Goal: Task Accomplishment & Management: Manage account settings

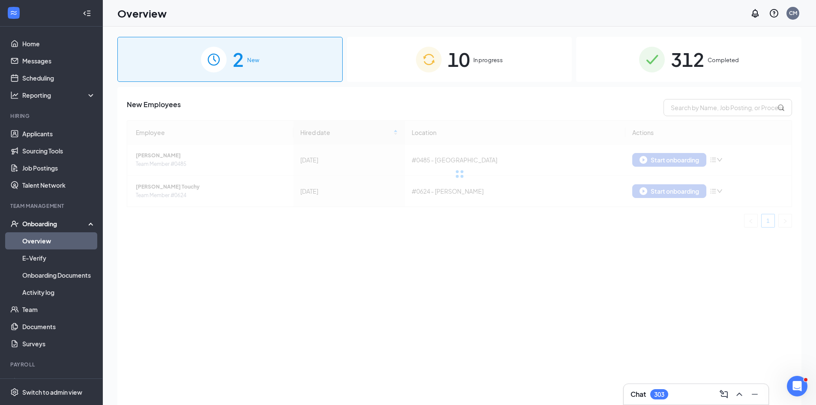
click at [481, 72] on div "10 In progress" at bounding box center [459, 59] width 225 height 45
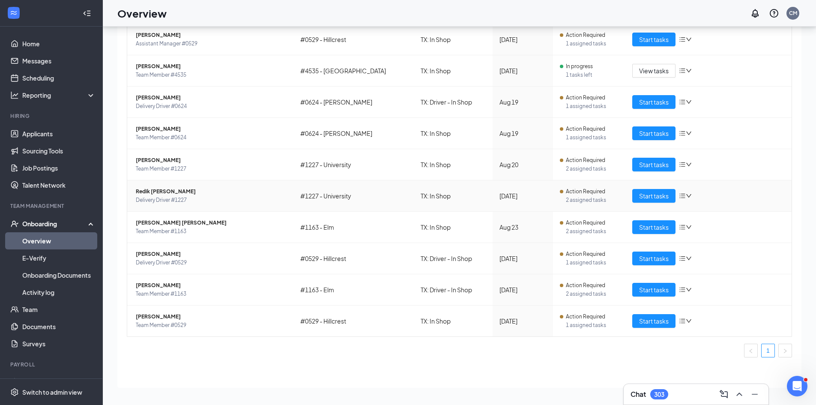
scroll to position [39, 0]
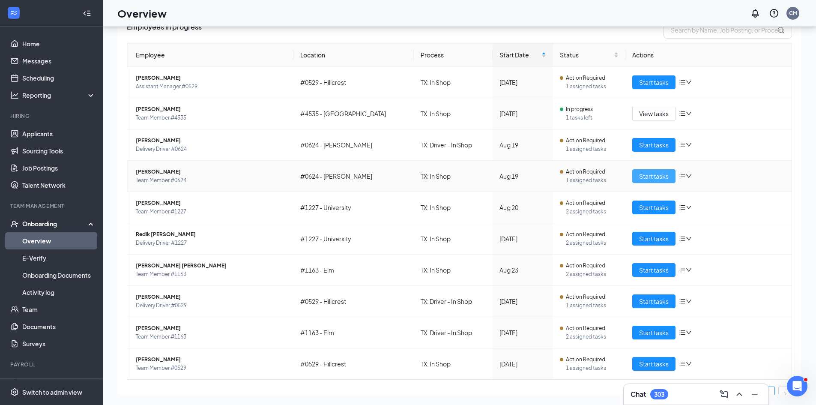
click at [634, 177] on button "Start tasks" at bounding box center [653, 176] width 43 height 14
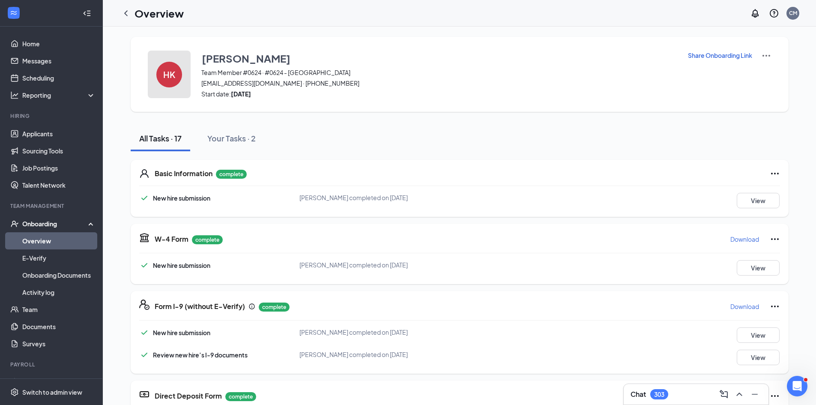
click at [163, 75] on h4 "HK" at bounding box center [169, 74] width 12 height 6
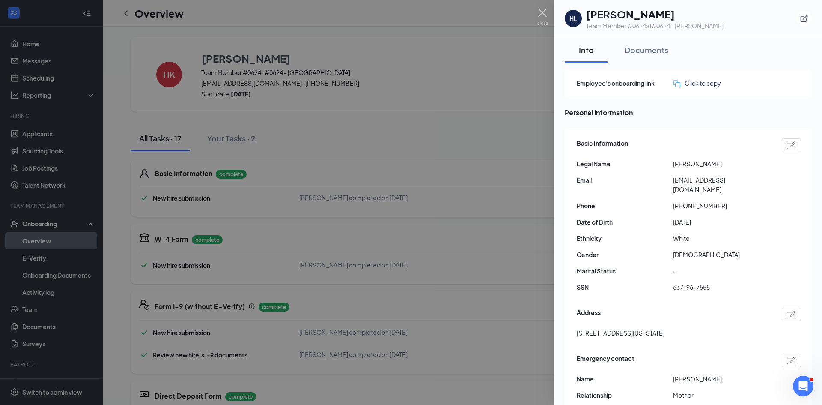
click at [539, 13] on img at bounding box center [542, 17] width 11 height 17
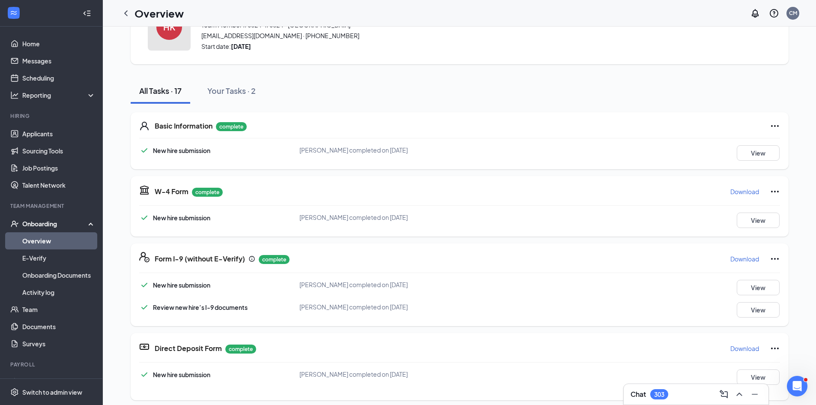
scroll to position [100, 0]
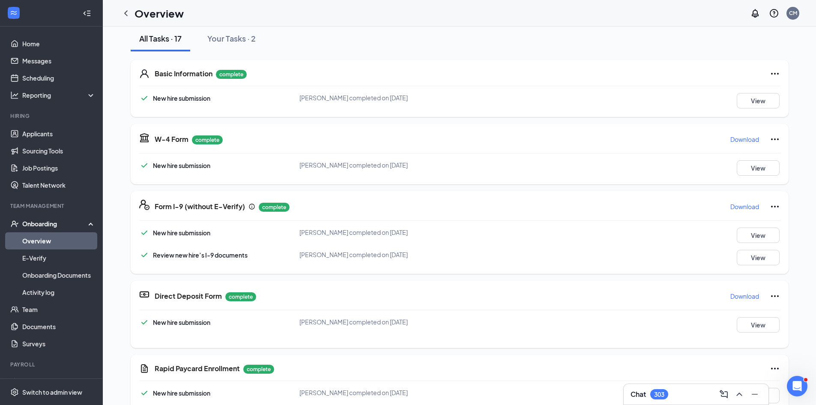
click at [746, 141] on p "Download" at bounding box center [744, 139] width 29 height 9
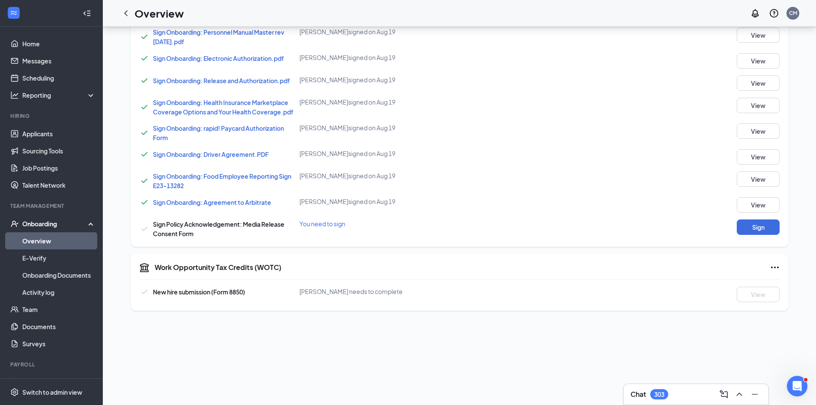
scroll to position [462, 0]
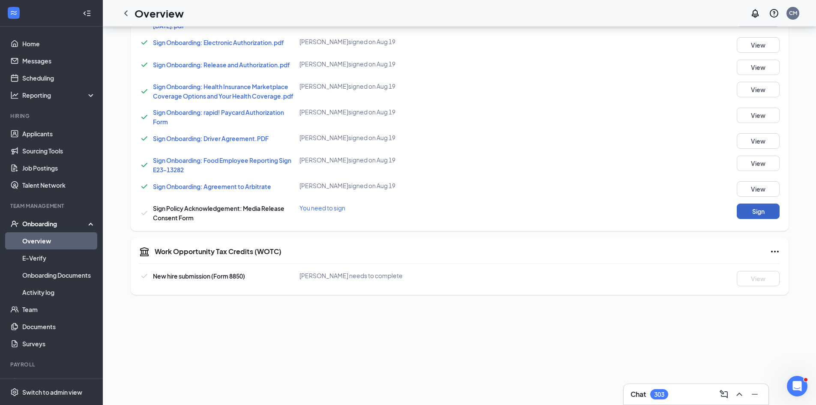
click at [753, 211] on button "Sign" at bounding box center [757, 210] width 43 height 15
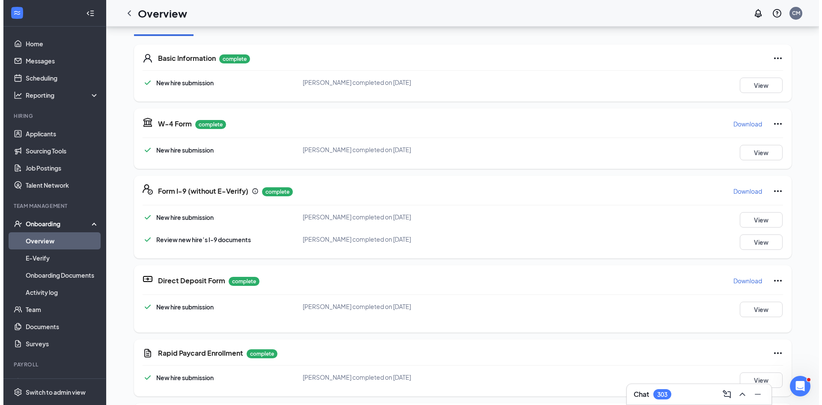
scroll to position [0, 0]
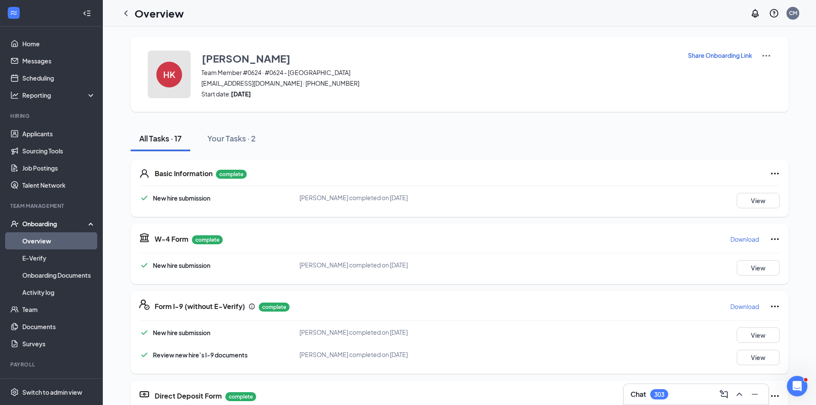
click at [168, 75] on h4 "HK" at bounding box center [169, 74] width 12 height 6
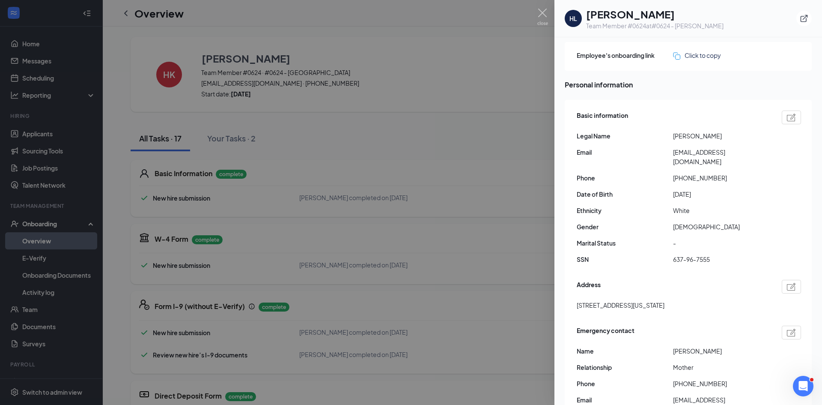
scroll to position [43, 0]
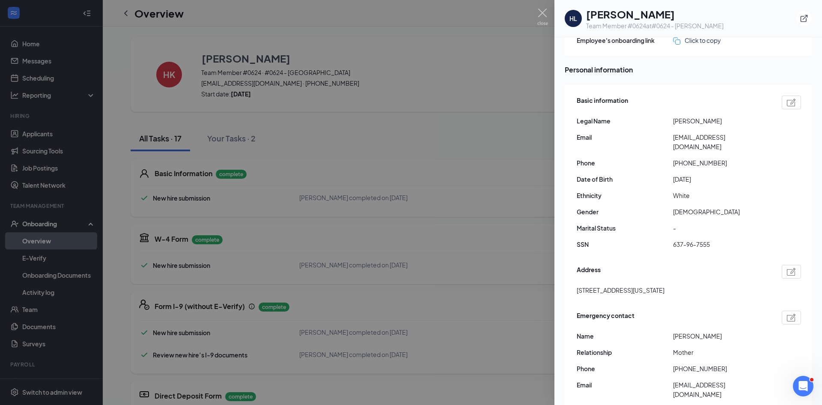
click at [787, 102] on img at bounding box center [791, 102] width 9 height 8
type input "(469) 658-2009"
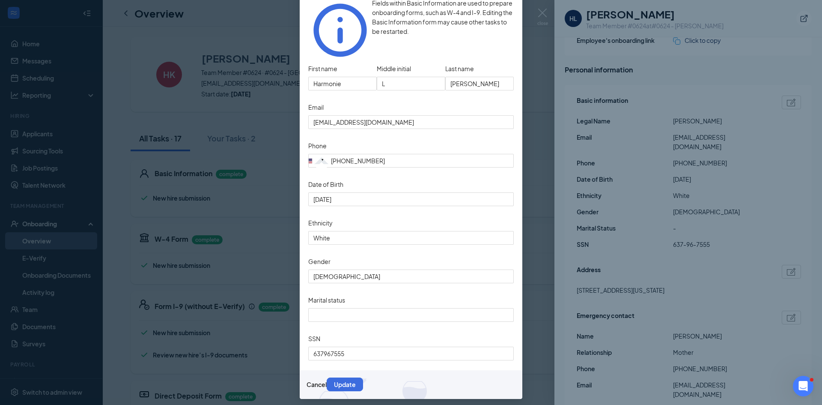
scroll to position [86, 0]
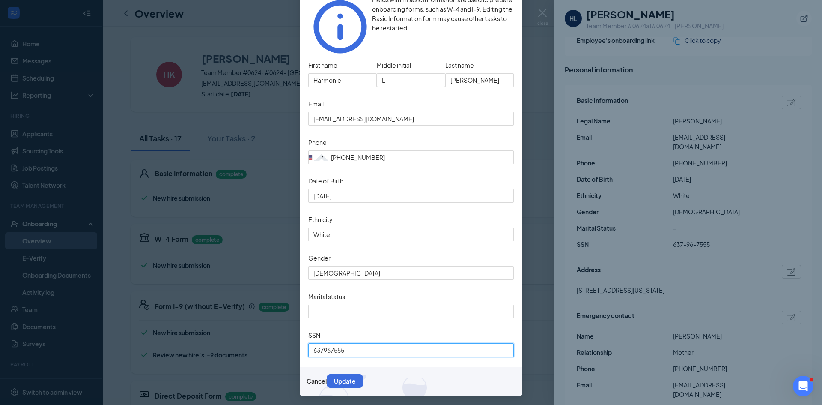
click at [411, 346] on input "637967555" at bounding box center [410, 350] width 205 height 14
type input "6"
type input "637867555"
click at [363, 383] on button "Update" at bounding box center [345, 381] width 36 height 14
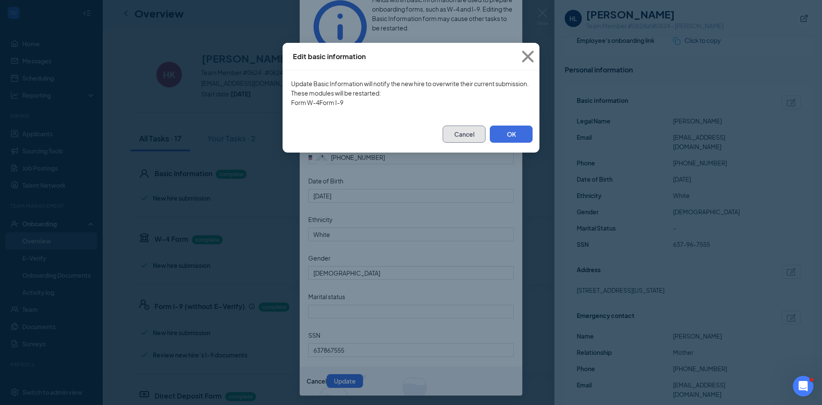
click at [456, 143] on button "Cancel" at bounding box center [464, 133] width 43 height 17
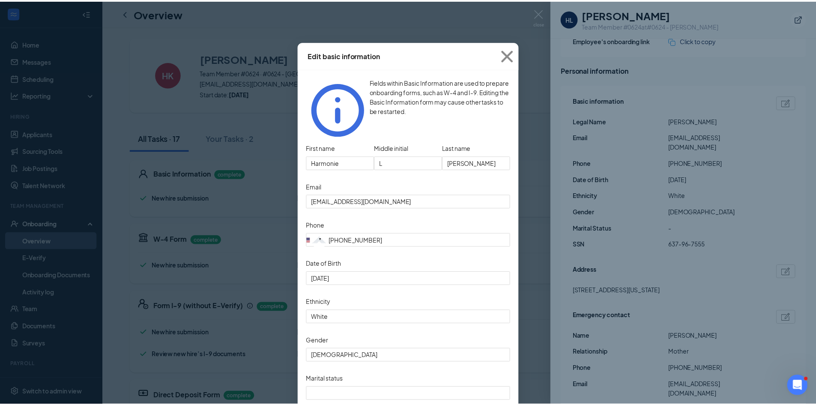
scroll to position [0, 0]
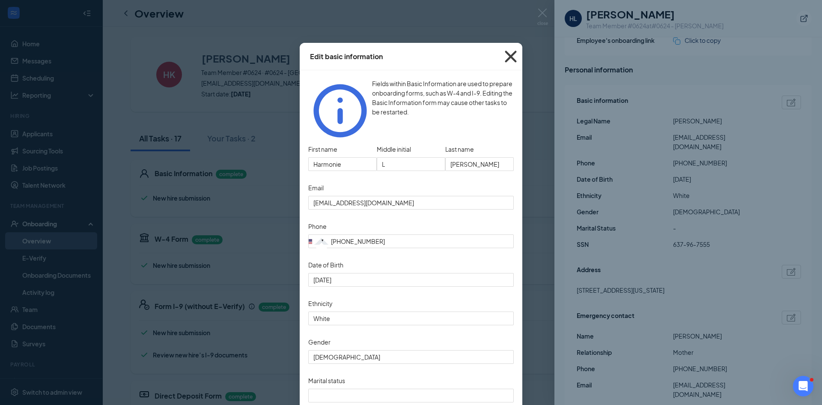
click at [509, 59] on icon "Cross" at bounding box center [510, 56] width 23 height 23
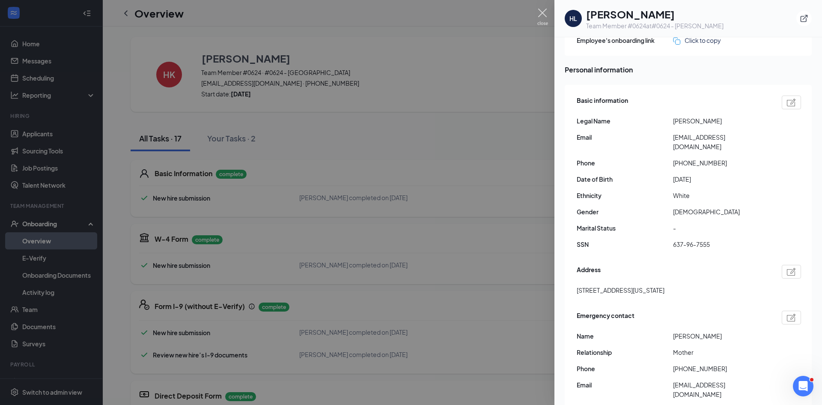
click at [545, 15] on img at bounding box center [542, 17] width 11 height 17
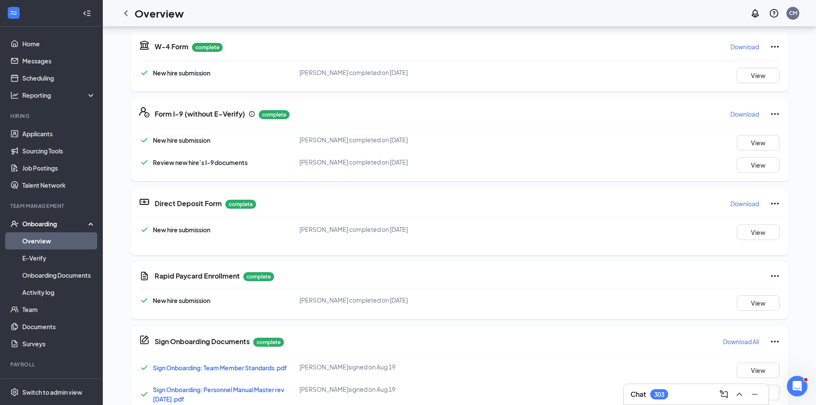
scroll to position [171, 0]
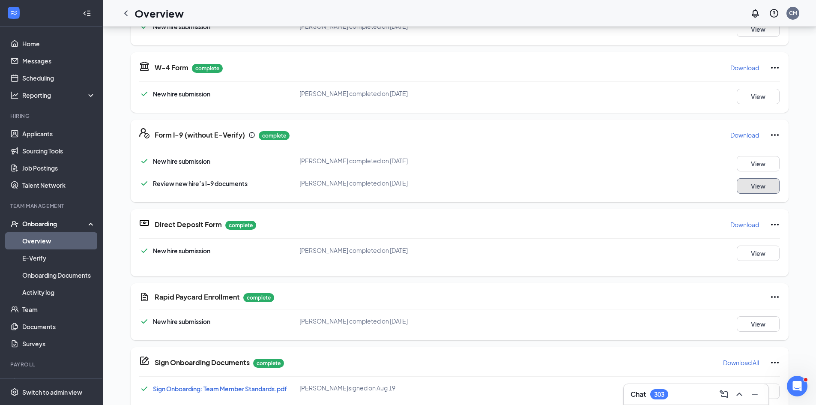
click at [759, 186] on button "View" at bounding box center [757, 185] width 43 height 15
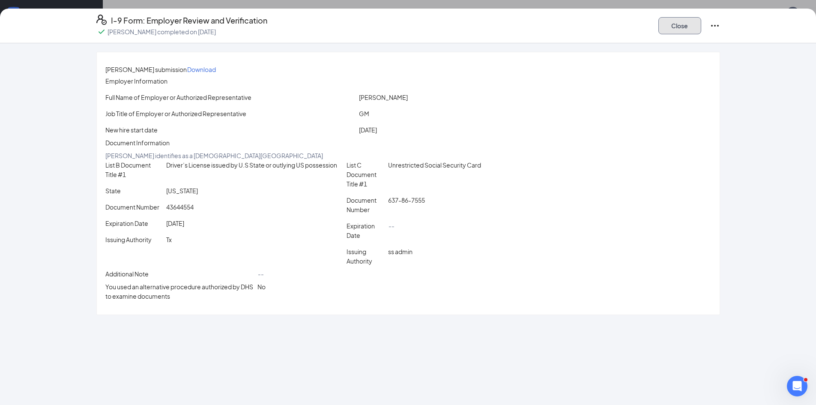
click at [676, 20] on button "Close" at bounding box center [679, 25] width 43 height 17
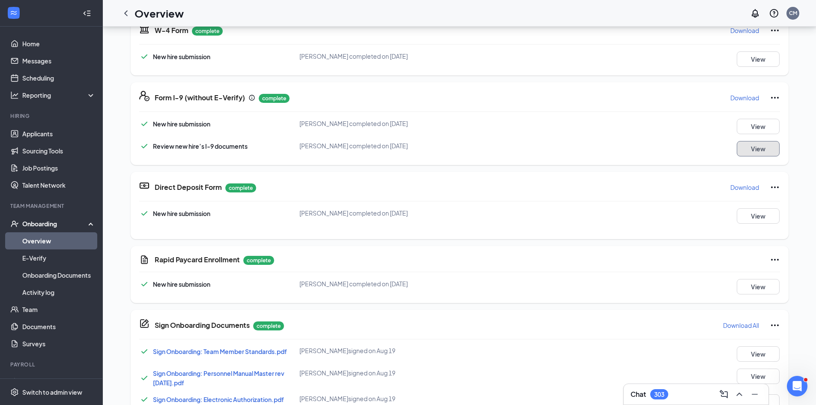
scroll to position [0, 0]
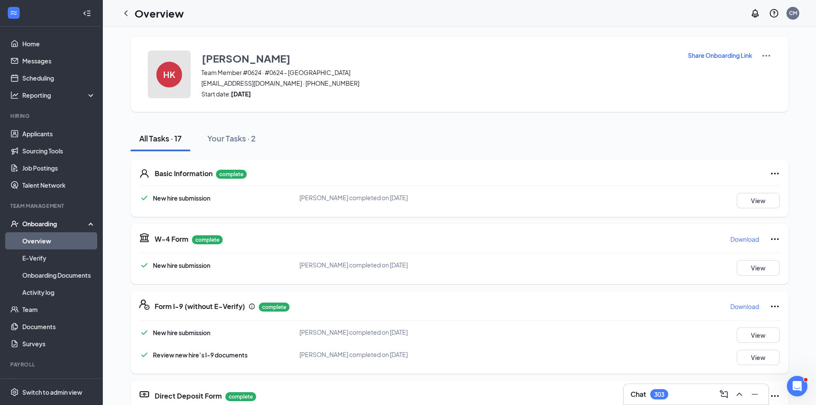
click at [168, 80] on div "HK" at bounding box center [169, 75] width 26 height 26
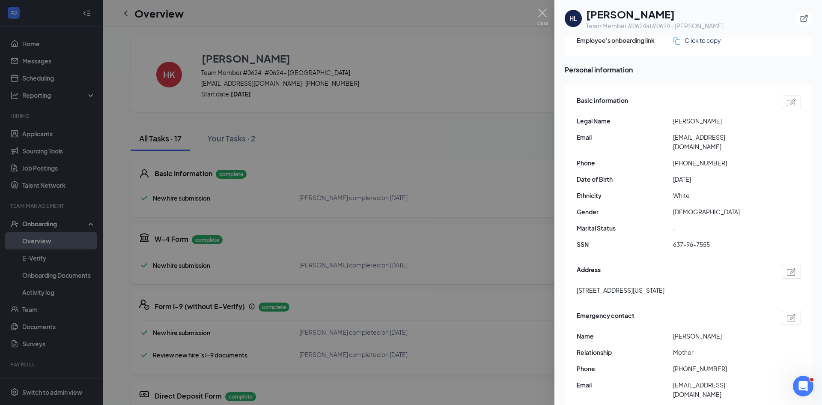
click at [541, 15] on img at bounding box center [542, 17] width 11 height 17
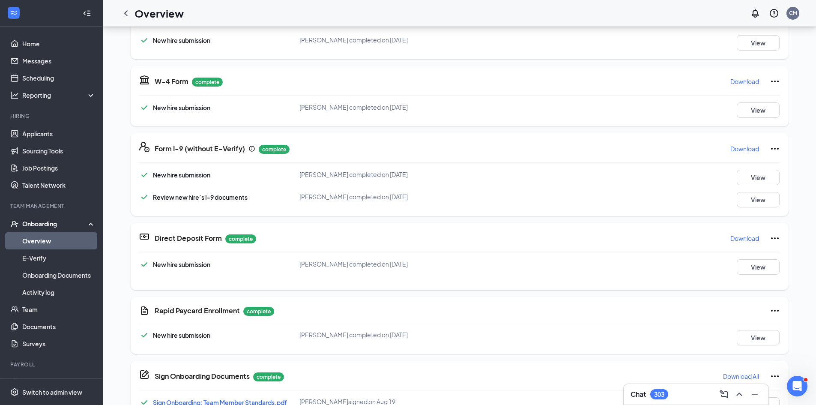
scroll to position [123, 0]
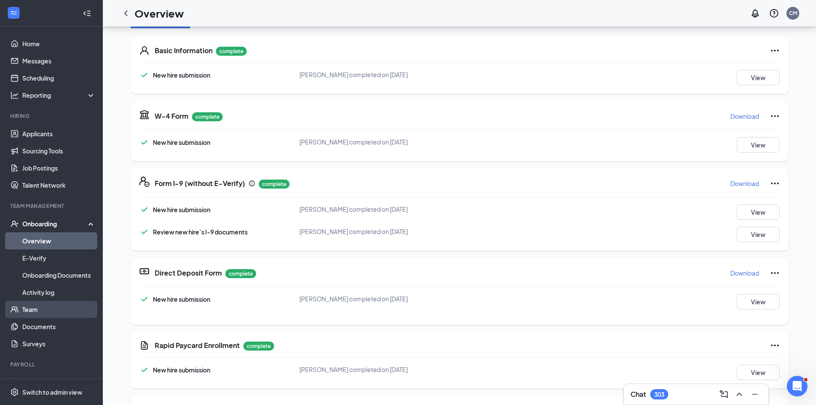
click at [58, 310] on link "Team" at bounding box center [58, 309] width 73 height 17
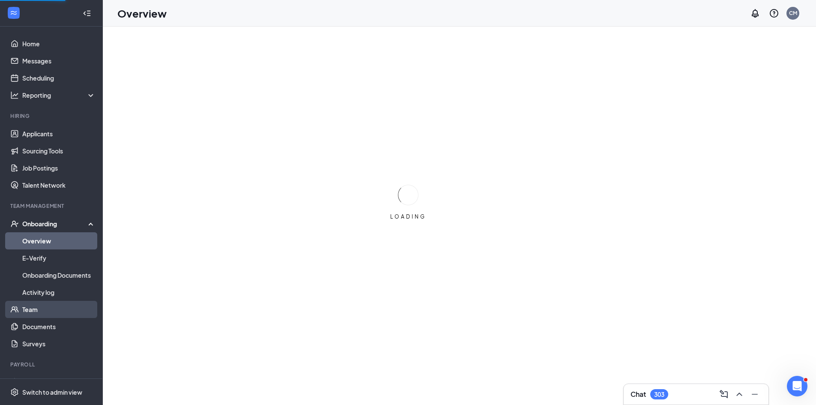
click at [42, 308] on link "Team" at bounding box center [58, 309] width 73 height 17
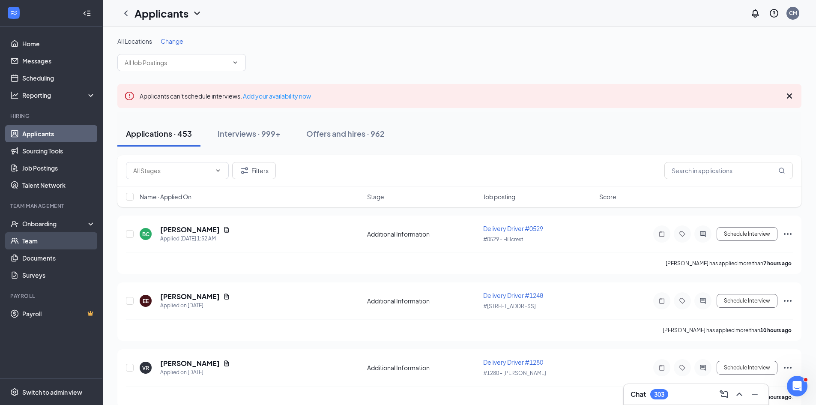
click at [57, 235] on link "Team" at bounding box center [58, 240] width 73 height 17
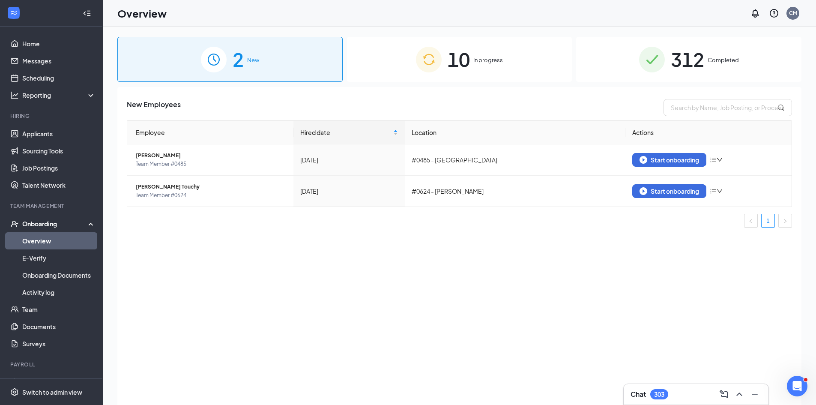
click at [406, 78] on div "10 In progress" at bounding box center [459, 59] width 225 height 45
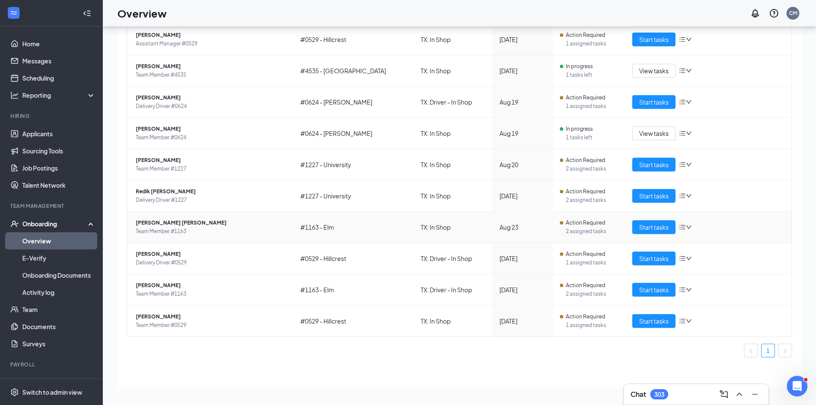
scroll to position [39, 0]
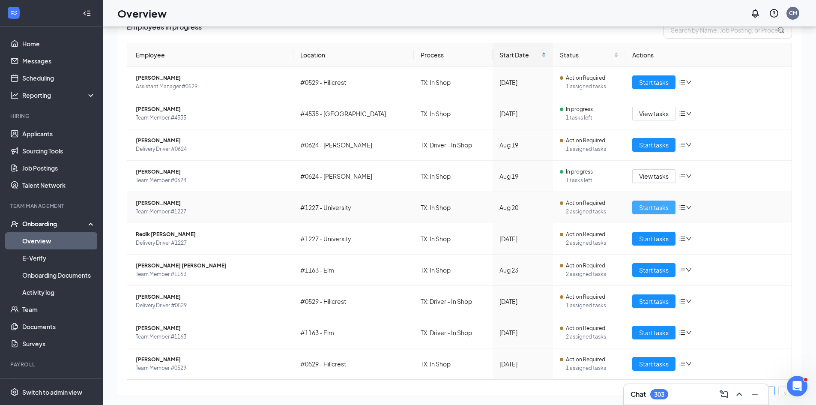
click at [639, 211] on span "Start tasks" at bounding box center [654, 206] width 30 height 9
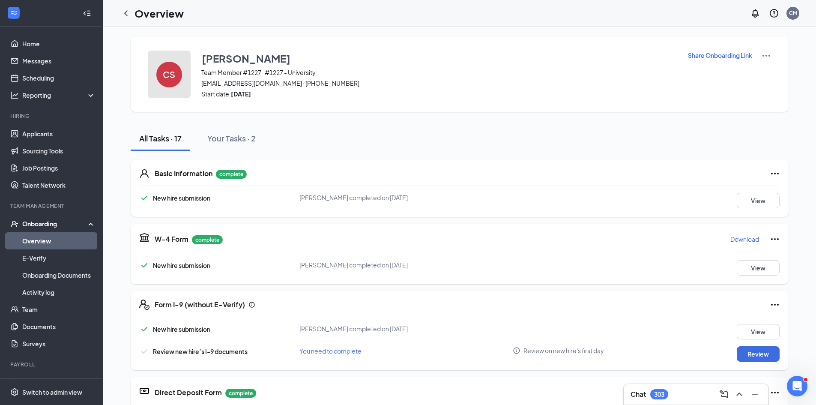
click at [173, 83] on div "CS" at bounding box center [169, 75] width 26 height 26
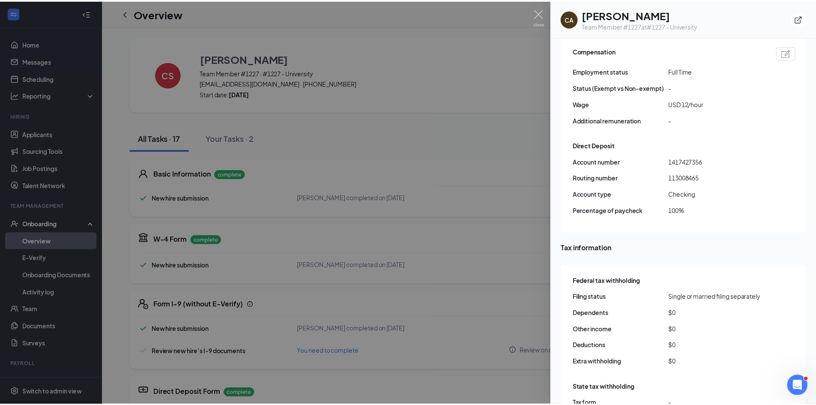
scroll to position [557, 0]
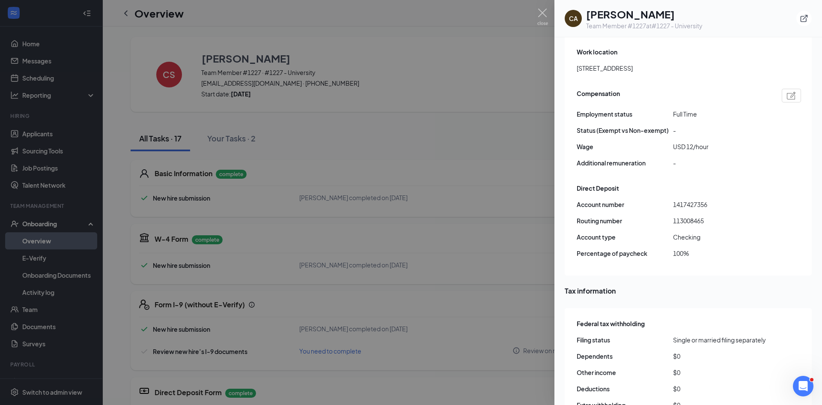
click at [691, 216] on span "113008465" at bounding box center [721, 220] width 96 height 9
copy span "113008465"
click at [685, 199] on span "1417427356" at bounding box center [721, 203] width 96 height 9
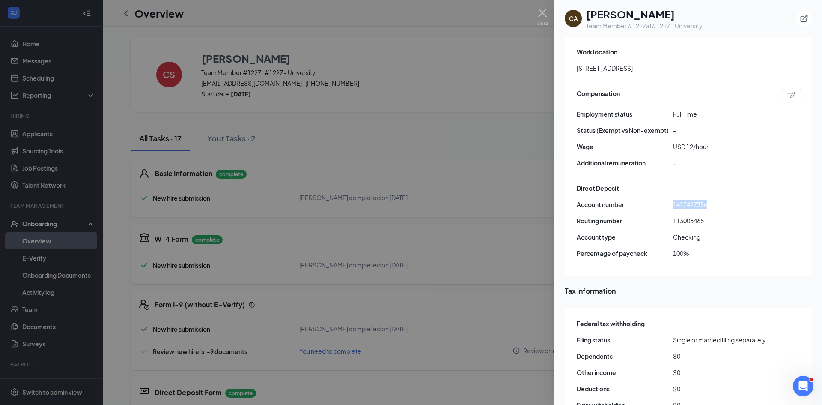
copy span "1417427356"
click at [538, 11] on img at bounding box center [542, 17] width 11 height 17
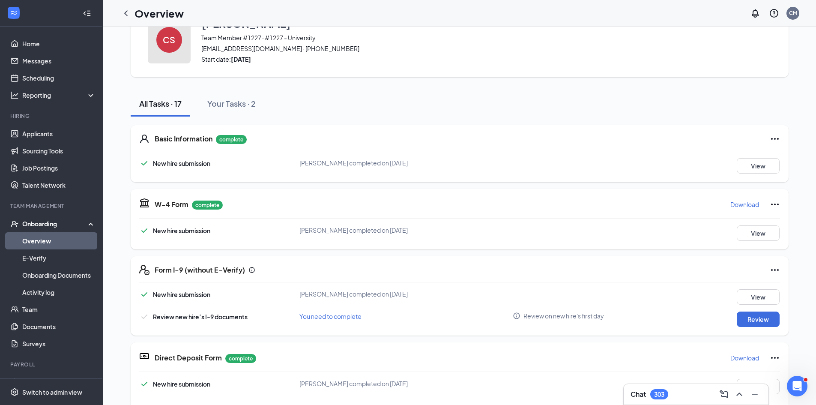
scroll to position [79, 0]
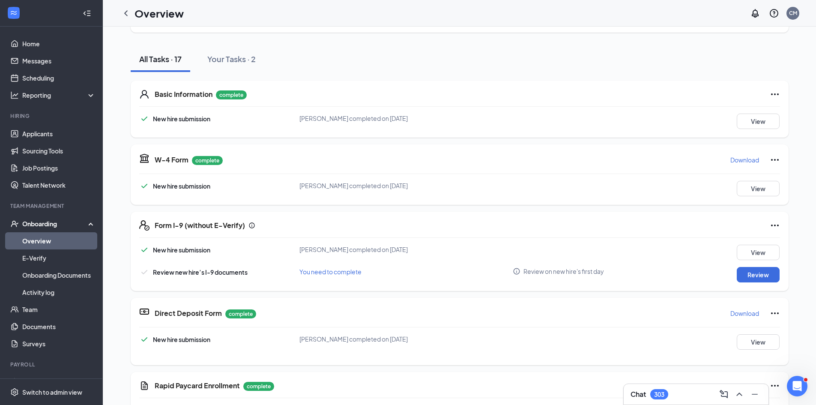
click at [750, 159] on p "Download" at bounding box center [744, 159] width 29 height 9
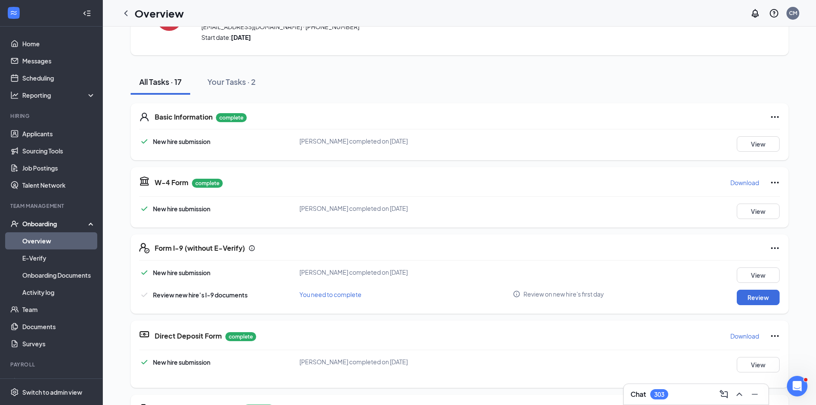
scroll to position [36, 0]
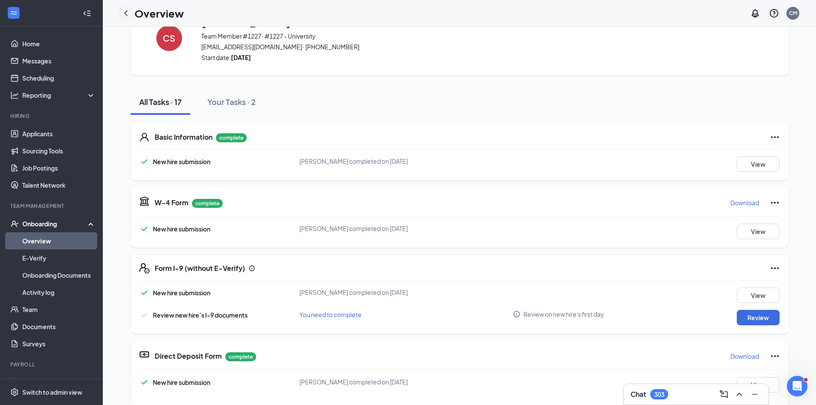
click at [126, 15] on icon "ChevronLeft" at bounding box center [126, 13] width 10 height 10
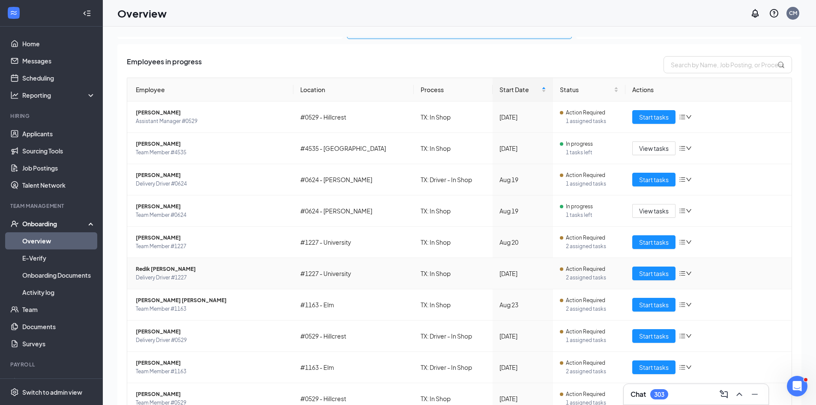
scroll to position [82, 0]
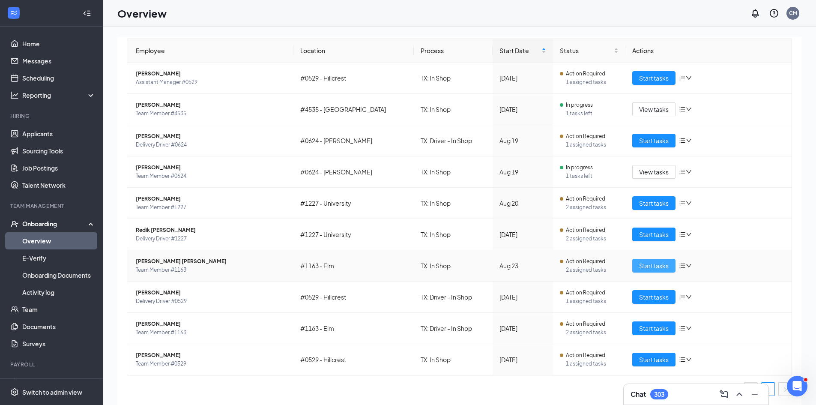
click at [651, 261] on span "Start tasks" at bounding box center [654, 265] width 30 height 9
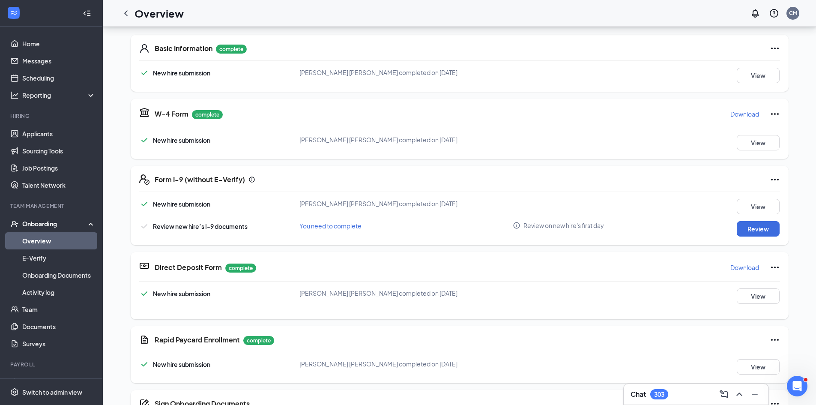
scroll to position [8, 0]
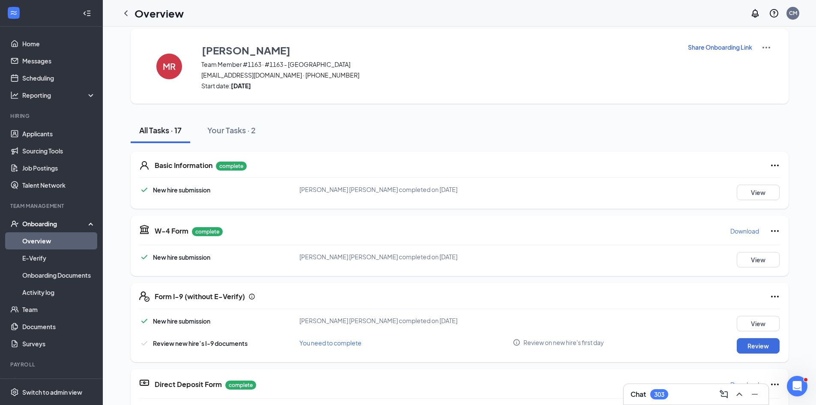
click at [123, 11] on icon "ChevronLeft" at bounding box center [126, 13] width 10 height 10
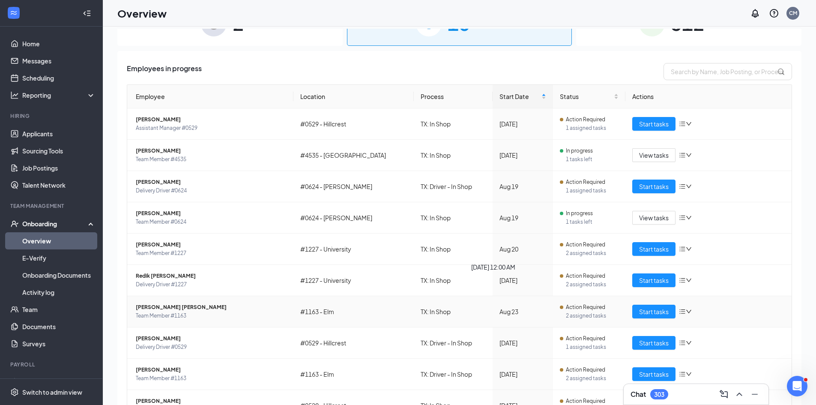
scroll to position [43, 0]
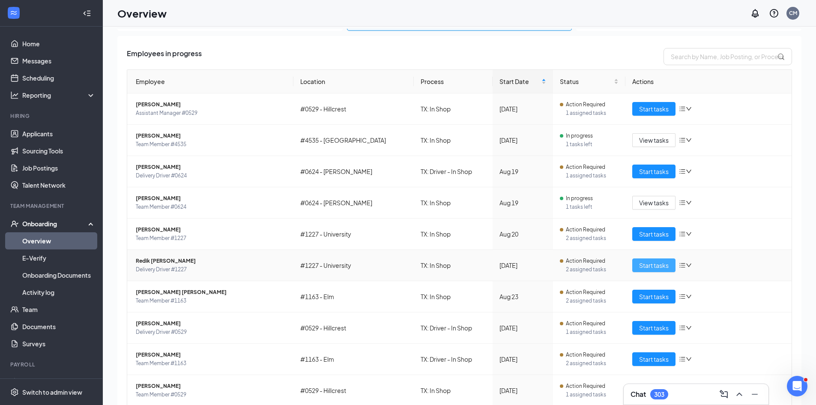
drag, startPoint x: 647, startPoint y: 263, endPoint x: 639, endPoint y: 263, distance: 8.1
click at [648, 263] on span "Start tasks" at bounding box center [654, 264] width 30 height 9
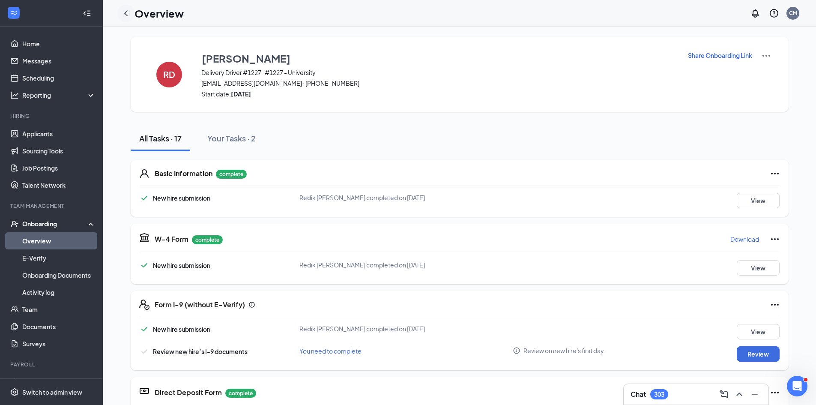
click at [124, 15] on icon "ChevronLeft" at bounding box center [126, 13] width 10 height 10
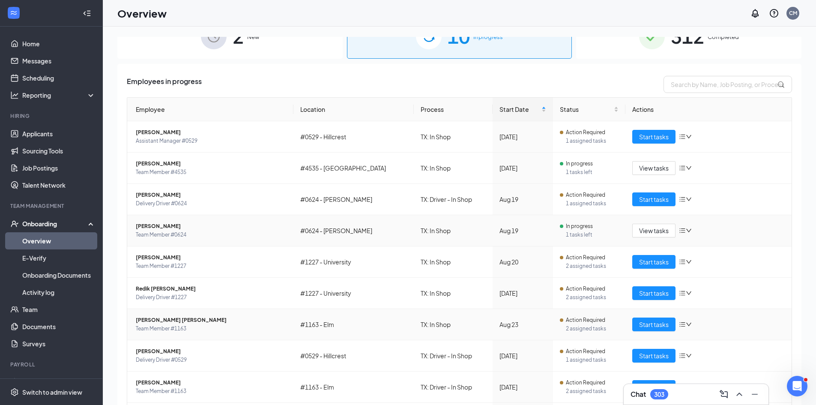
scroll to position [82, 0]
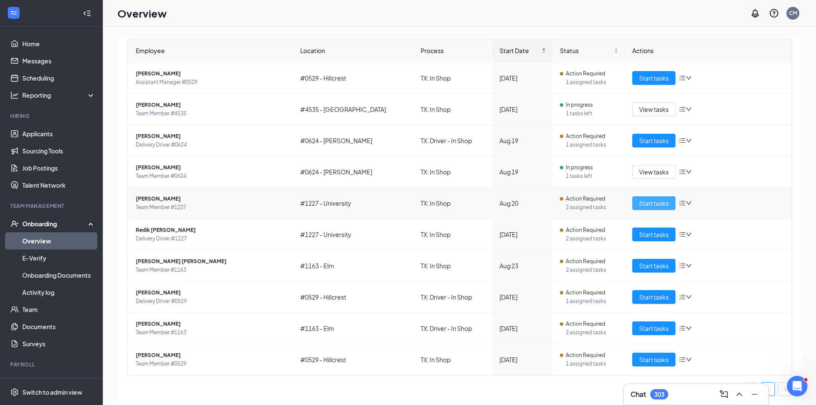
click at [642, 207] on span "Start tasks" at bounding box center [654, 202] width 30 height 9
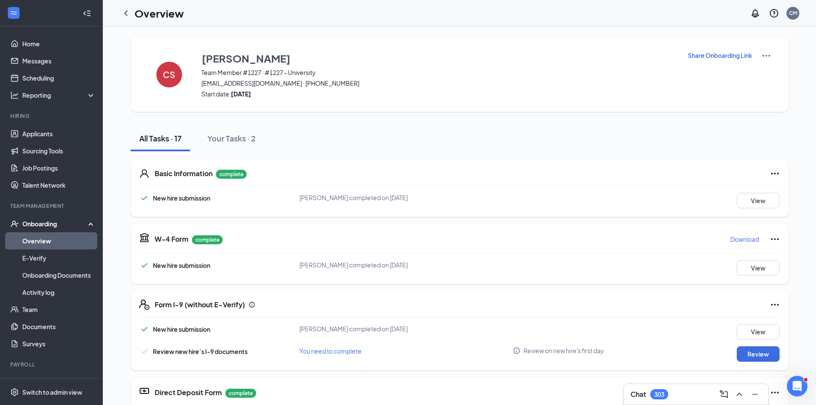
click at [126, 13] on icon "ChevronLeft" at bounding box center [126, 13] width 10 height 10
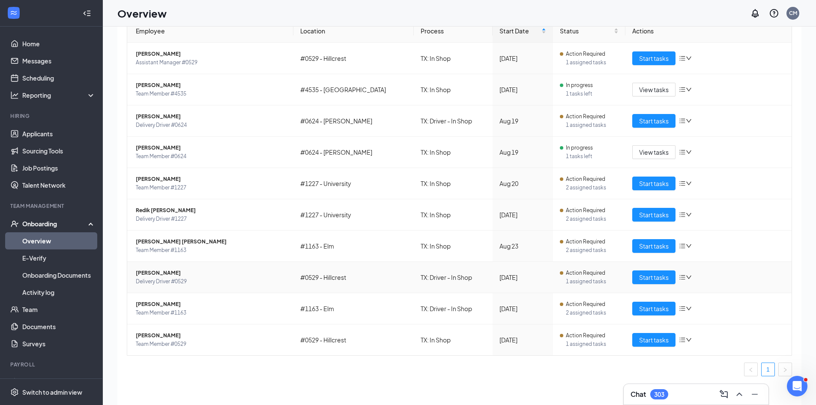
scroll to position [39, 0]
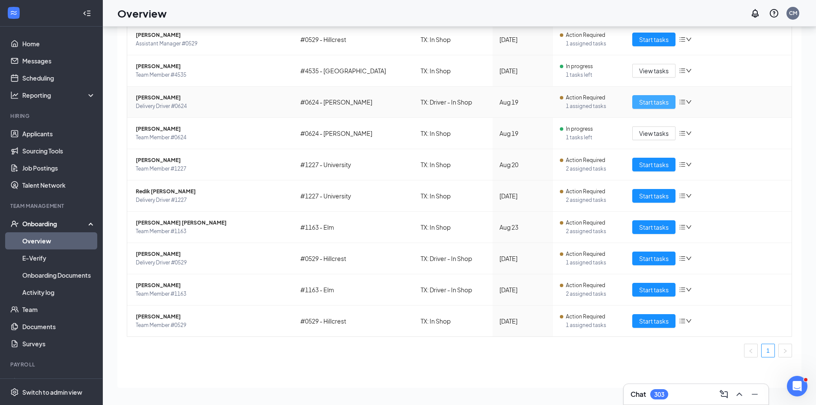
click at [639, 104] on span "Start tasks" at bounding box center [654, 101] width 30 height 9
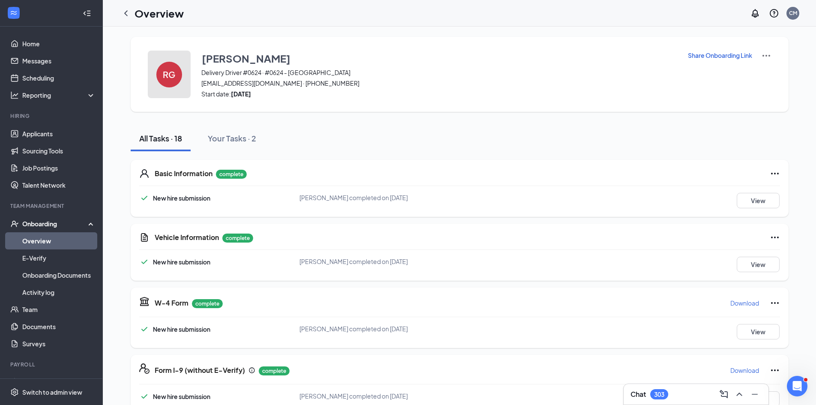
click at [163, 71] on h4 "RG" at bounding box center [169, 74] width 12 height 6
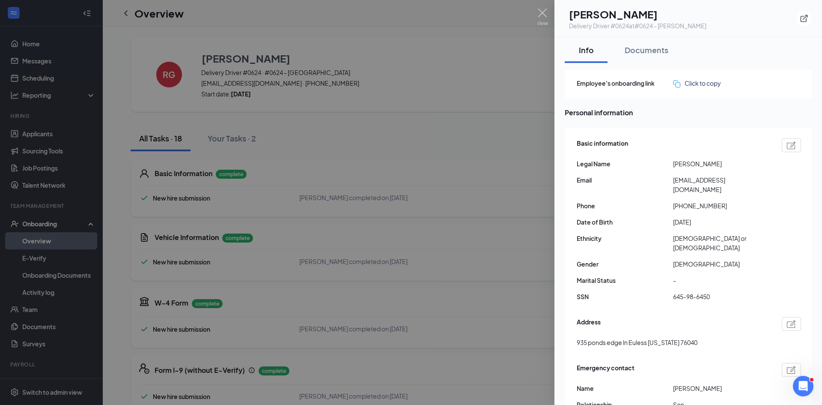
click at [642, 17] on h1 "Randy J Garcia" at bounding box center [637, 14] width 137 height 15
click at [643, 17] on h1 "Randy J Garcia" at bounding box center [637, 14] width 137 height 15
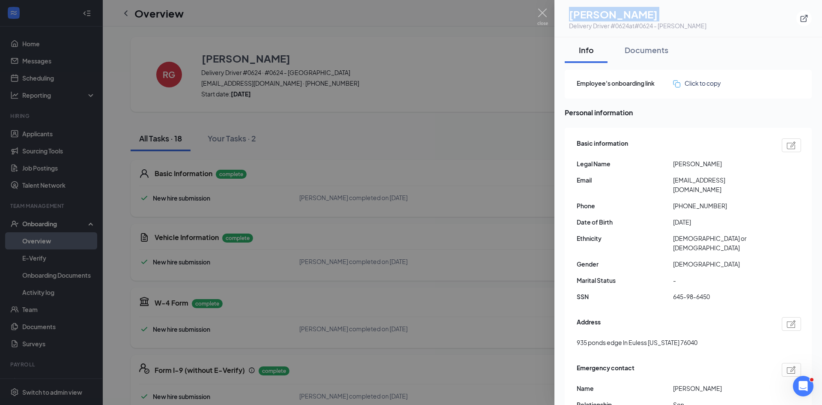
click at [643, 17] on h1 "Randy J Garcia" at bounding box center [637, 14] width 137 height 15
click at [664, 19] on h1 "Randy J Garcia" at bounding box center [637, 14] width 137 height 15
click at [652, 14] on h1 "Randy J Garcia" at bounding box center [637, 14] width 137 height 15
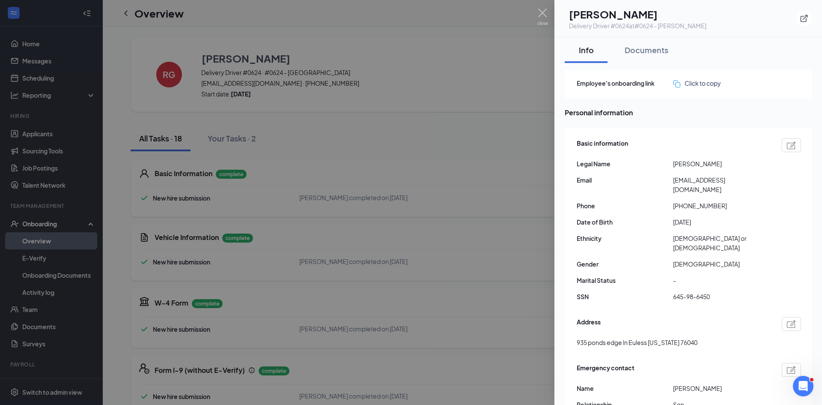
copy h1 "Garcia"
click at [601, 12] on h1 "Randy J Garcia" at bounding box center [637, 14] width 137 height 15
click at [604, 14] on h1 "Randy J Garcia" at bounding box center [637, 14] width 137 height 15
click at [605, 14] on h1 "Randy J Garcia" at bounding box center [637, 14] width 137 height 15
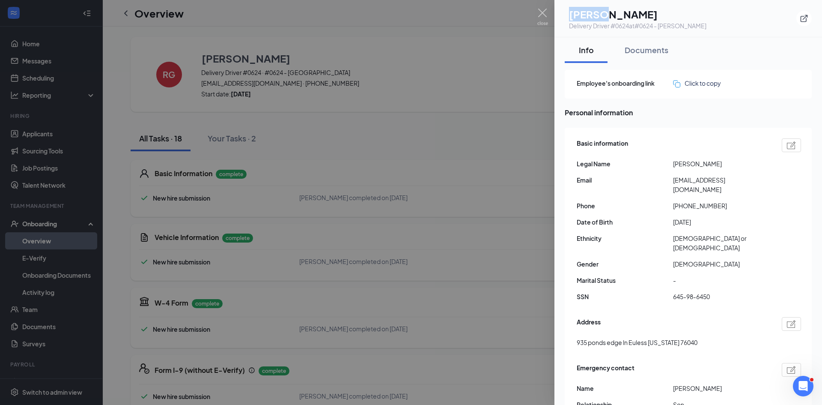
copy h1 "Randy"
drag, startPoint x: 571, startPoint y: 321, endPoint x: 630, endPoint y: 328, distance: 60.0
click at [630, 328] on div "Basic information Legal Name Randy J Garcia Email rjg21209@gmail.com Phone +181…" at bounding box center [688, 298] width 247 height 341
copy span "935 ponds edge ln"
click at [637, 337] on span "935 ponds edge ln Euless Texas 76040" at bounding box center [637, 341] width 121 height 9
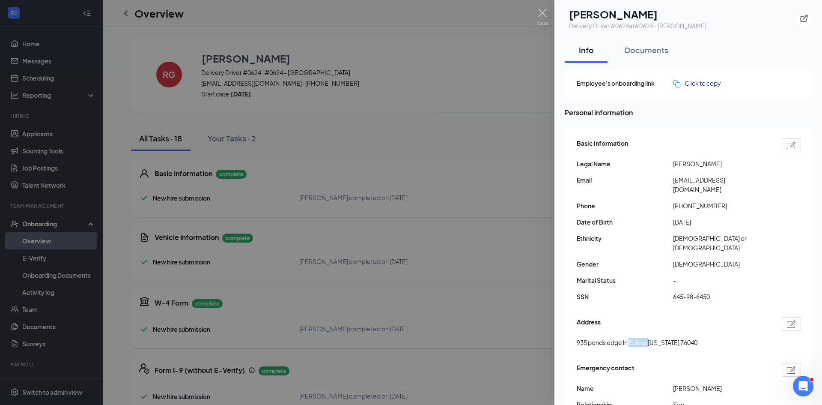
click at [637, 337] on span "935 ponds edge ln Euless Texas 76040" at bounding box center [637, 341] width 121 height 9
copy span "Euless"
drag, startPoint x: 679, startPoint y: 197, endPoint x: 738, endPoint y: 198, distance: 59.1
click at [738, 201] on span "+18177895644" at bounding box center [721, 205] width 96 height 9
copy span "8177895644"
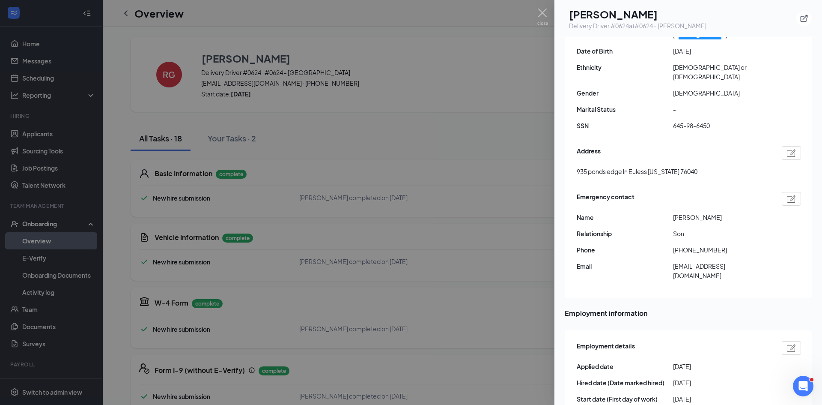
scroll to position [171, 0]
drag, startPoint x: 681, startPoint y: 232, endPoint x: 742, endPoint y: 233, distance: 60.8
click at [742, 244] on span "+13257215436" at bounding box center [721, 248] width 96 height 9
copy span "3257215436"
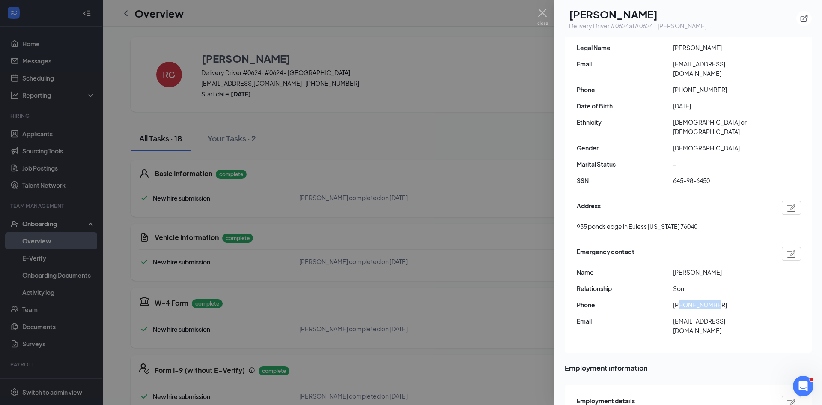
scroll to position [86, 0]
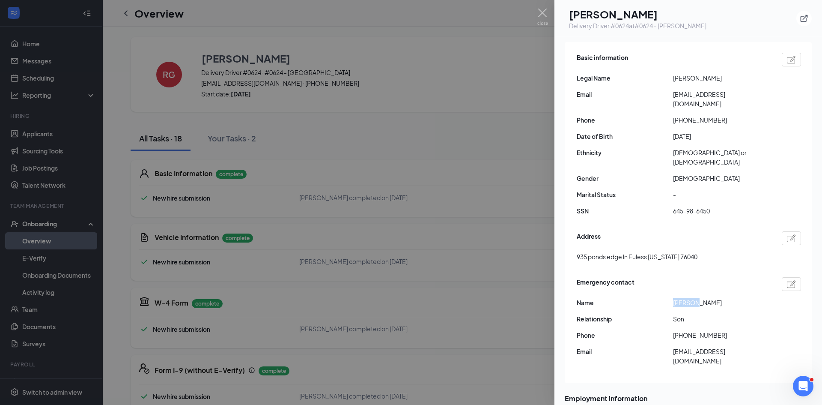
drag, startPoint x: 697, startPoint y: 284, endPoint x: 668, endPoint y: 283, distance: 29.1
click at [668, 298] on div "Name Melanie" at bounding box center [689, 302] width 224 height 9
copy div "Melanie"
click at [697, 96] on span "rjg21209@gmail.com" at bounding box center [721, 98] width 96 height 19
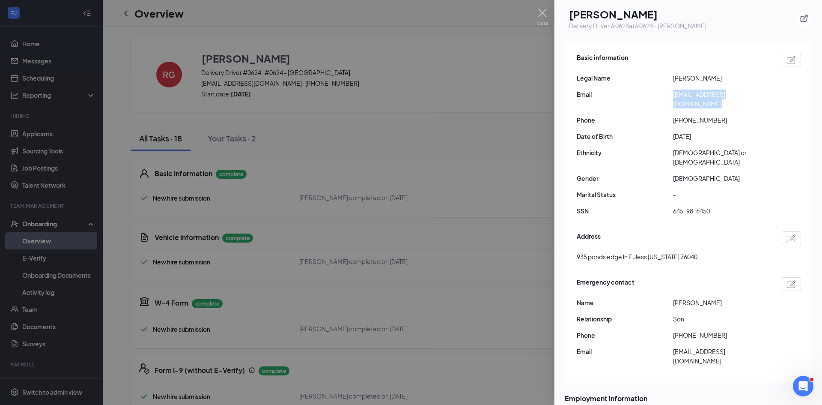
click at [697, 96] on span "rjg21209@gmail.com" at bounding box center [721, 98] width 96 height 19
copy span "rjg21209@gmail.com"
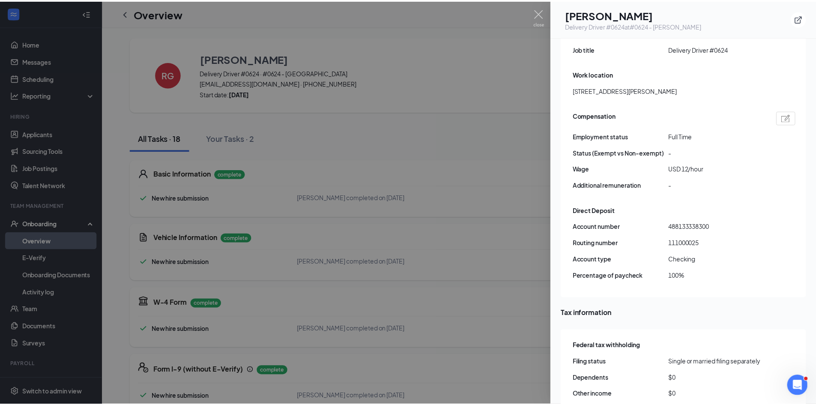
scroll to position [557, 0]
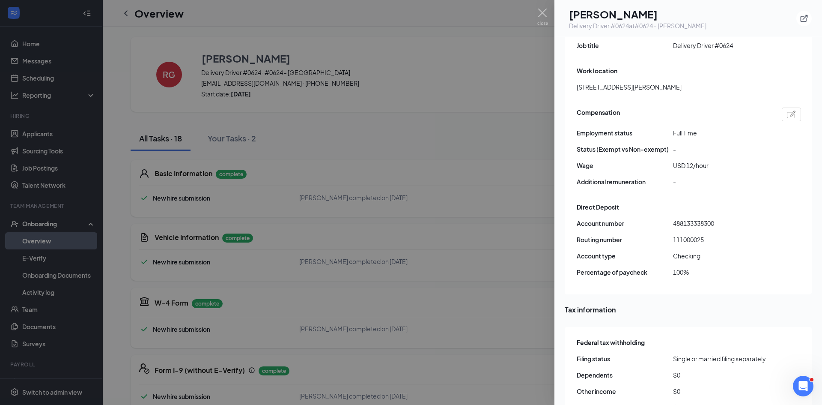
click at [694, 235] on span "111000025" at bounding box center [721, 239] width 96 height 9
click at [693, 235] on span "111000025" at bounding box center [721, 239] width 96 height 9
click at [682, 218] on span "488133338300" at bounding box center [721, 222] width 96 height 9
click at [683, 218] on span "488133338300" at bounding box center [721, 222] width 96 height 9
drag, startPoint x: 542, startPoint y: 17, endPoint x: 548, endPoint y: 21, distance: 7.3
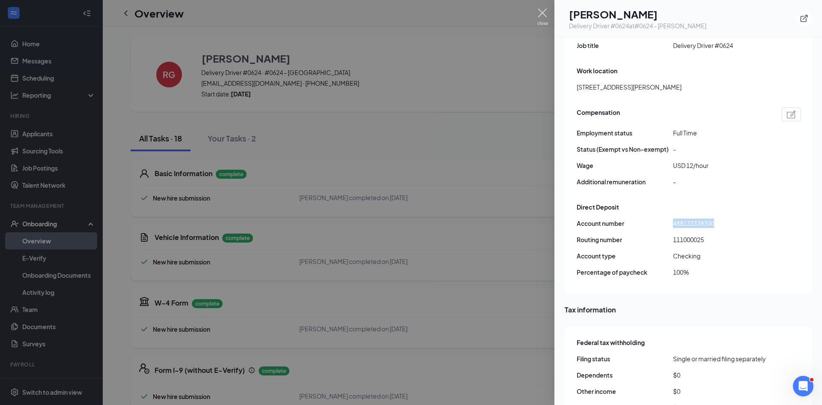
click at [542, 17] on img at bounding box center [542, 17] width 11 height 17
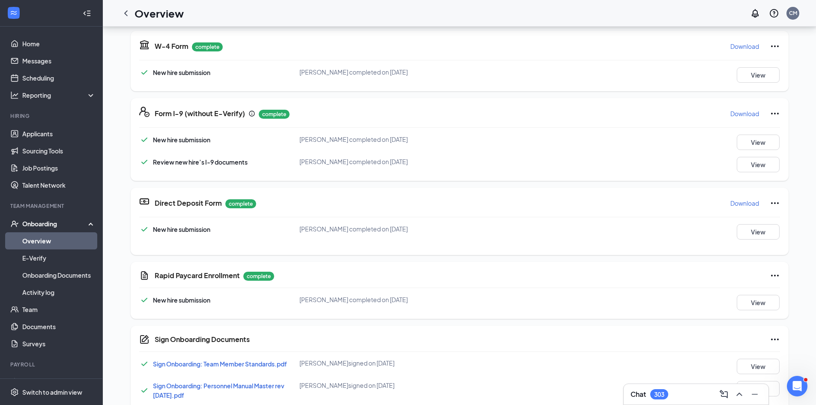
scroll to position [43, 0]
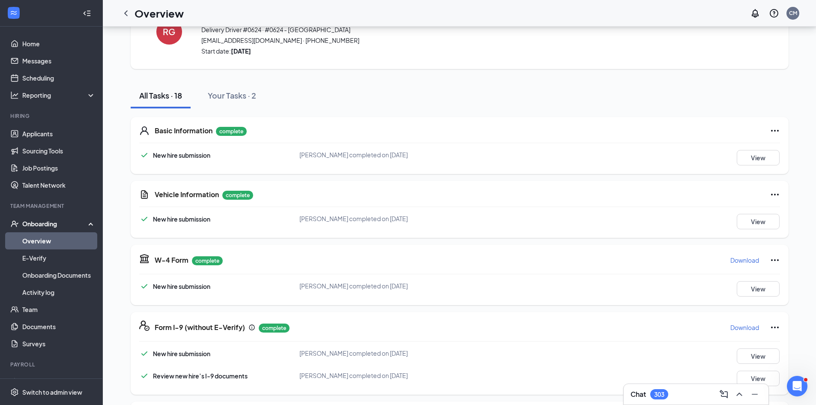
click at [741, 258] on p "Download" at bounding box center [744, 260] width 29 height 9
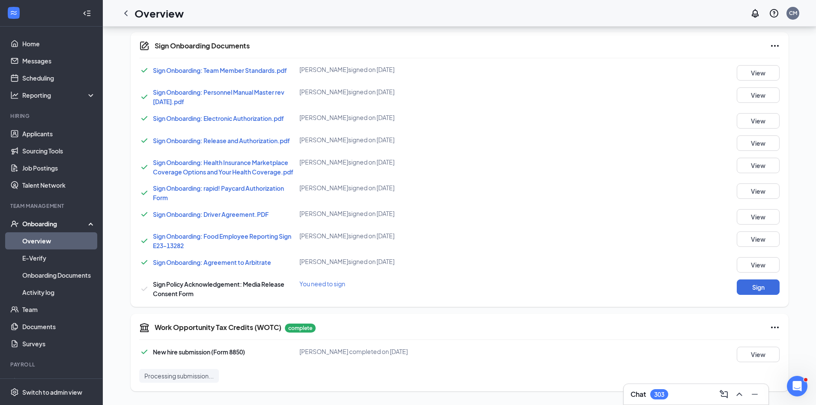
scroll to position [471, 0]
click at [745, 268] on button "View" at bounding box center [757, 263] width 43 height 15
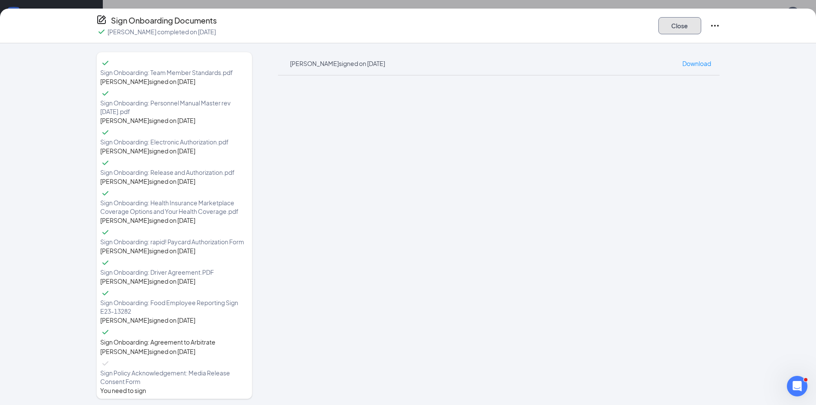
click at [668, 26] on button "Close" at bounding box center [679, 25] width 43 height 17
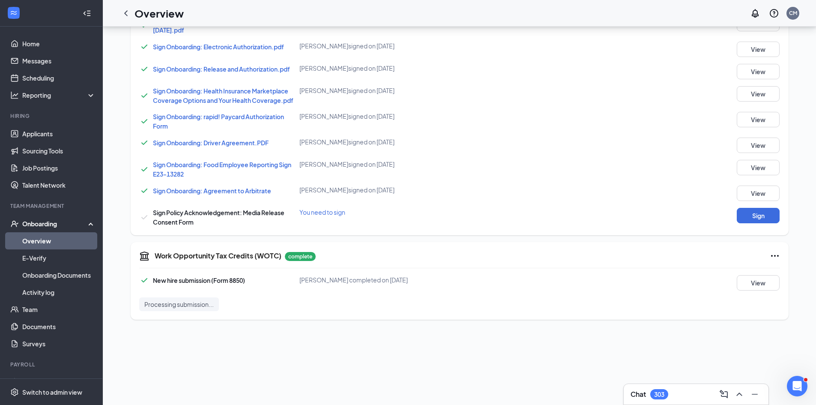
scroll to position [546, 0]
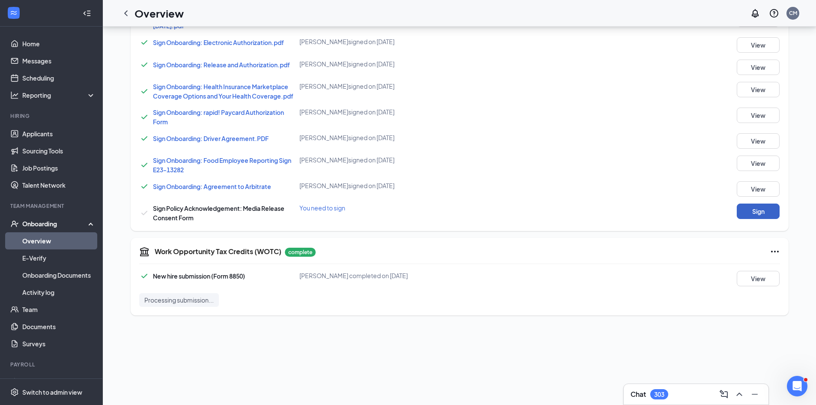
click at [745, 214] on button "Sign" at bounding box center [757, 210] width 43 height 15
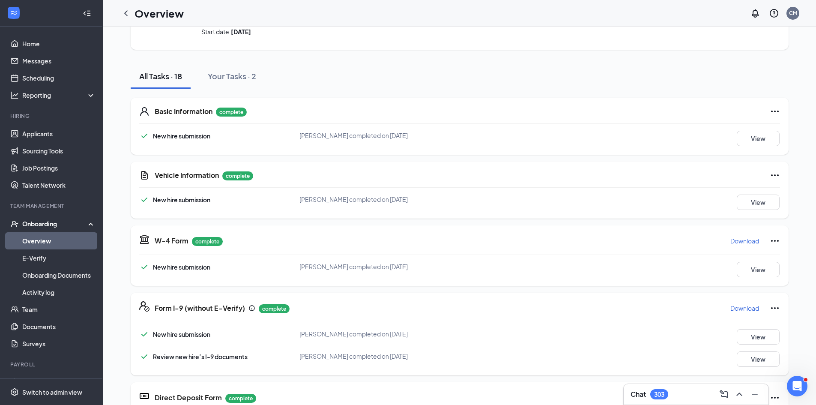
scroll to position [0, 0]
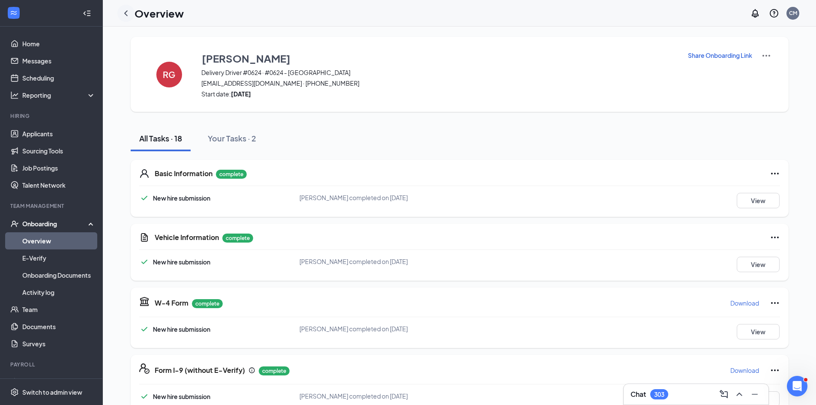
click at [128, 12] on icon "ChevronLeft" at bounding box center [126, 13] width 10 height 10
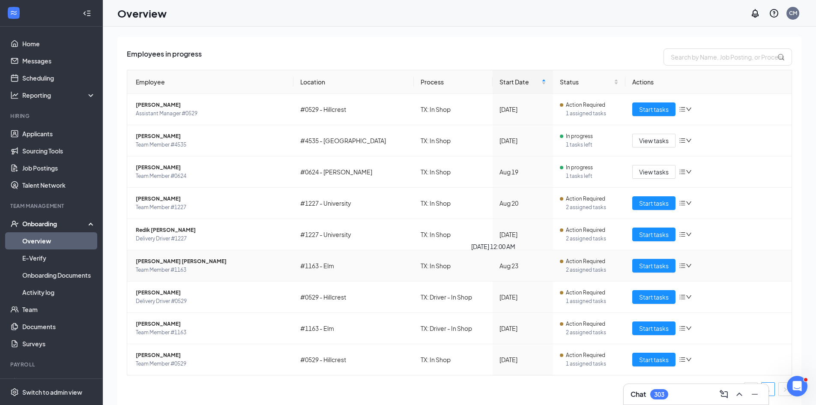
scroll to position [39, 0]
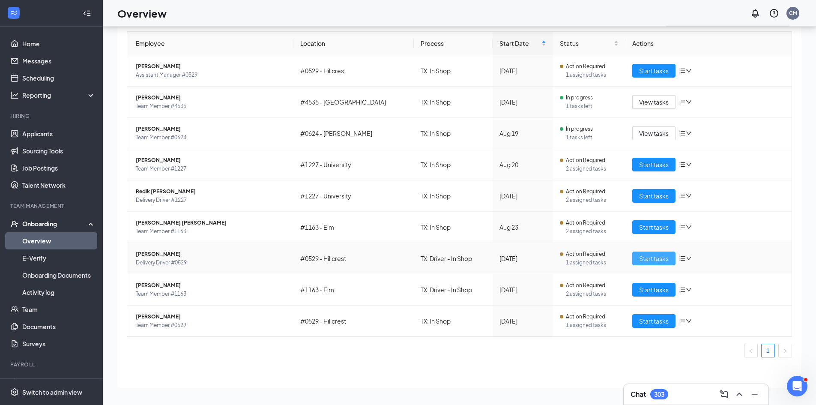
click at [645, 263] on button "Start tasks" at bounding box center [653, 258] width 43 height 14
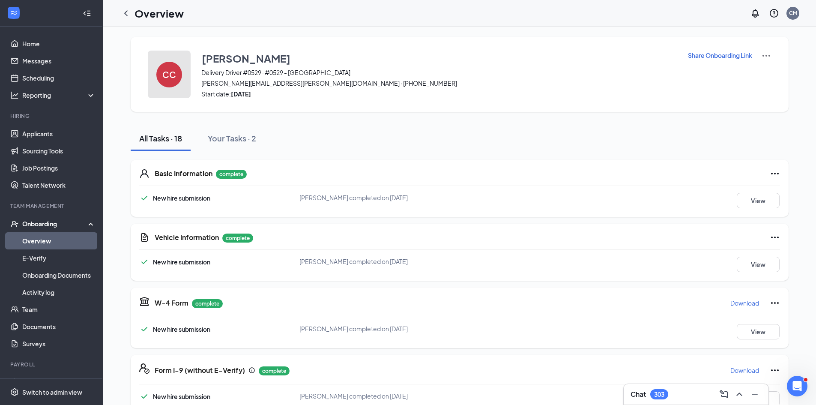
click at [179, 83] on button "CC" at bounding box center [169, 75] width 43 height 48
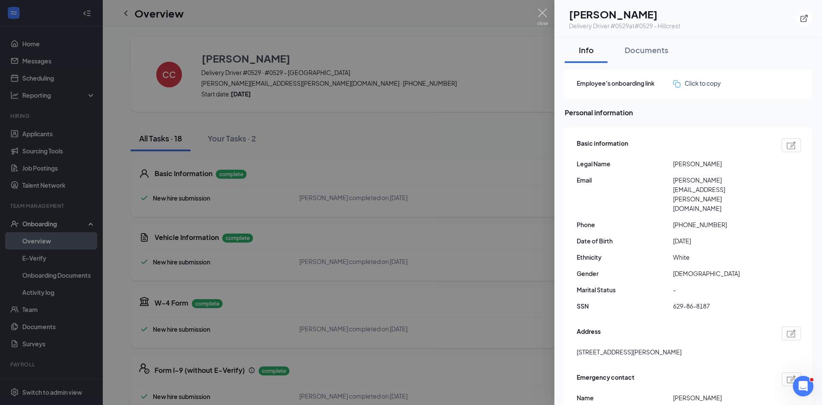
click at [633, 13] on h1 "Cole Cokins" at bounding box center [624, 14] width 111 height 15
click at [599, 15] on h1 "Cole Cokins" at bounding box center [624, 14] width 111 height 15
drag, startPoint x: 576, startPoint y: 325, endPoint x: 640, endPoint y: 326, distance: 64.2
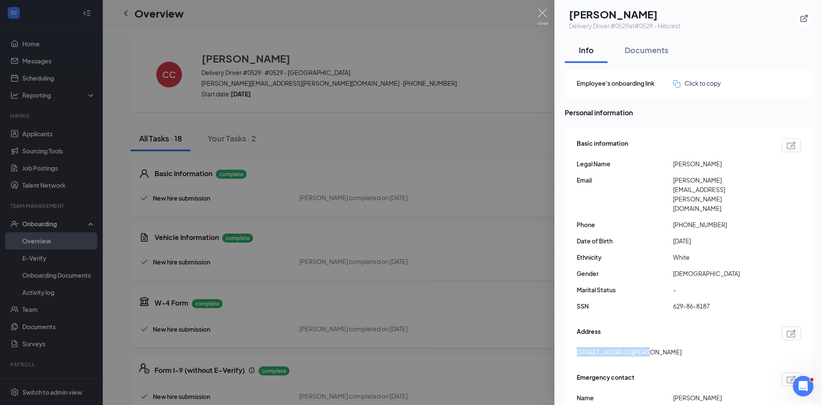
click at [640, 326] on div "Basic information Legal Name Cole Cokins Email christopher.cokins@gmail.com Pho…" at bounding box center [688, 298] width 247 height 341
click at [661, 347] on span "19516 Sean Avery Path Spicewood TX 78669" at bounding box center [629, 351] width 105 height 9
click at [663, 347] on span "19516 Sean Avery Path Spicewood TX 78669" at bounding box center [629, 351] width 105 height 9
click at [659, 347] on span "19516 Sean Avery Path Spicewood TX 78669" at bounding box center [629, 351] width 105 height 9
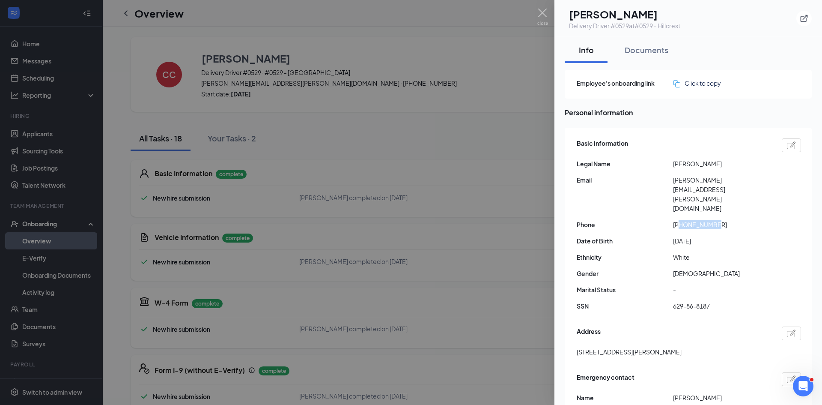
drag, startPoint x: 680, startPoint y: 196, endPoint x: 747, endPoint y: 196, distance: 67.2
click at [747, 220] on span "+15126496350" at bounding box center [721, 224] width 96 height 9
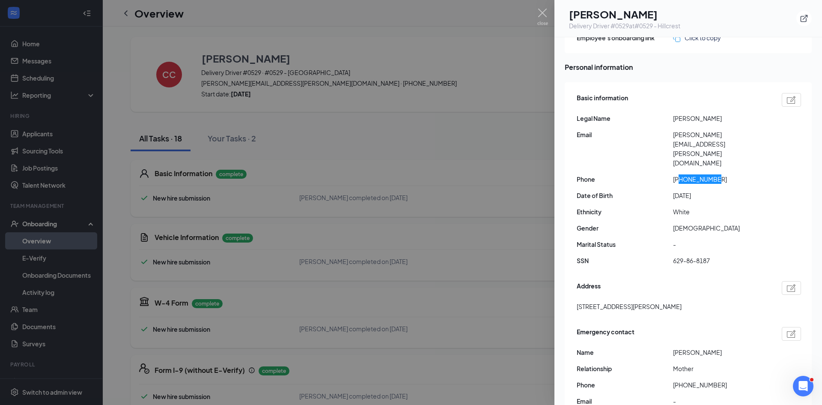
scroll to position [86, 0]
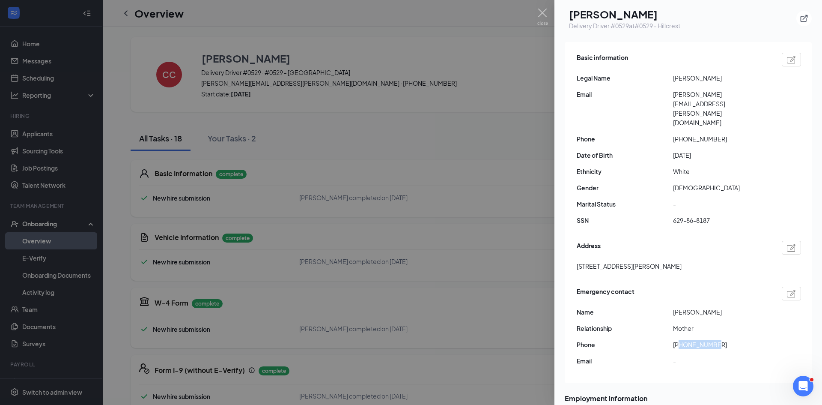
drag, startPoint x: 680, startPoint y: 316, endPoint x: 742, endPoint y: 317, distance: 62.1
click at [742, 339] on span "+15122933470" at bounding box center [721, 343] width 96 height 9
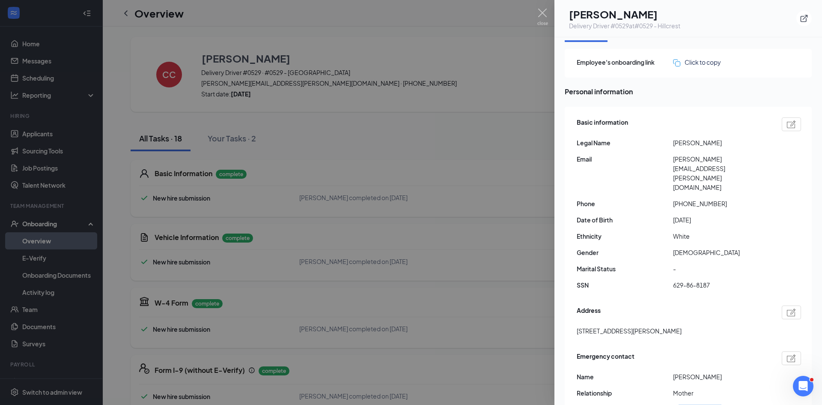
scroll to position [0, 0]
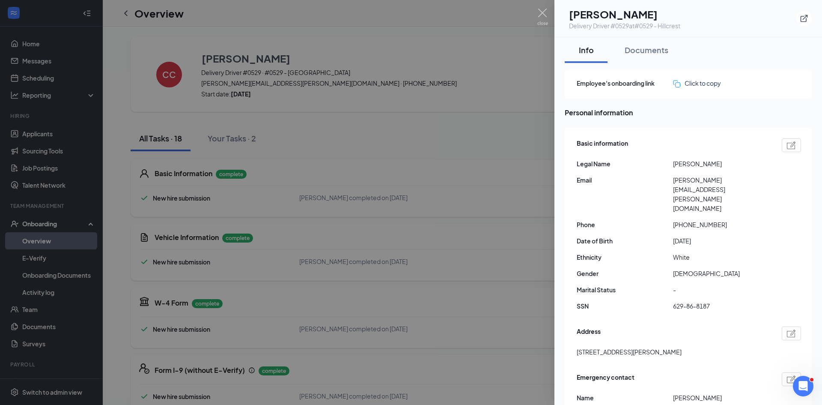
click at [729, 180] on span "christopher.cokins@gmail.com" at bounding box center [721, 194] width 96 height 38
click at [729, 181] on span "christopher.cokins@gmail.com" at bounding box center [721, 194] width 96 height 38
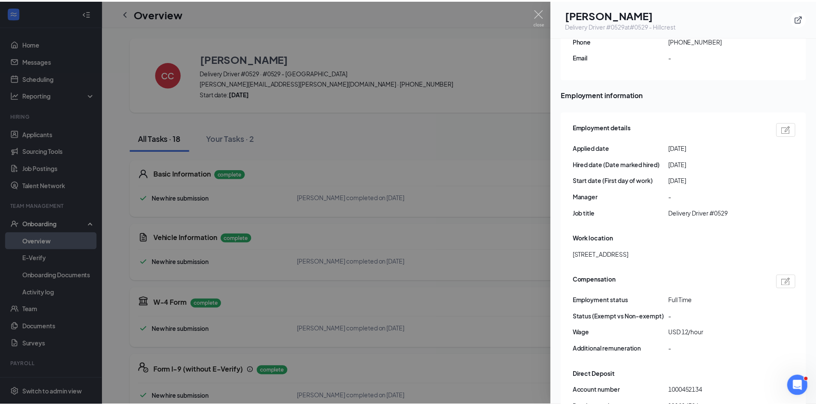
scroll to position [471, 0]
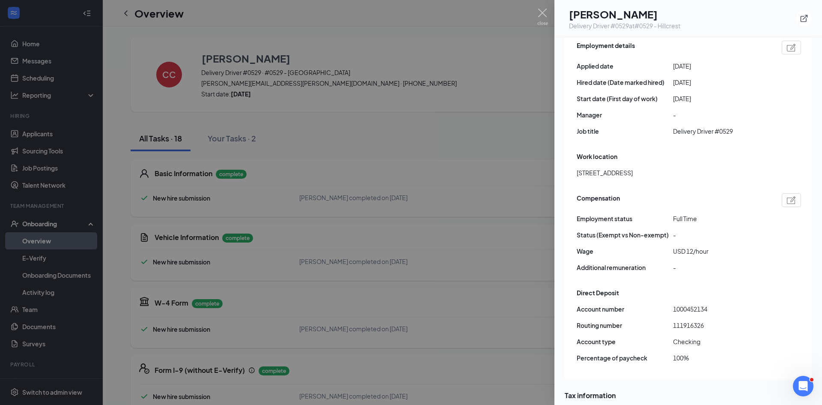
click at [696, 320] on span "111916326" at bounding box center [721, 324] width 96 height 9
drag, startPoint x: 696, startPoint y: 296, endPoint x: 687, endPoint y: 295, distance: 9.1
click at [687, 320] on span "111916326" at bounding box center [721, 324] width 96 height 9
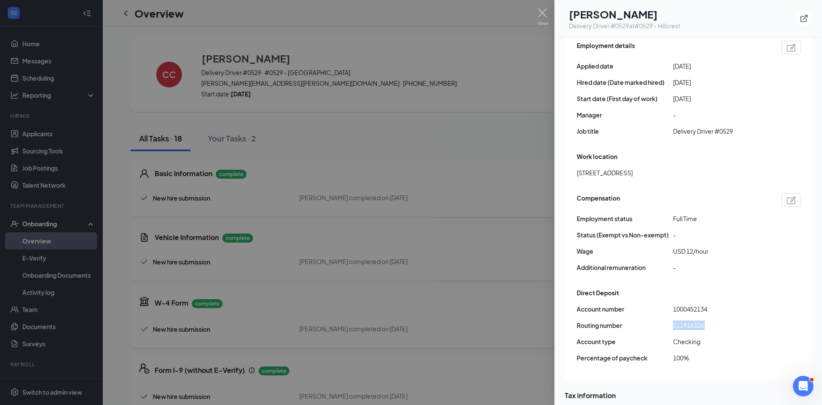
click at [687, 320] on span "111916326" at bounding box center [721, 324] width 96 height 9
click at [690, 304] on span "1000452134" at bounding box center [721, 308] width 96 height 9
click at [538, 8] on div "CC Cole Cokins Delivery Driver #0529 at #0529 - Hillcrest Info Documents Employ…" at bounding box center [411, 202] width 822 height 405
click at [545, 14] on img at bounding box center [542, 17] width 11 height 17
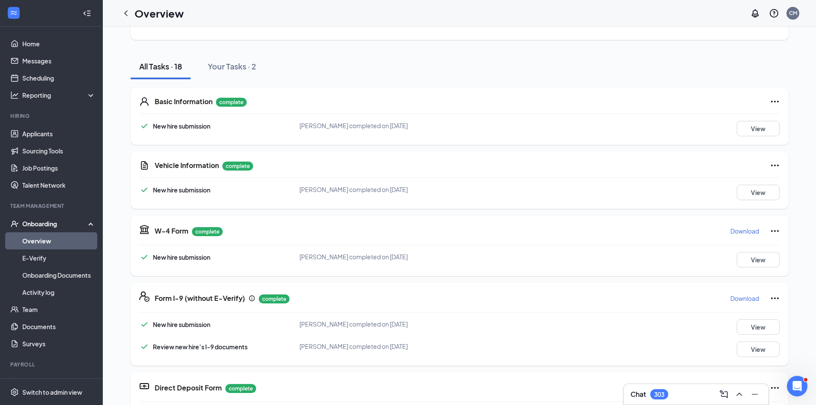
scroll to position [79, 0]
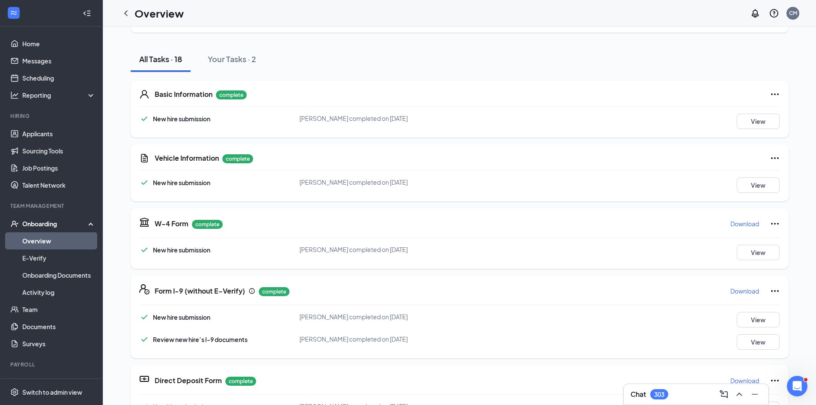
click at [734, 221] on p "Download" at bounding box center [744, 223] width 29 height 9
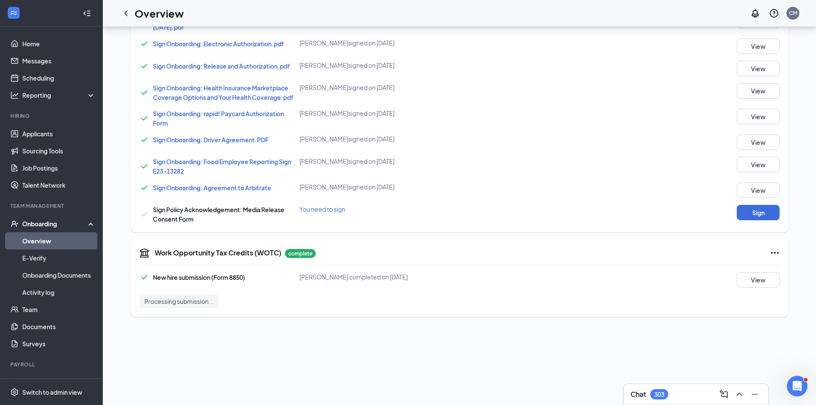
scroll to position [546, 0]
click at [753, 216] on button "Sign" at bounding box center [757, 210] width 43 height 15
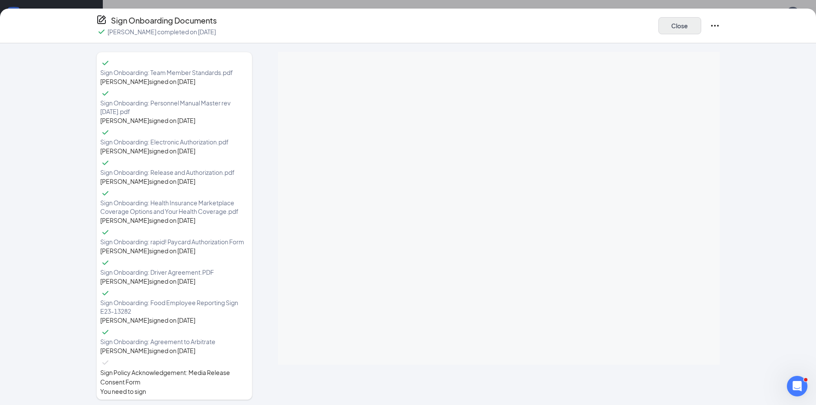
scroll to position [76, 0]
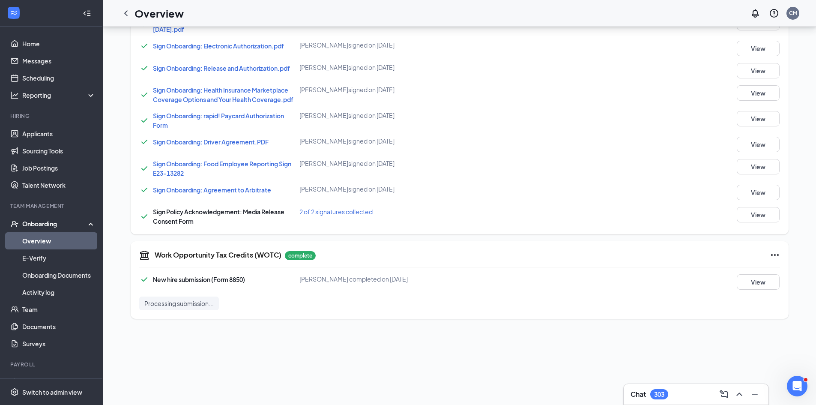
drag, startPoint x: 128, startPoint y: 15, endPoint x: 131, endPoint y: 22, distance: 8.6
click at [128, 15] on icon "ChevronLeft" at bounding box center [126, 13] width 10 height 10
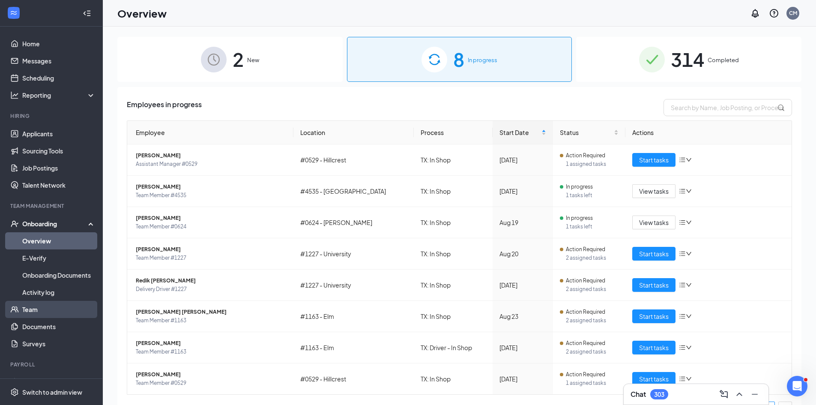
click at [61, 316] on link "Team" at bounding box center [58, 309] width 73 height 17
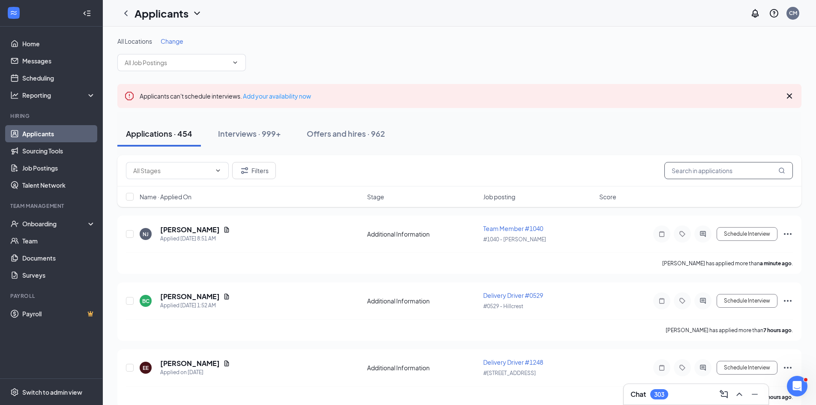
click at [706, 173] on input "text" at bounding box center [728, 170] width 128 height 17
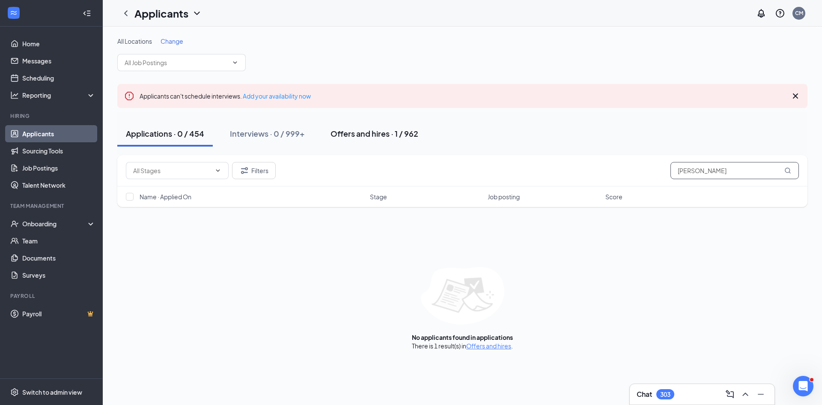
type input "Randy Garcia"
click at [349, 135] on div "Offers and hires · 1 / 962" at bounding box center [374, 133] width 88 height 11
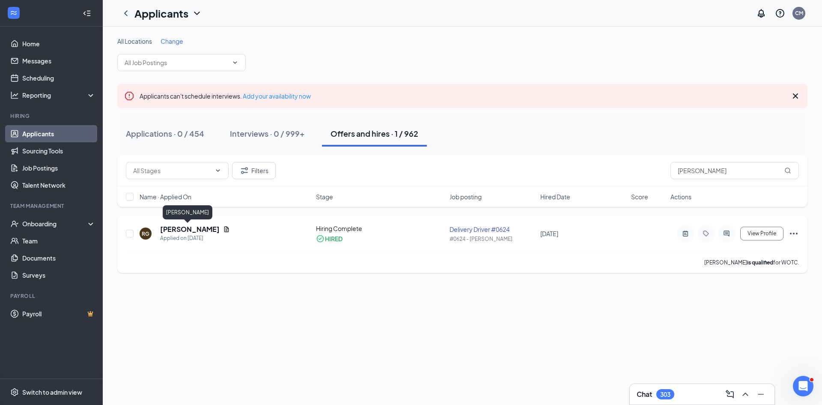
click at [184, 227] on h5 "Randy Garcia" at bounding box center [190, 228] width 60 height 9
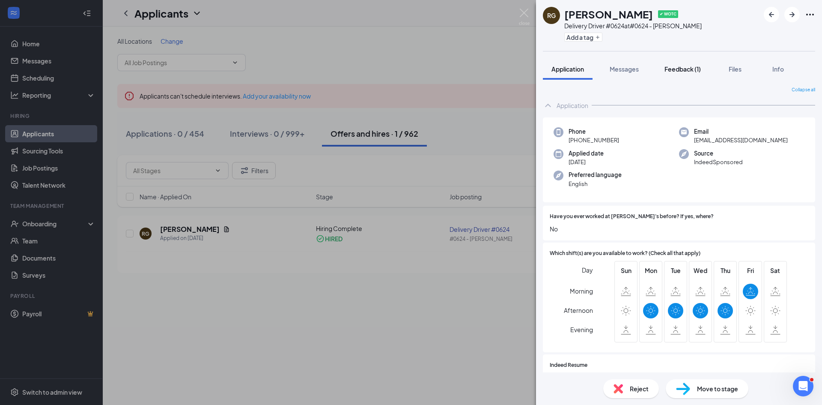
click at [670, 63] on button "Feedback (1)" at bounding box center [683, 68] width 54 height 21
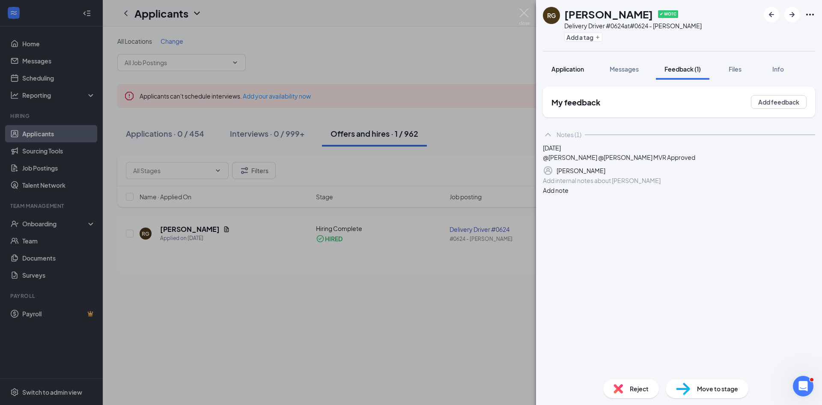
click at [575, 73] on button "Application" at bounding box center [568, 68] width 50 height 21
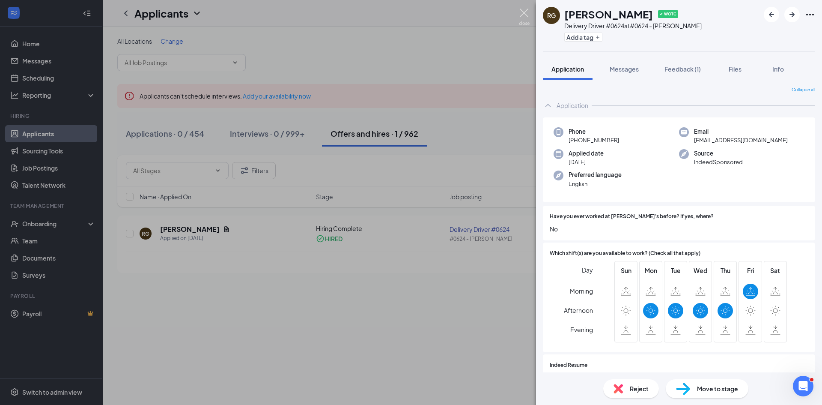
click at [522, 18] on img at bounding box center [524, 17] width 11 height 17
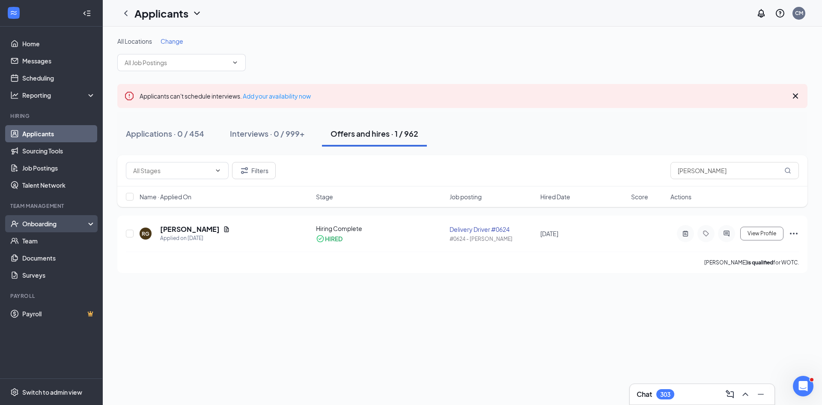
click at [62, 229] on div "Onboarding" at bounding box center [51, 223] width 103 height 17
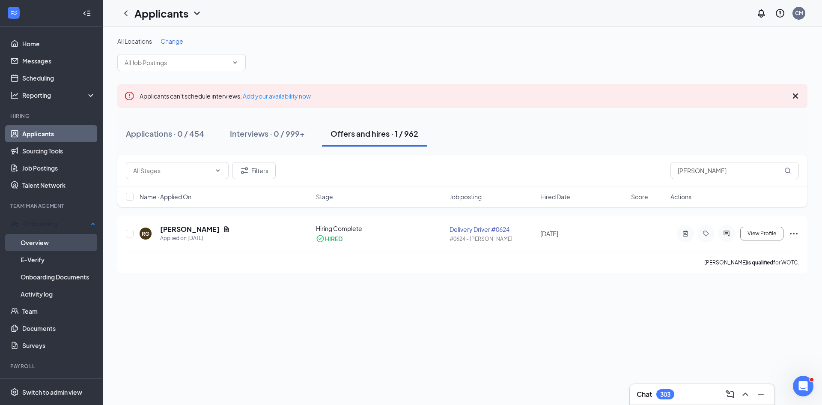
click at [65, 241] on link "Overview" at bounding box center [58, 242] width 75 height 17
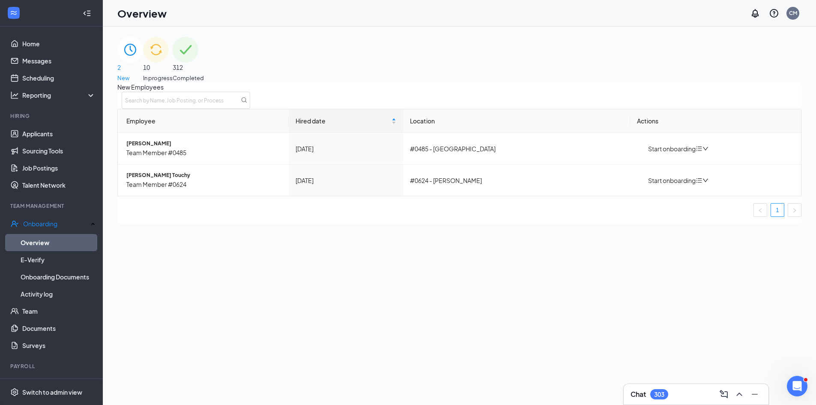
click at [173, 53] on div "10 In progress" at bounding box center [158, 59] width 30 height 45
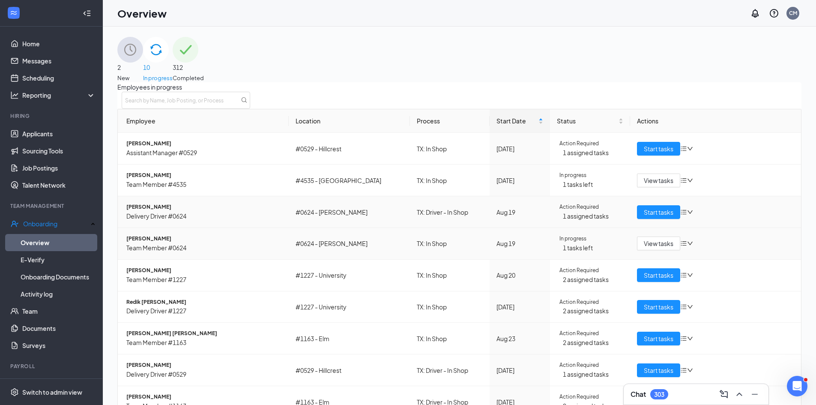
scroll to position [43, 0]
click at [649, 207] on span "Start tasks" at bounding box center [658, 211] width 30 height 9
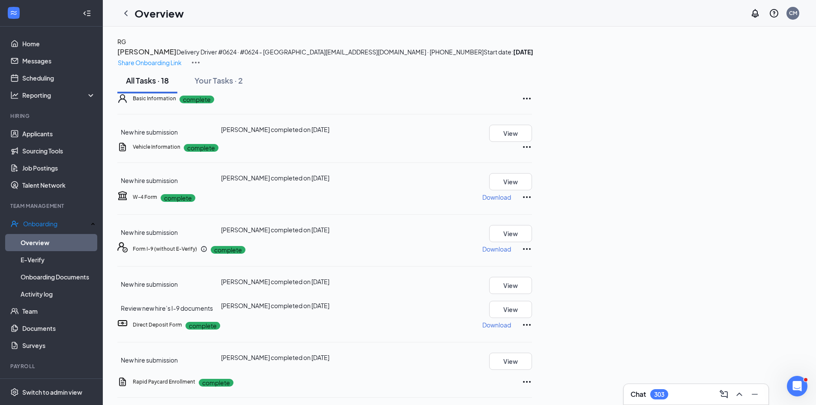
click at [201, 57] on img at bounding box center [196, 62] width 10 height 10
click at [533, 68] on div "RG Randy Garcia Delivery Driver #0624 · #0624 - Matlock rjg21209@gmail.com · (8…" at bounding box center [459, 52] width 684 height 31
click at [125, 12] on icon "ChevronLeft" at bounding box center [126, 13] width 10 height 10
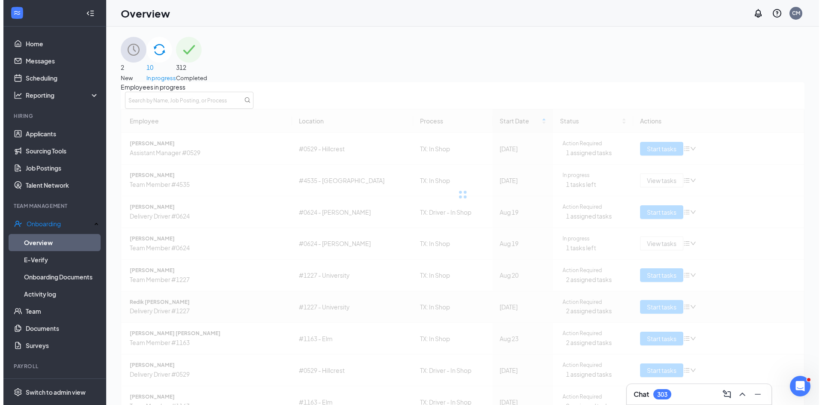
scroll to position [82, 0]
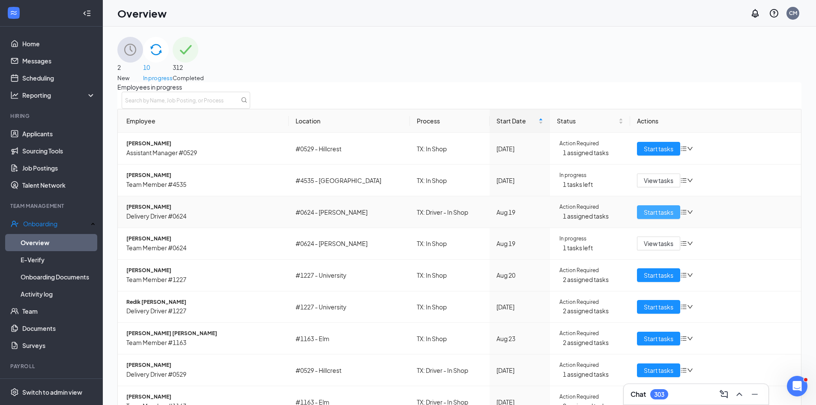
click at [643, 207] on span "Start tasks" at bounding box center [658, 211] width 30 height 9
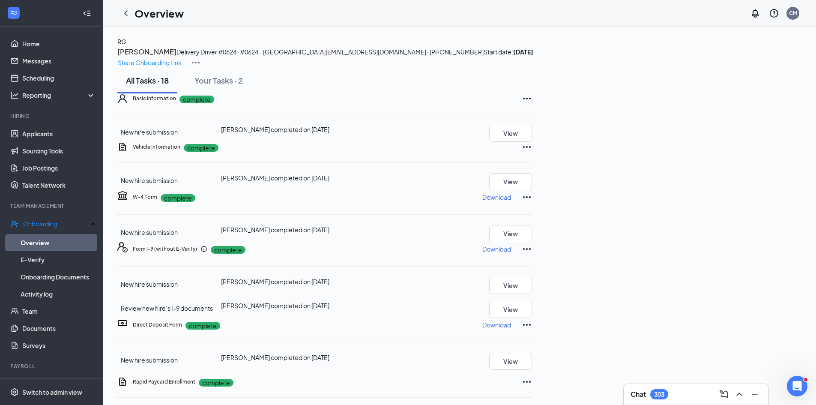
click at [126, 46] on div "RG" at bounding box center [121, 41] width 9 height 9
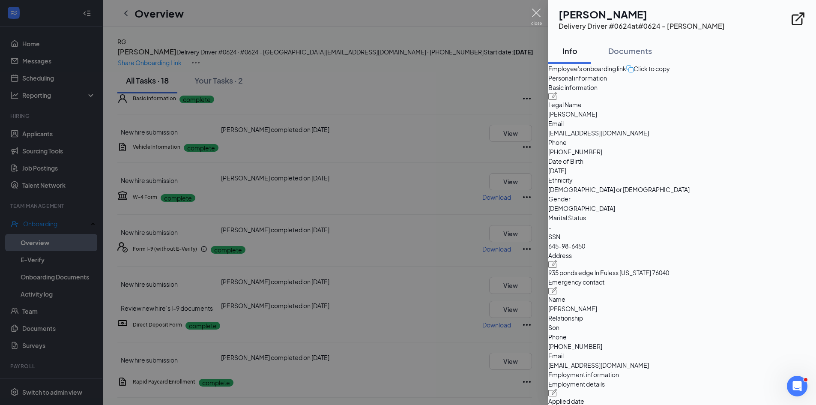
click at [536, 15] on img at bounding box center [536, 17] width 11 height 17
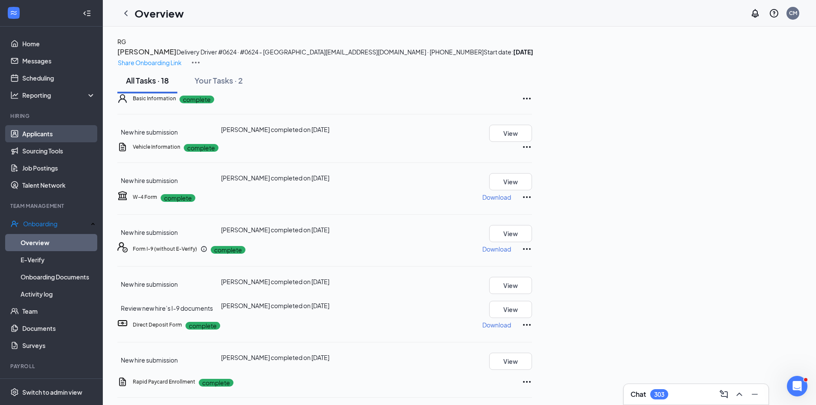
click at [57, 132] on link "Applicants" at bounding box center [58, 133] width 73 height 17
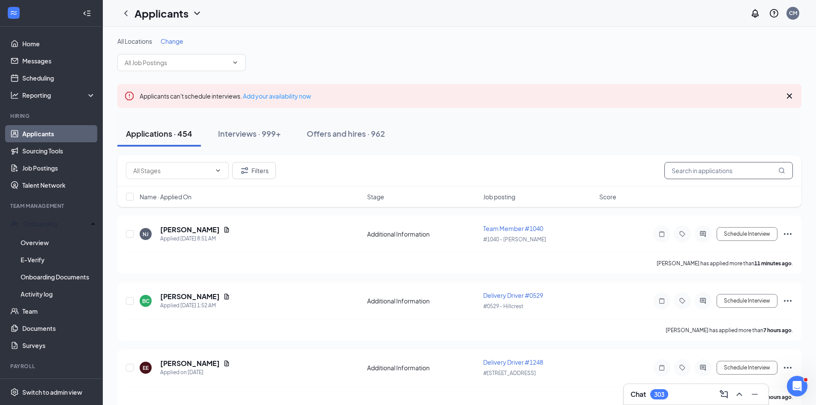
click at [688, 177] on input "text" at bounding box center [728, 170] width 128 height 17
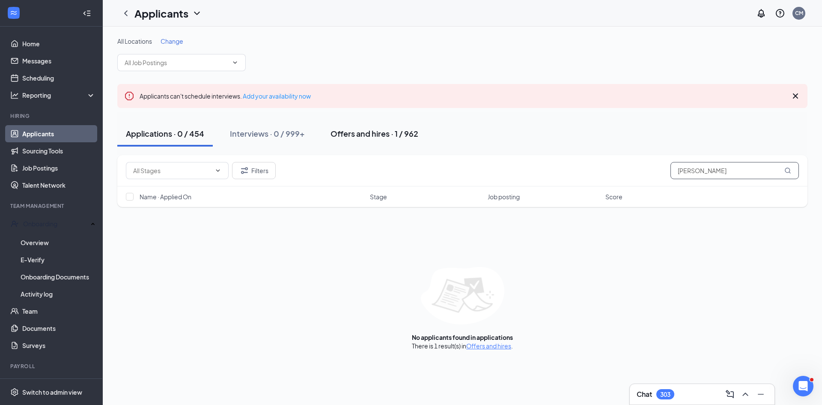
type input "Randy Garcia"
click at [341, 139] on button "Offers and hires · 1 / 962" at bounding box center [374, 134] width 105 height 26
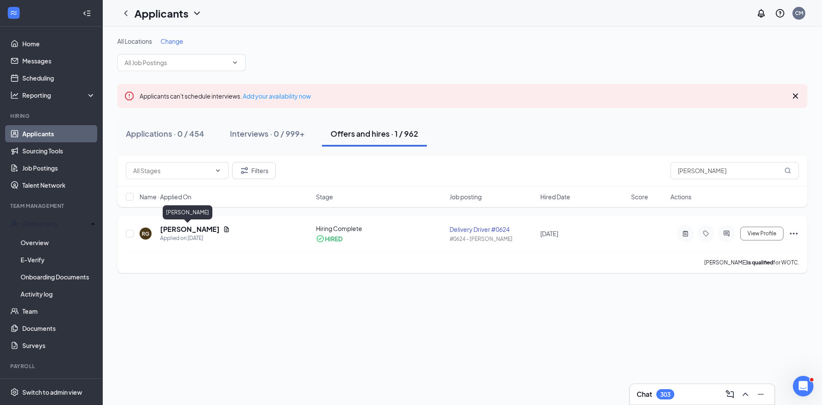
click at [188, 229] on h5 "Randy Garcia" at bounding box center [190, 228] width 60 height 9
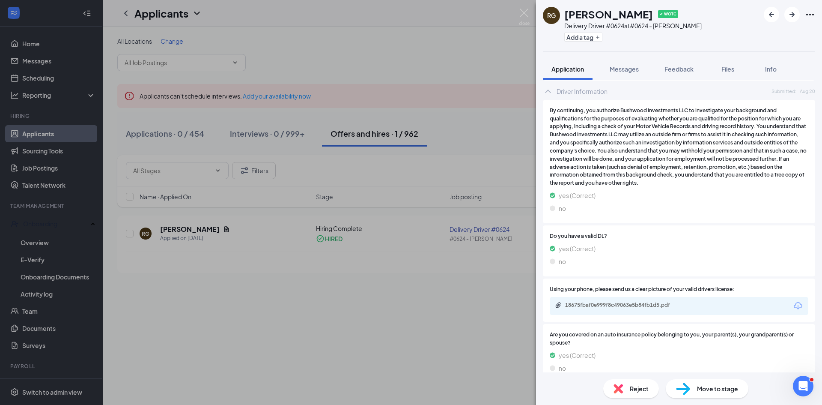
scroll to position [894, 0]
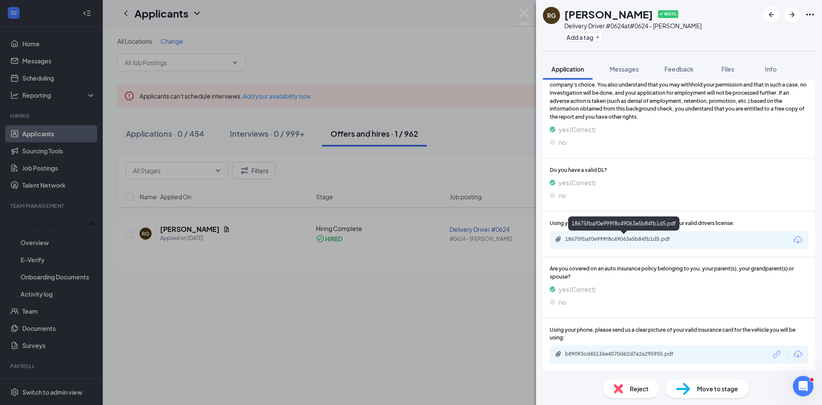
click at [615, 237] on div "18675fbaf0e999f8c49063e5b84fb1d5.pdf" at bounding box center [625, 238] width 120 height 7
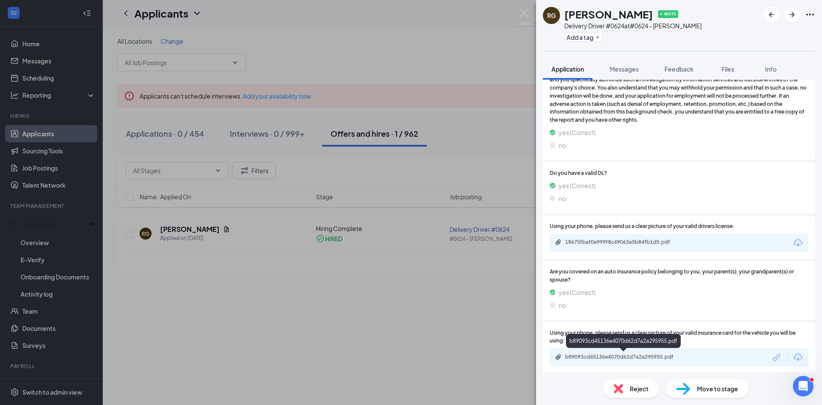
click at [644, 357] on div "b89093cd45136e4070d62d7a2a295955.pdf" at bounding box center [625, 356] width 120 height 7
click at [666, 67] on span "Feedback" at bounding box center [678, 69] width 29 height 8
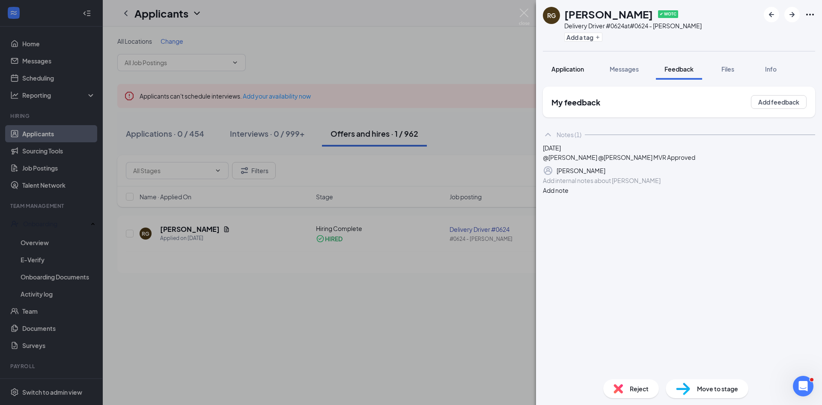
click at [553, 71] on span "Application" at bounding box center [567, 69] width 33 height 8
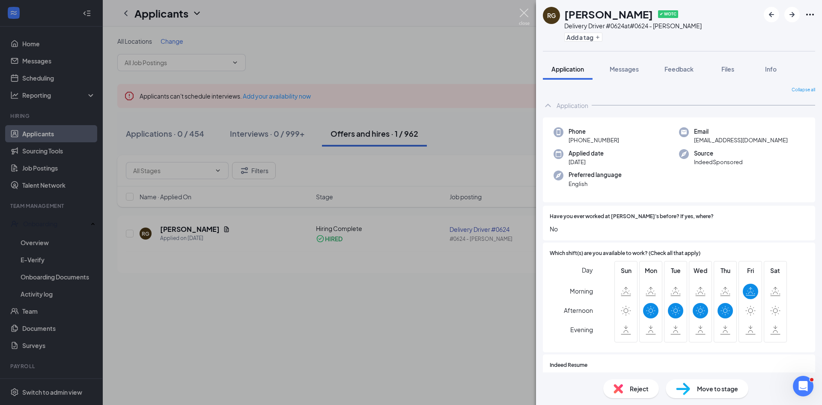
click at [523, 17] on img at bounding box center [524, 17] width 11 height 17
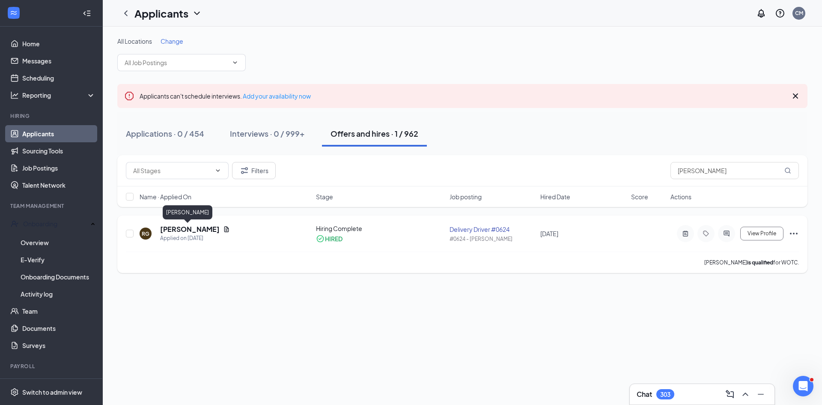
click at [191, 229] on h5 "Randy Garcia" at bounding box center [190, 228] width 60 height 9
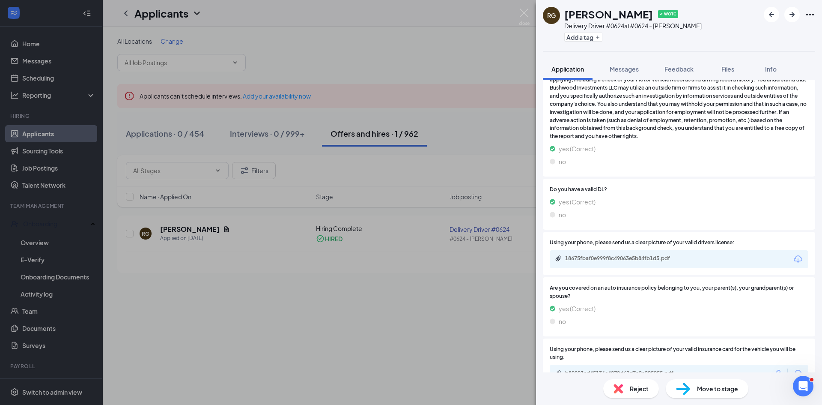
scroll to position [894, 0]
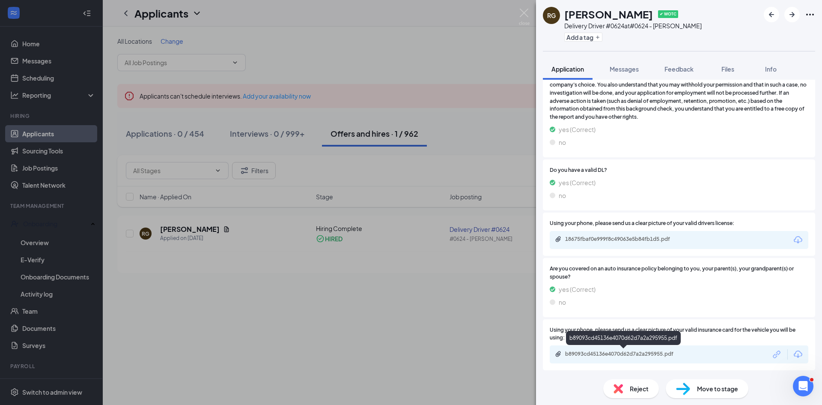
click at [667, 354] on div "b89093cd45136e4070d62d7a2a295955.pdf" at bounding box center [625, 353] width 120 height 7
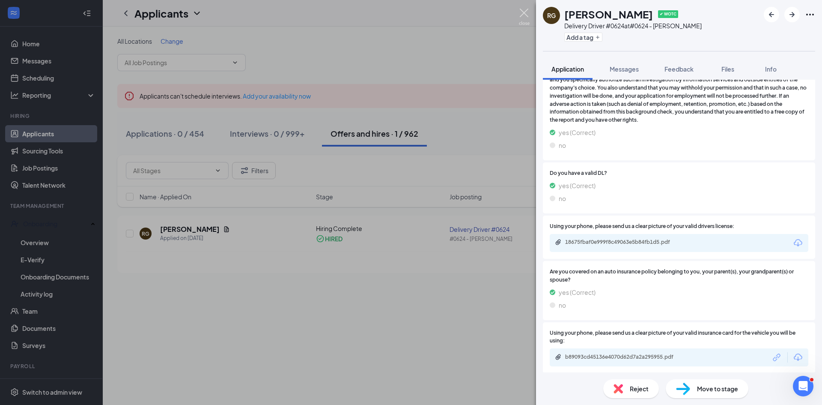
click at [524, 15] on img at bounding box center [524, 17] width 11 height 17
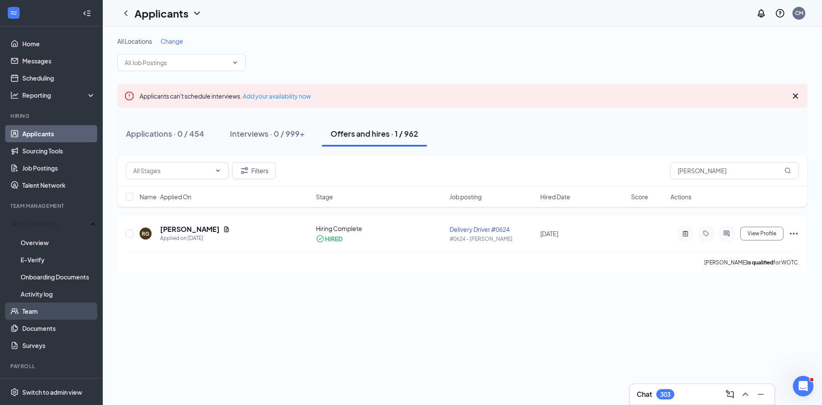
click at [54, 311] on link "Team" at bounding box center [58, 310] width 73 height 17
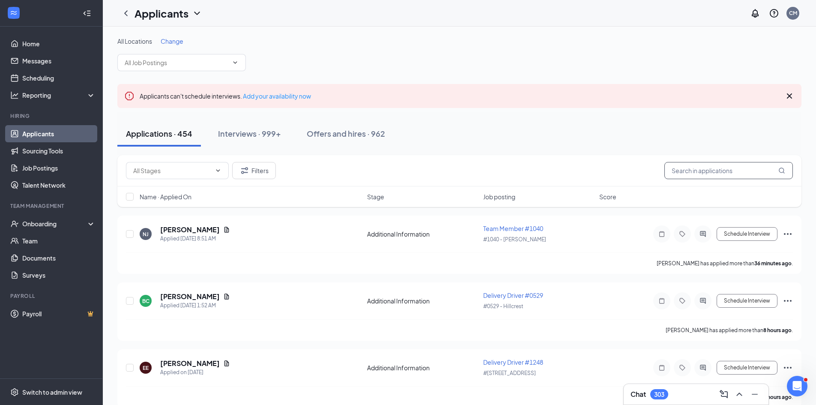
paste input "Cokins"
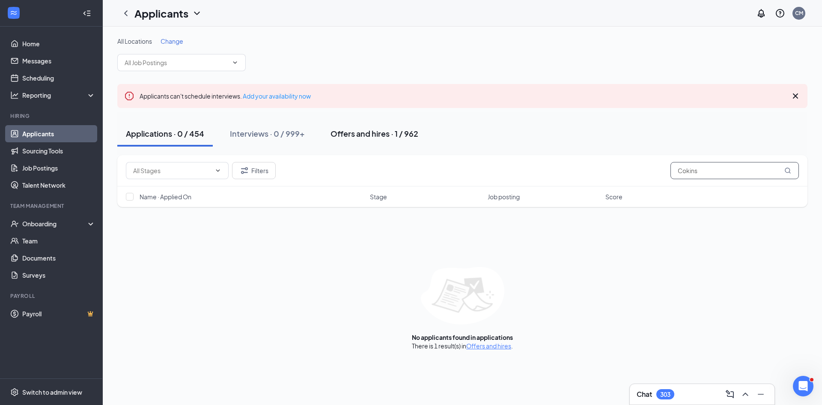
type input "Cokins"
click at [370, 139] on button "Offers and hires · 1 / 962" at bounding box center [374, 134] width 105 height 26
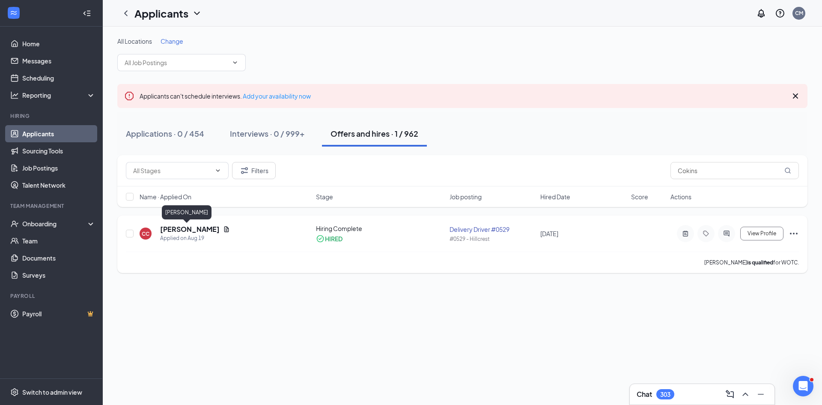
click at [192, 230] on h5 "[PERSON_NAME]" at bounding box center [190, 228] width 60 height 9
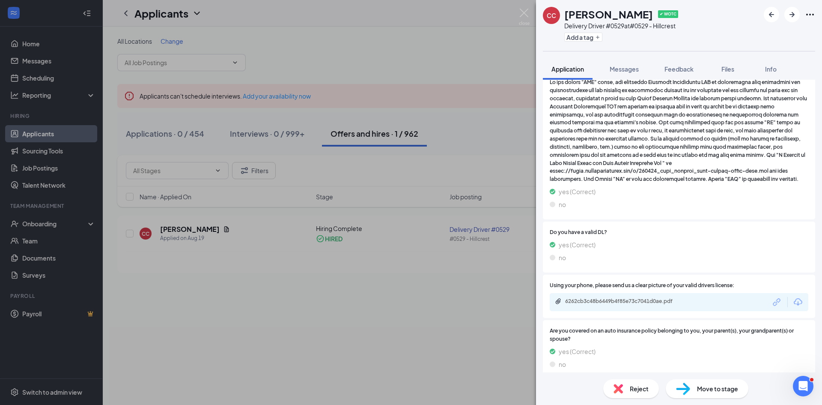
scroll to position [862, 0]
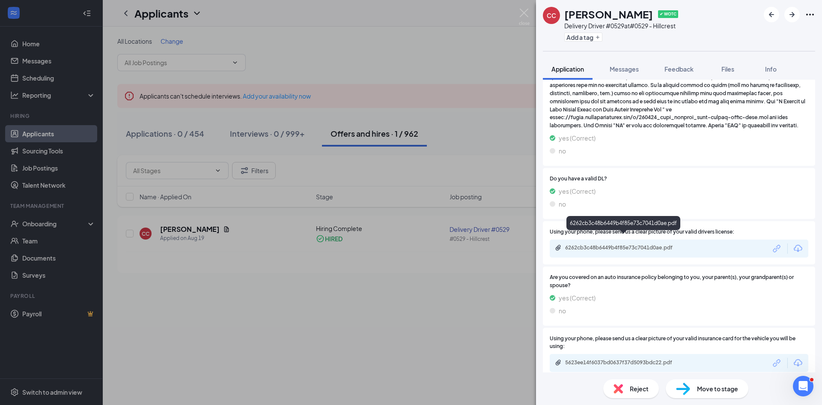
click at [635, 244] on div "6262cb3c48b6449b4f85e73c7041d0ae.pdf" at bounding box center [625, 247] width 120 height 7
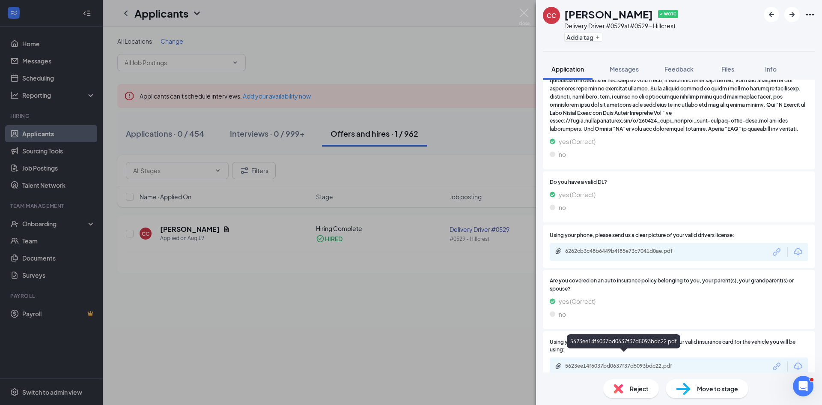
click at [598, 362] on div "5623ee14f6037bd0637f37d5093bdc22.pdf" at bounding box center [625, 365] width 120 height 7
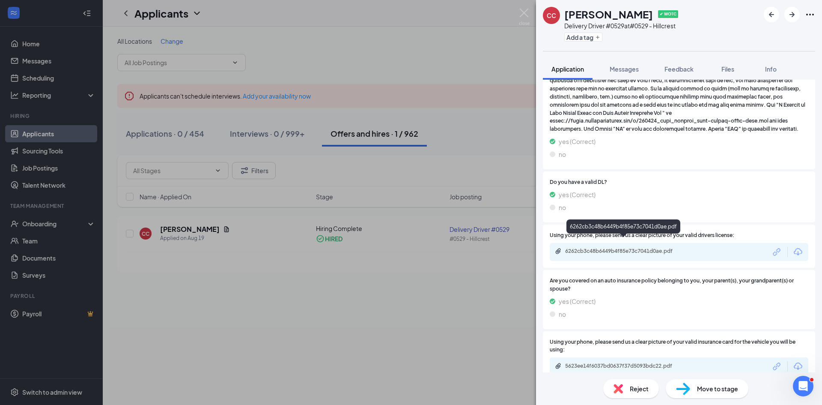
click at [652, 247] on div "6262cb3c48b6449b4f85e73c7041d0ae.pdf" at bounding box center [625, 250] width 120 height 7
click at [529, 18] on img at bounding box center [524, 17] width 11 height 17
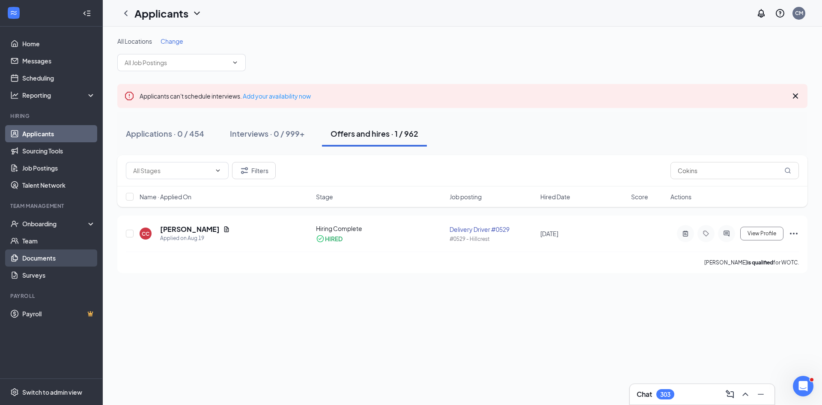
click at [53, 262] on link "Documents" at bounding box center [58, 257] width 73 height 17
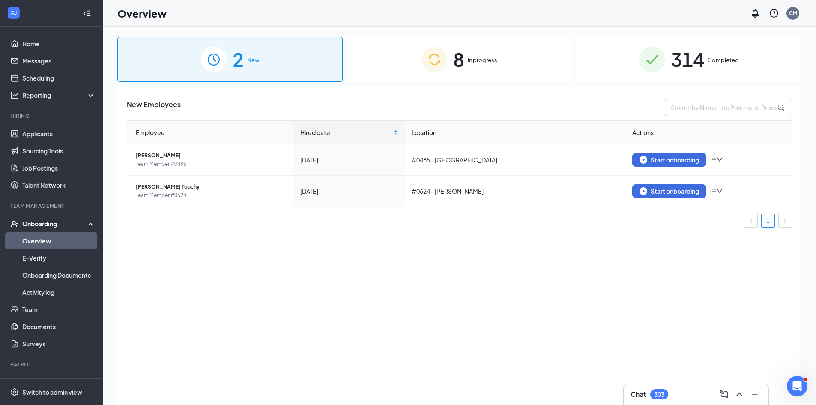
click at [396, 73] on div "8 In progress" at bounding box center [459, 59] width 225 height 45
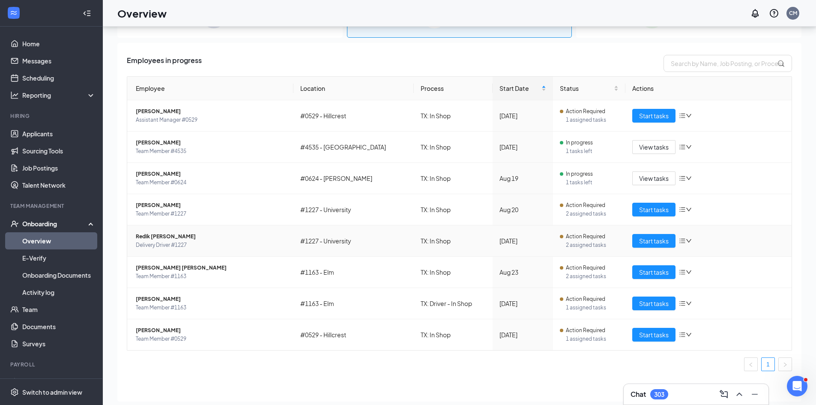
scroll to position [39, 0]
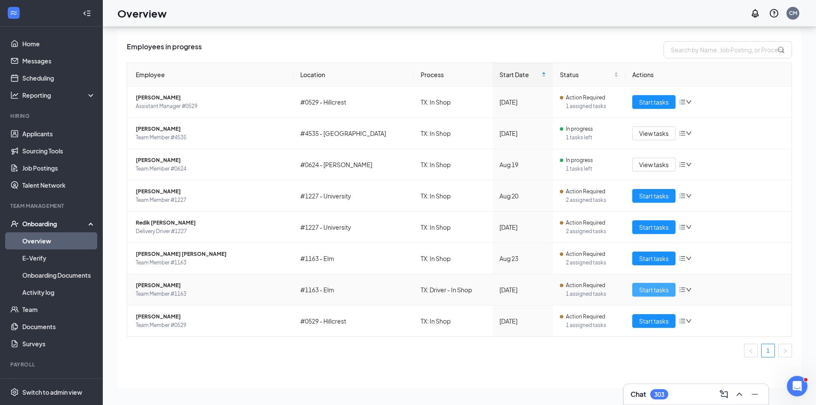
click at [645, 289] on span "Start tasks" at bounding box center [654, 289] width 30 height 9
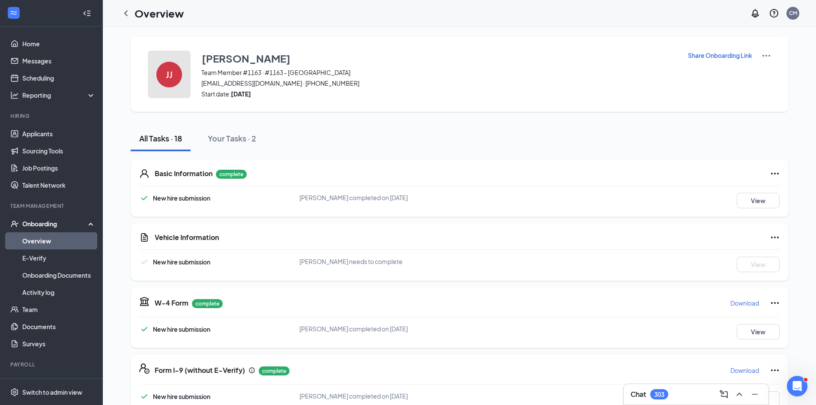
click at [159, 75] on div "JJ" at bounding box center [169, 75] width 26 height 26
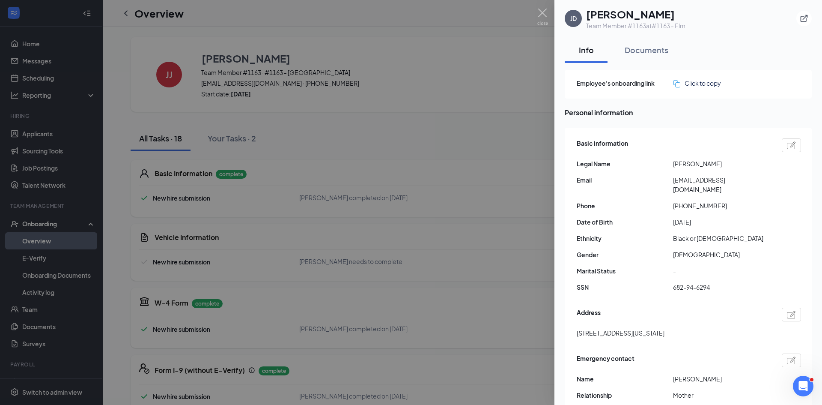
click at [660, 15] on h1 "[PERSON_NAME]" at bounding box center [635, 14] width 99 height 15
copy h1 "[PERSON_NAME]"
click at [601, 15] on h1 "[PERSON_NAME]" at bounding box center [635, 14] width 99 height 15
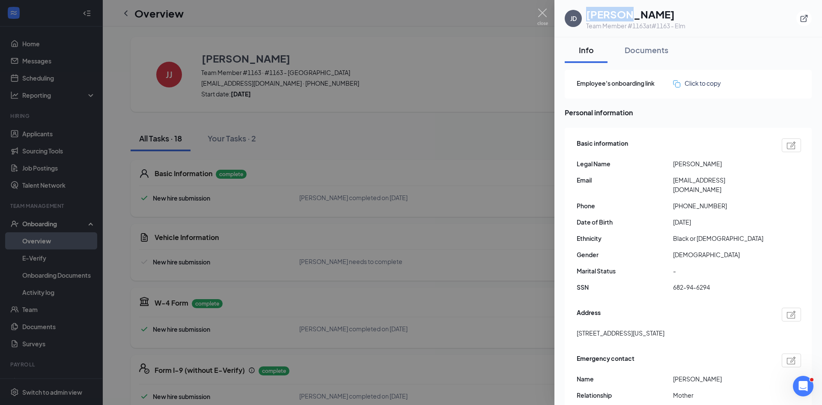
copy h1 "[PERSON_NAME]"
drag, startPoint x: 572, startPoint y: 323, endPoint x: 623, endPoint y: 328, distance: 50.8
click at [623, 328] on div "Basic information Legal Name [PERSON_NAME] Email [EMAIL_ADDRESS][DOMAIN_NAME] P…" at bounding box center [688, 289] width 247 height 322
copy span "[STREET_ADDRESS]"
click at [631, 328] on span "[STREET_ADDRESS][US_STATE]" at bounding box center [621, 332] width 88 height 9
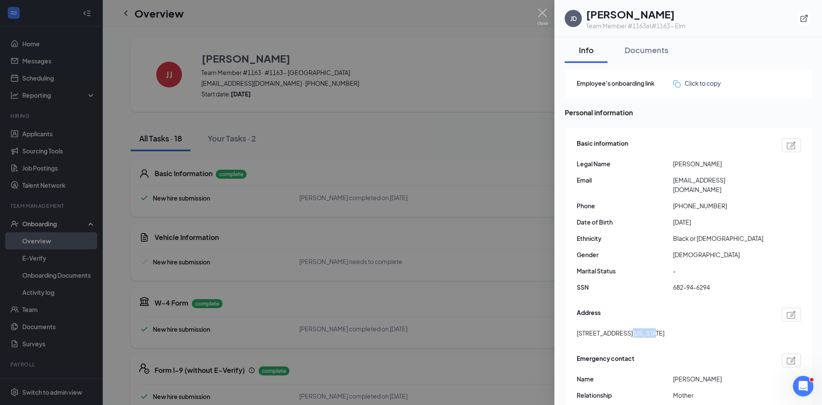
click at [631, 328] on span "[STREET_ADDRESS][US_STATE]" at bounding box center [621, 332] width 88 height 9
copy span "[GEOGRAPHIC_DATA]"
drag, startPoint x: 681, startPoint y: 195, endPoint x: 730, endPoint y: 197, distance: 49.7
click at [730, 201] on span "[PHONE_NUMBER]" at bounding box center [721, 205] width 96 height 9
copy span "2144553881"
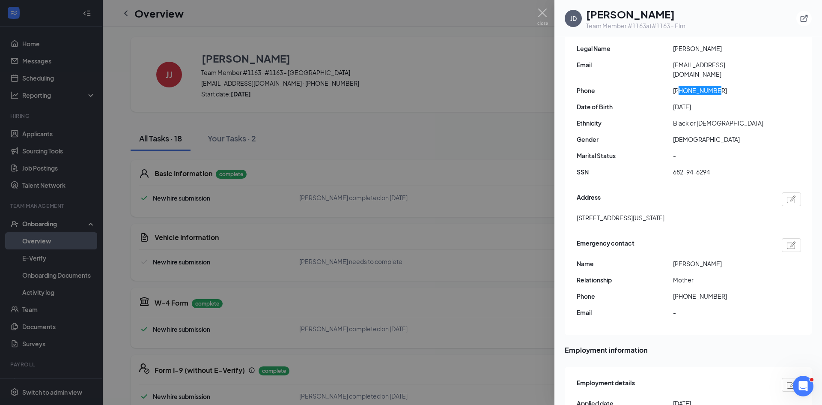
scroll to position [128, 0]
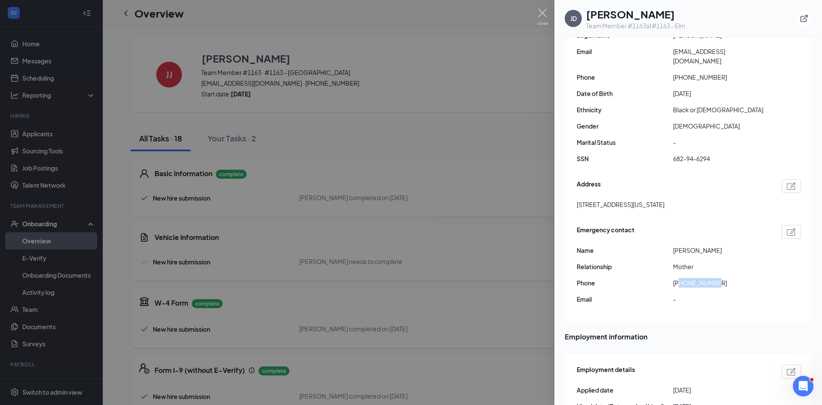
drag, startPoint x: 680, startPoint y: 273, endPoint x: 724, endPoint y: 277, distance: 43.8
click at [724, 278] on span "[PHONE_NUMBER]" at bounding box center [721, 282] width 96 height 9
copy span "2146941307"
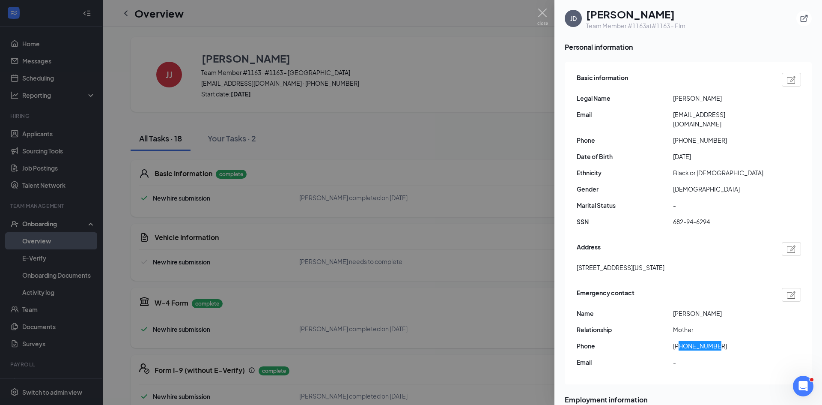
scroll to position [0, 0]
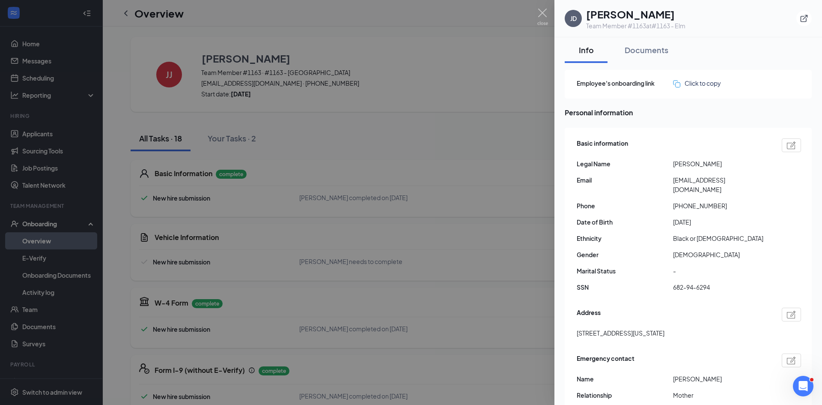
click at [703, 179] on span "[EMAIL_ADDRESS][DOMAIN_NAME]" at bounding box center [721, 184] width 96 height 19
copy span "[EMAIL_ADDRESS][DOMAIN_NAME]"
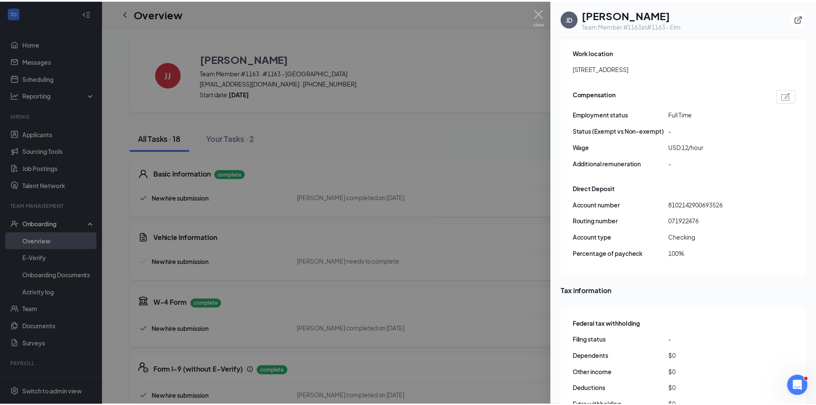
scroll to position [557, 0]
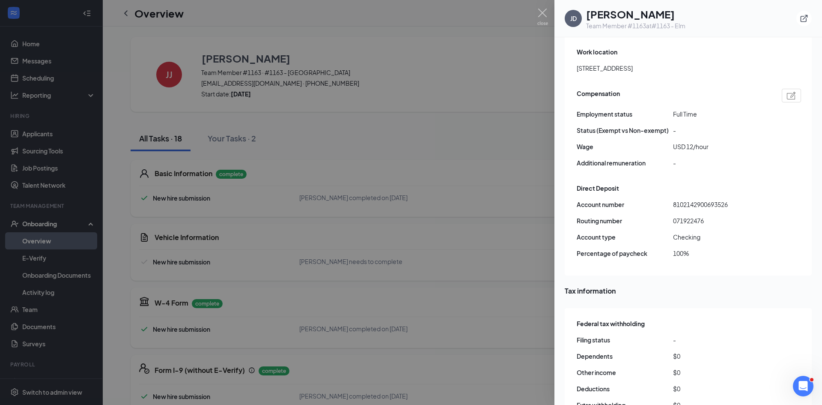
click at [690, 216] on span "071922476" at bounding box center [721, 220] width 96 height 9
copy span "071922476"
click at [697, 199] on span "8102142900693526" at bounding box center [721, 203] width 96 height 9
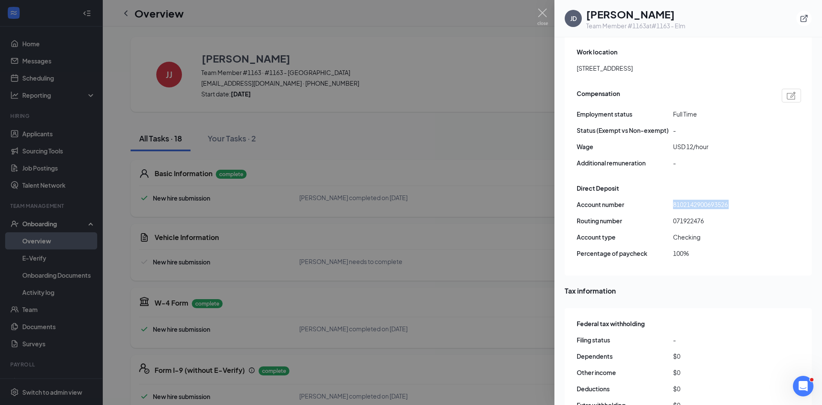
click at [697, 199] on span "8102142900693526" at bounding box center [721, 203] width 96 height 9
copy span "8102142900693526"
click at [542, 12] on img at bounding box center [542, 17] width 11 height 17
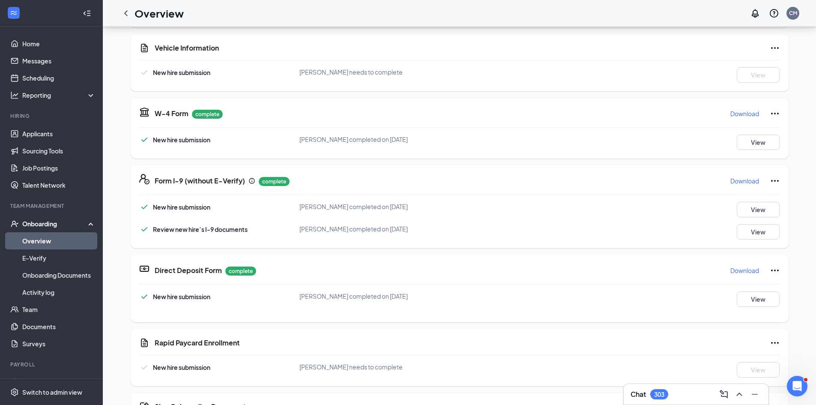
scroll to position [0, 0]
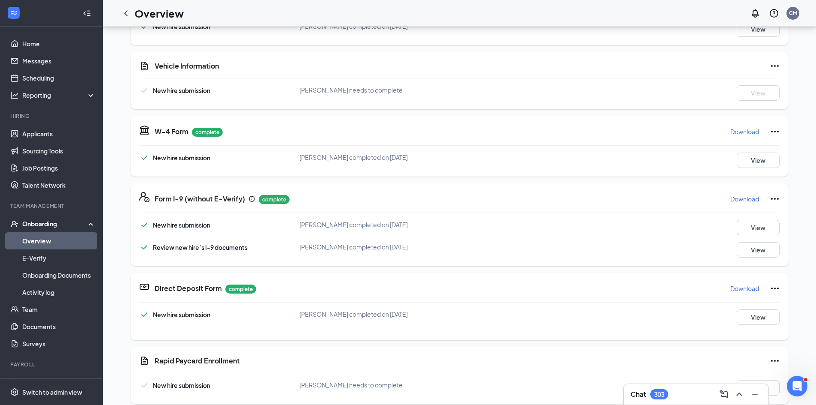
click at [730, 130] on p "Download" at bounding box center [744, 131] width 29 height 9
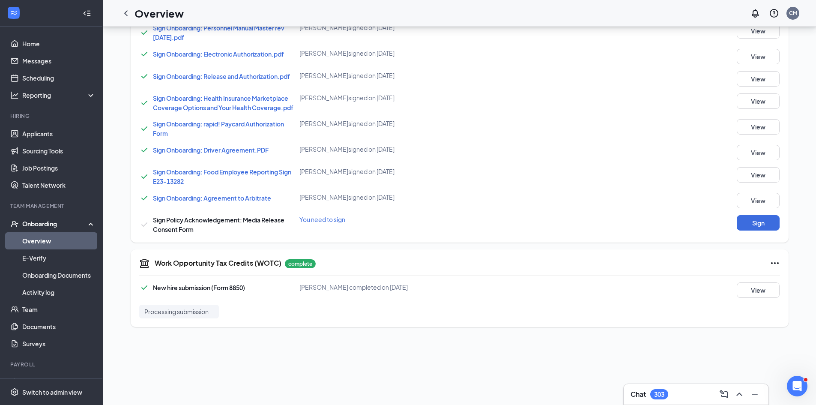
scroll to position [546, 0]
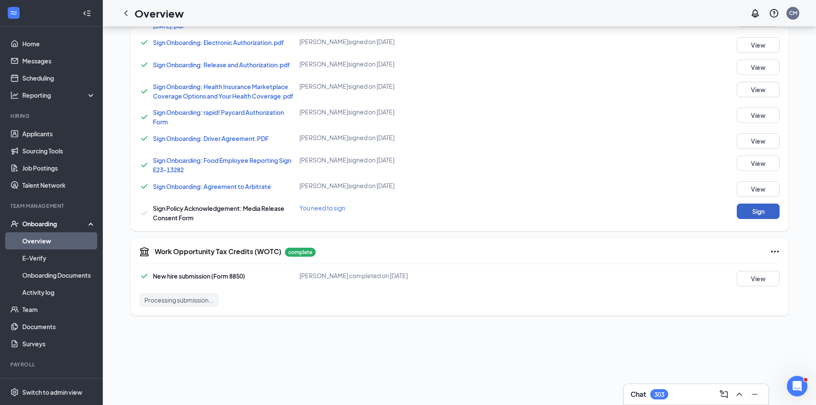
click at [752, 212] on button "Sign" at bounding box center [757, 210] width 43 height 15
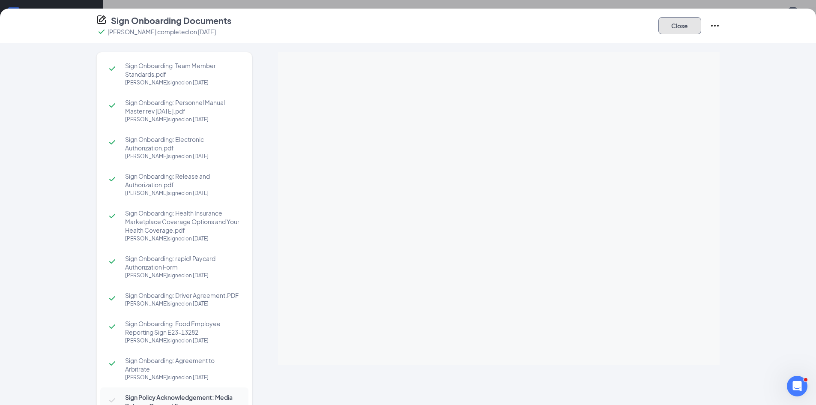
drag, startPoint x: 693, startPoint y: 30, endPoint x: 680, endPoint y: 36, distance: 14.4
click at [693, 30] on button "Close" at bounding box center [679, 25] width 43 height 17
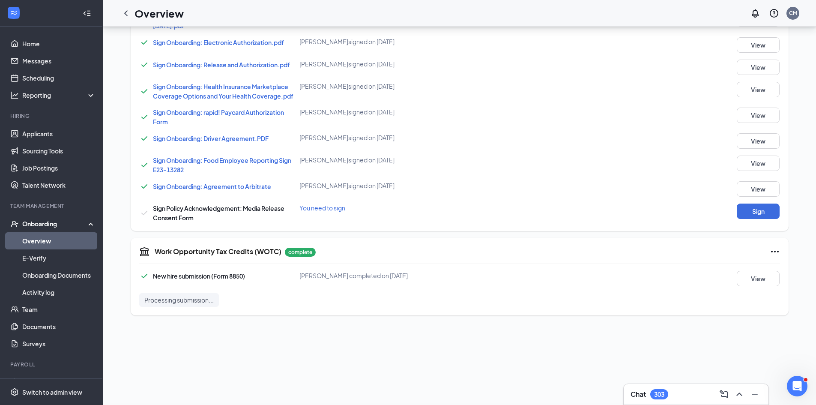
scroll to position [76, 0]
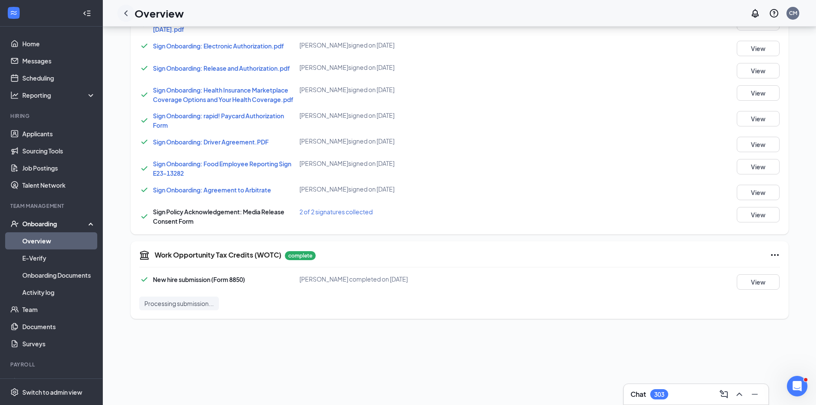
click at [125, 16] on icon "ChevronLeft" at bounding box center [126, 13] width 10 height 10
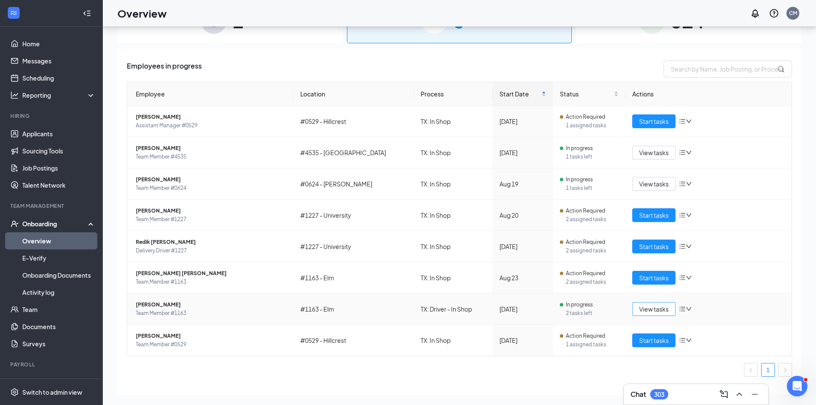
click at [650, 313] on span "View tasks" at bounding box center [654, 308] width 30 height 9
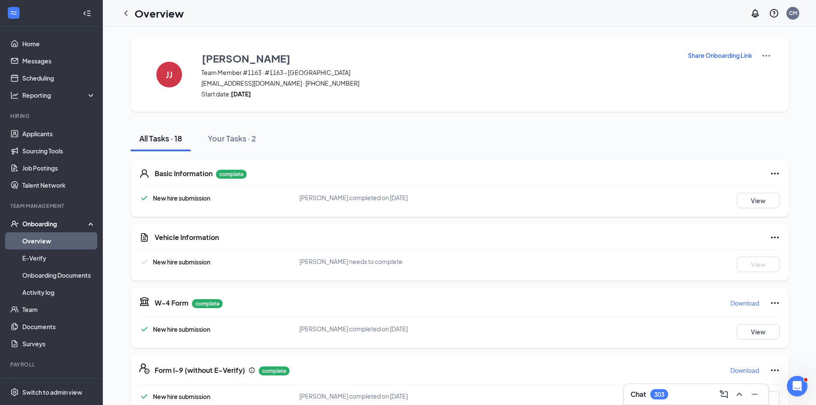
click at [771, 238] on icon "Ellipses" at bounding box center [774, 237] width 10 height 10
click at [751, 253] on span "Mark as complete" at bounding box center [739, 254] width 50 height 9
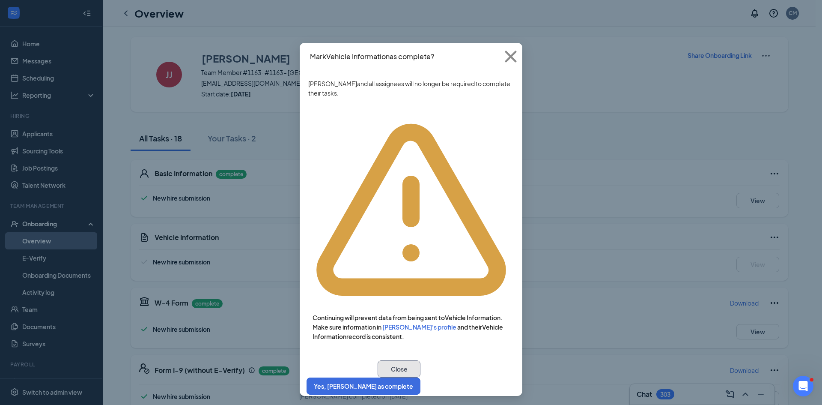
click at [420, 360] on button "Close" at bounding box center [399, 368] width 43 height 17
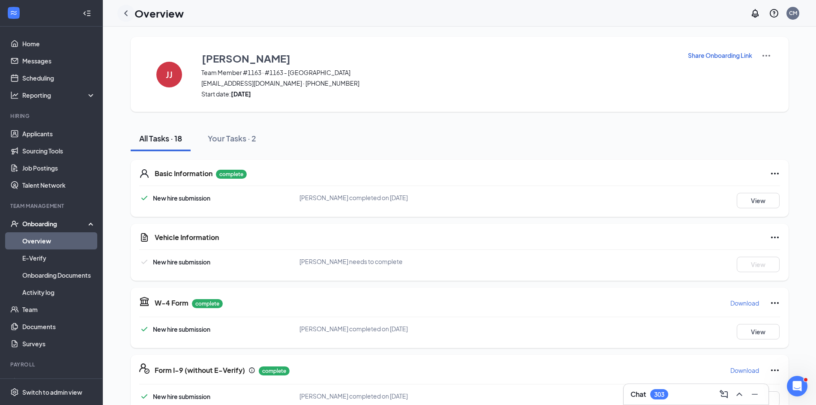
click at [121, 18] on icon "ChevronLeft" at bounding box center [126, 13] width 10 height 10
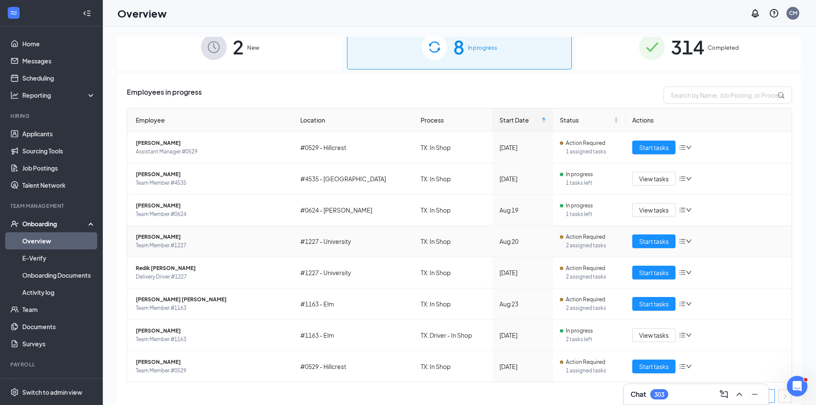
scroll to position [19, 0]
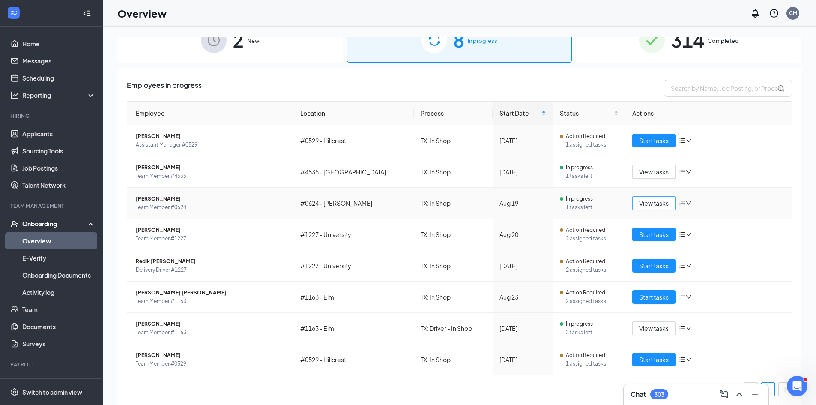
click at [652, 207] on span "View tasks" at bounding box center [654, 202] width 30 height 9
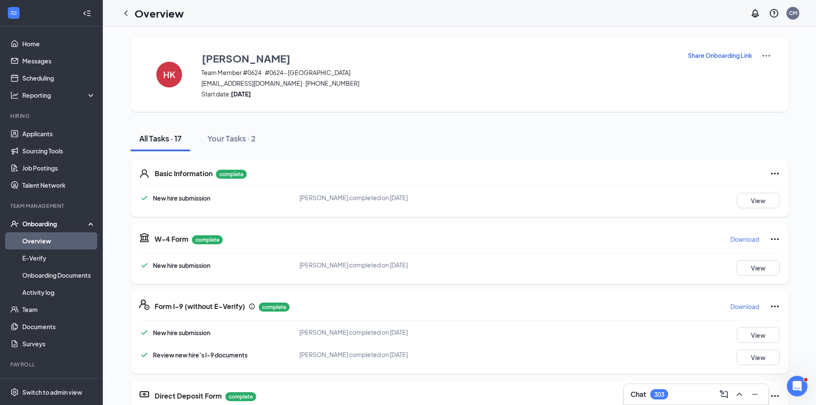
click at [129, 18] on icon "ChevronLeft" at bounding box center [126, 13] width 10 height 10
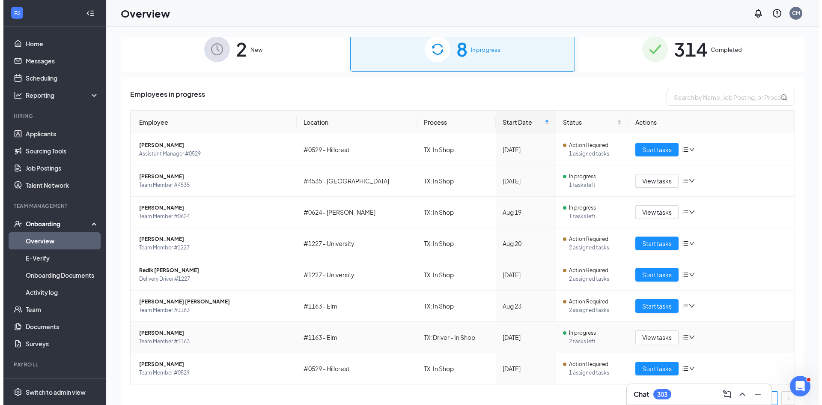
scroll to position [19, 0]
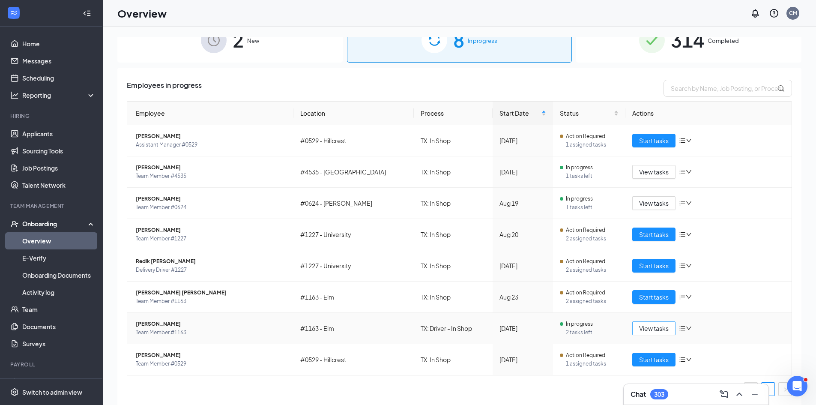
click at [657, 325] on span "View tasks" at bounding box center [654, 327] width 30 height 9
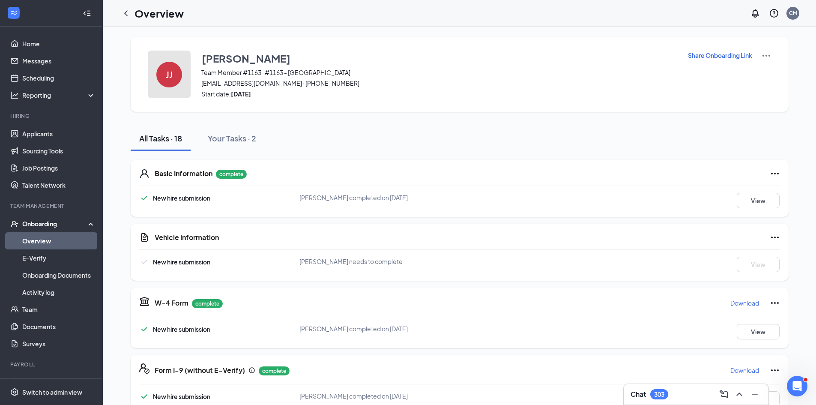
click at [156, 75] on div "JJ" at bounding box center [169, 75] width 26 height 26
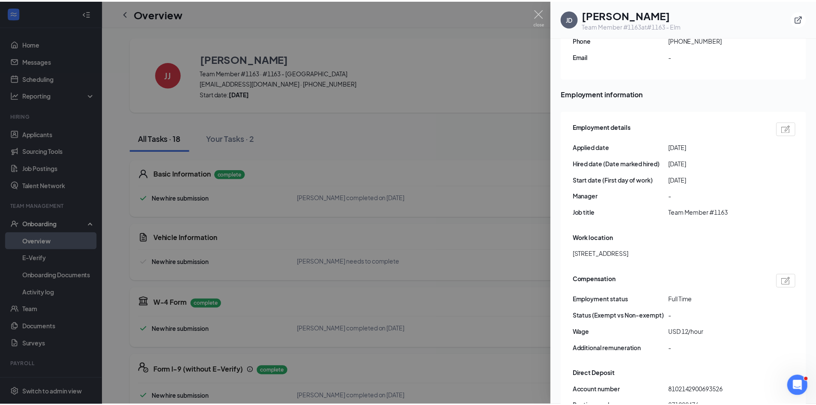
scroll to position [370, 0]
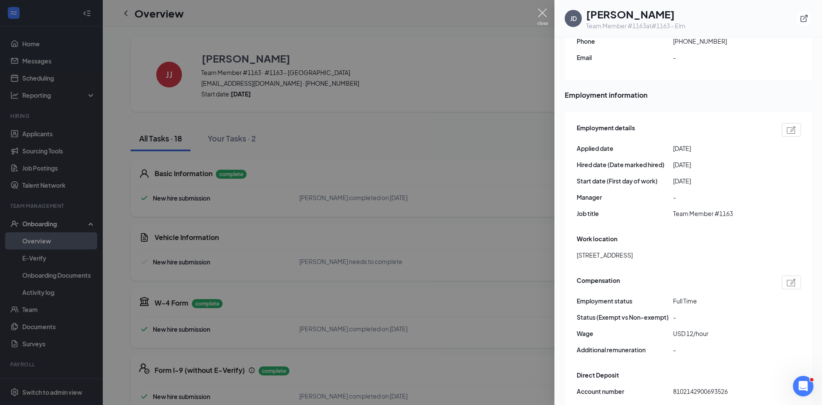
click at [539, 11] on img at bounding box center [542, 17] width 11 height 17
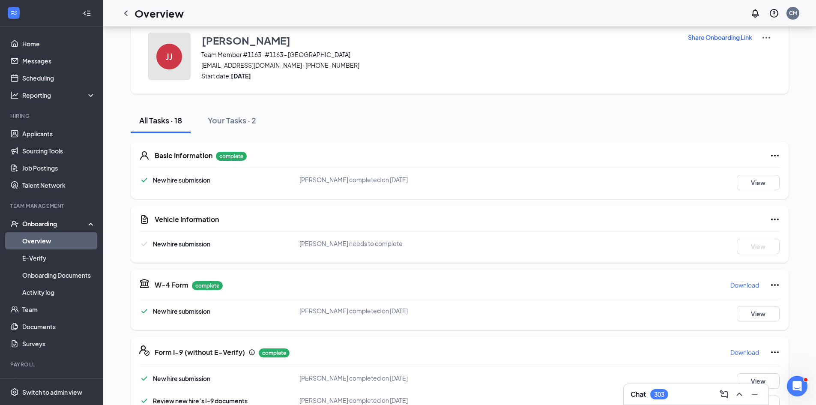
scroll to position [0, 0]
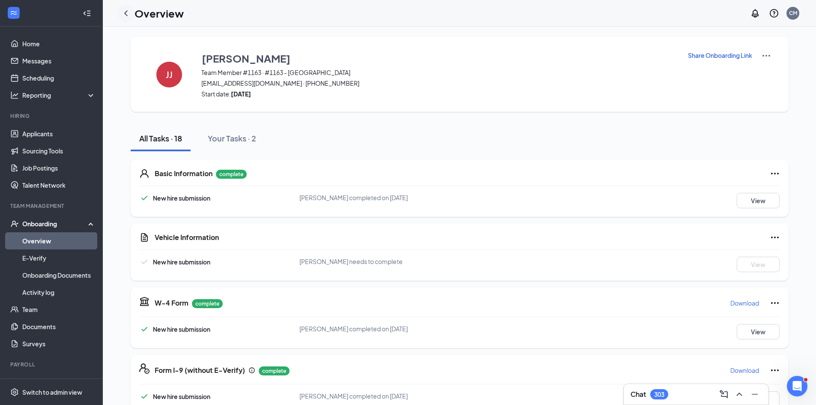
click at [132, 17] on div at bounding box center [125, 13] width 17 height 17
click at [130, 16] on icon "ChevronLeft" at bounding box center [126, 13] width 10 height 10
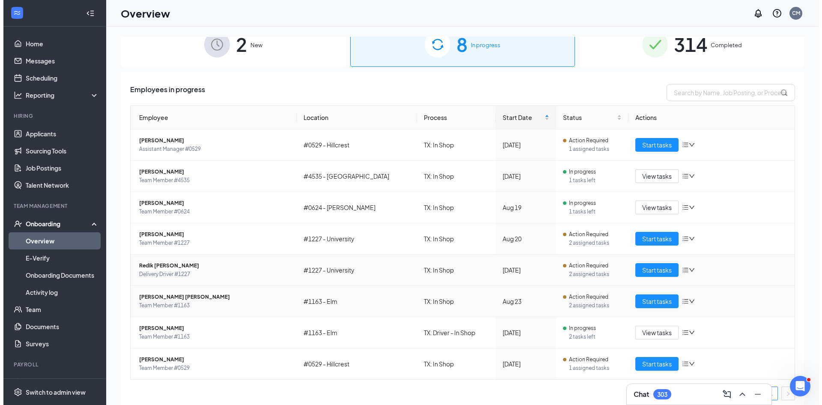
scroll to position [19, 0]
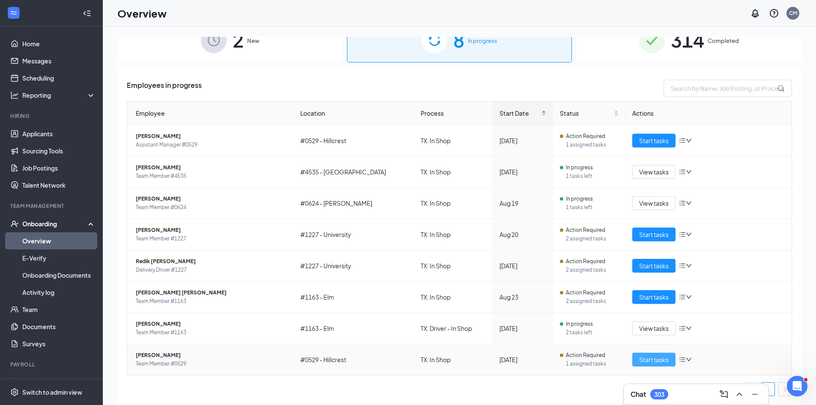
click at [639, 363] on span "Start tasks" at bounding box center [654, 358] width 30 height 9
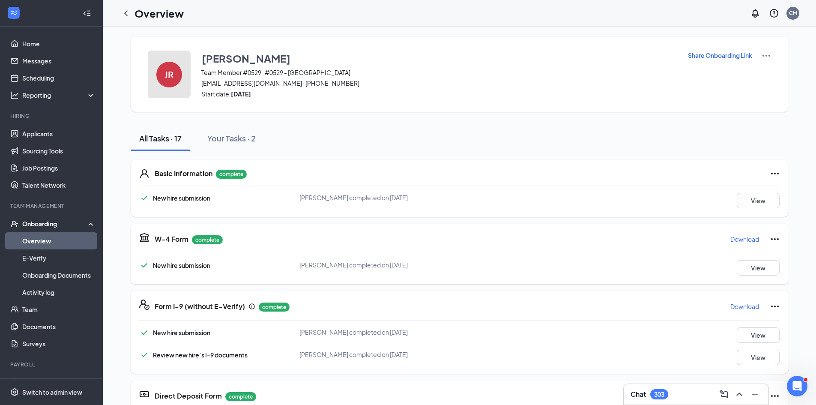
click at [173, 95] on button "JR" at bounding box center [169, 75] width 43 height 48
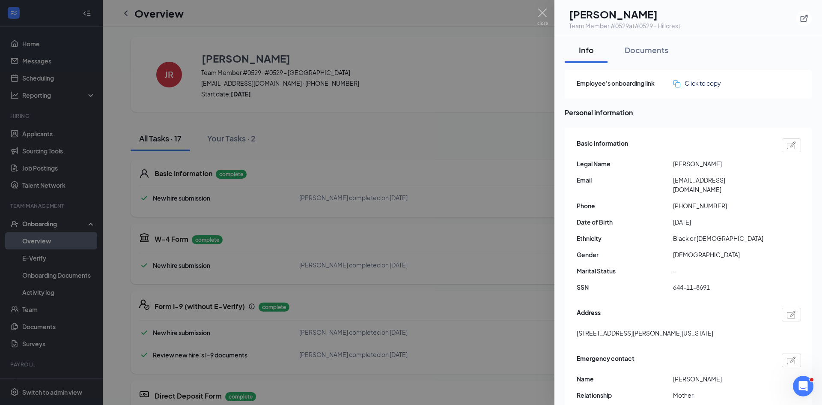
click at [652, 16] on h1 "Justin T Robertson" at bounding box center [624, 14] width 111 height 15
copy h1 "Robertson"
click at [592, 15] on h1 "Justin T Robertson" at bounding box center [624, 14] width 111 height 15
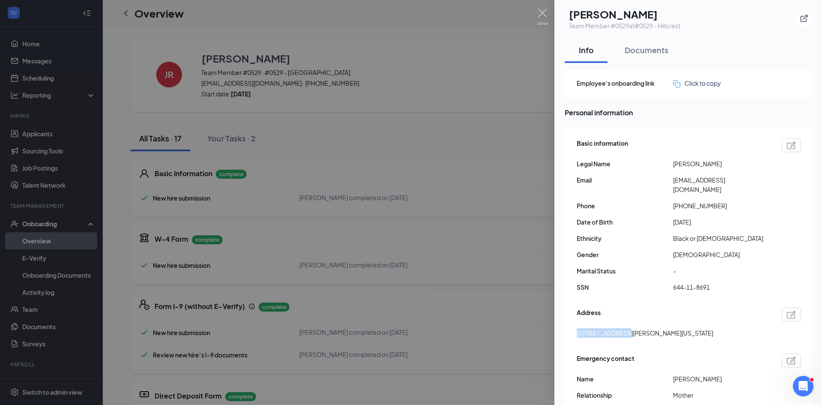
drag, startPoint x: 575, startPoint y: 321, endPoint x: 617, endPoint y: 322, distance: 42.0
click at [617, 322] on div "Basic information Legal Name Justin T Robertson Email justintremynejr07@gmail.c…" at bounding box center [688, 293] width 247 height 331
drag, startPoint x: 680, startPoint y: 196, endPoint x: 740, endPoint y: 201, distance: 60.2
click at [740, 201] on span "+14696625711" at bounding box center [721, 205] width 96 height 9
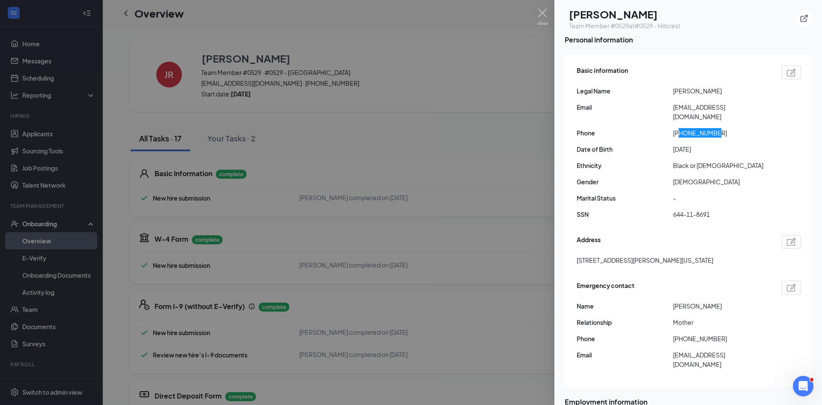
scroll to position [171, 0]
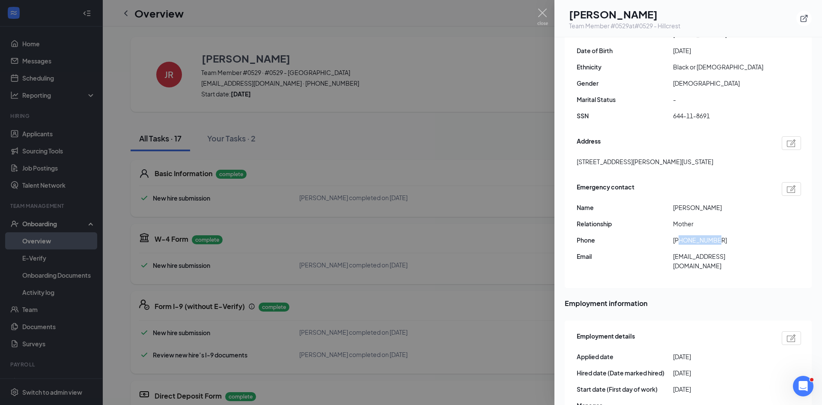
drag, startPoint x: 679, startPoint y: 232, endPoint x: 731, endPoint y: 236, distance: 51.6
click at [731, 236] on div "Emergency contact Name Priscilla sparks Relationship Mother Phone +14696699410 …" at bounding box center [689, 228] width 224 height 97
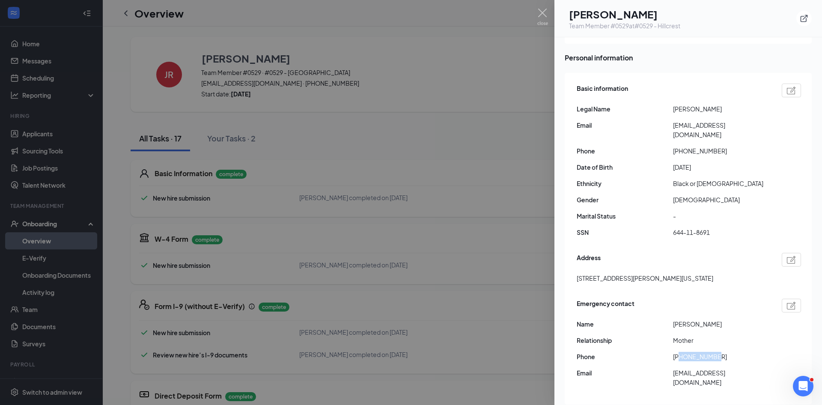
scroll to position [43, 0]
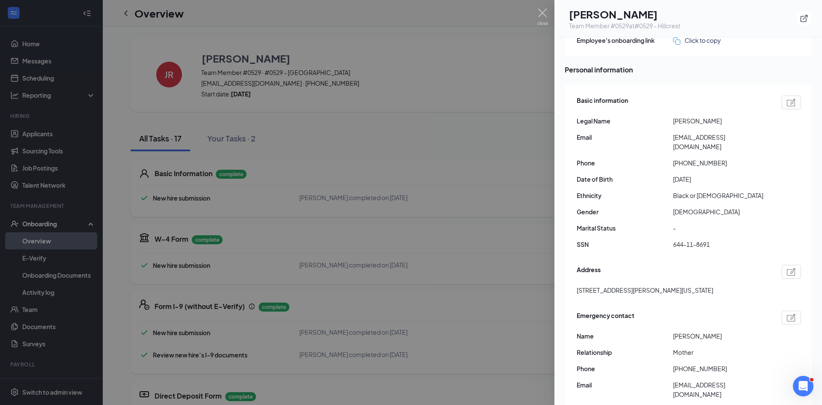
click at [703, 139] on span "justintremynejr07@gmail.com" at bounding box center [721, 141] width 96 height 19
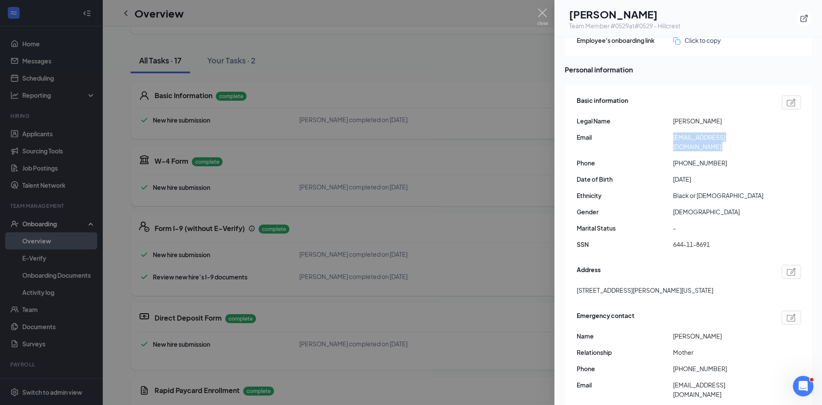
scroll to position [79, 0]
click at [546, 14] on img at bounding box center [542, 17] width 11 height 17
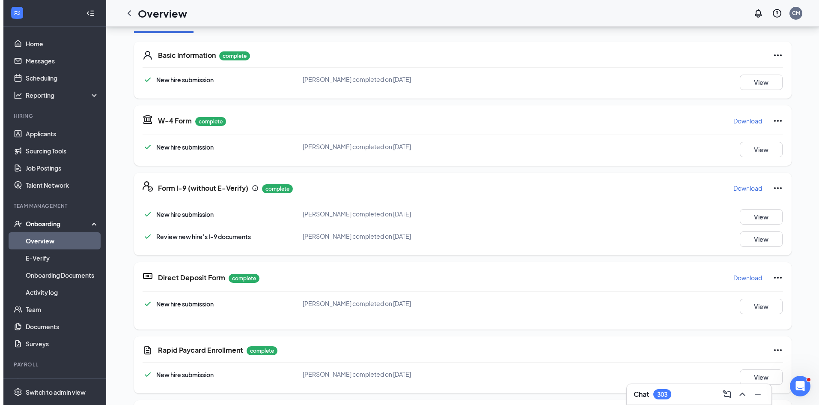
scroll to position [0, 0]
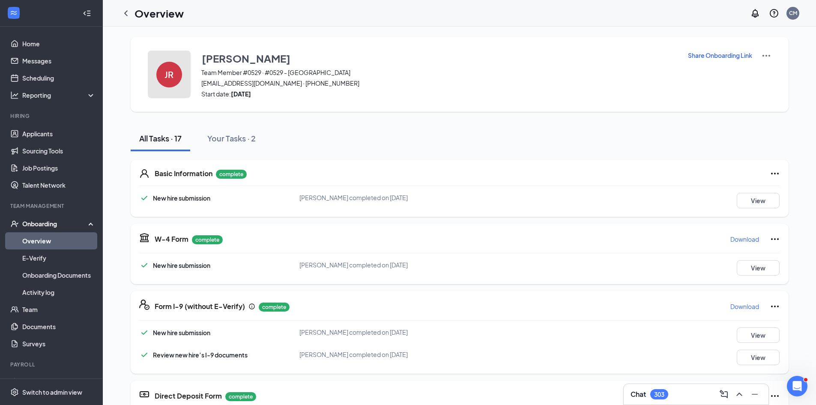
click at [170, 72] on h4 "JR" at bounding box center [168, 74] width 9 height 6
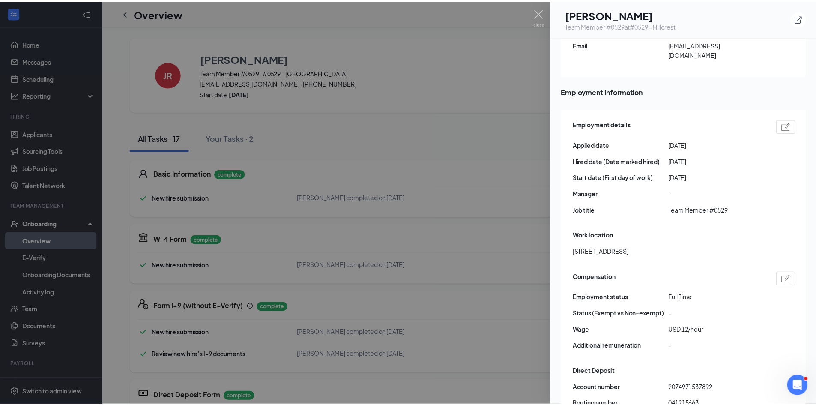
scroll to position [514, 0]
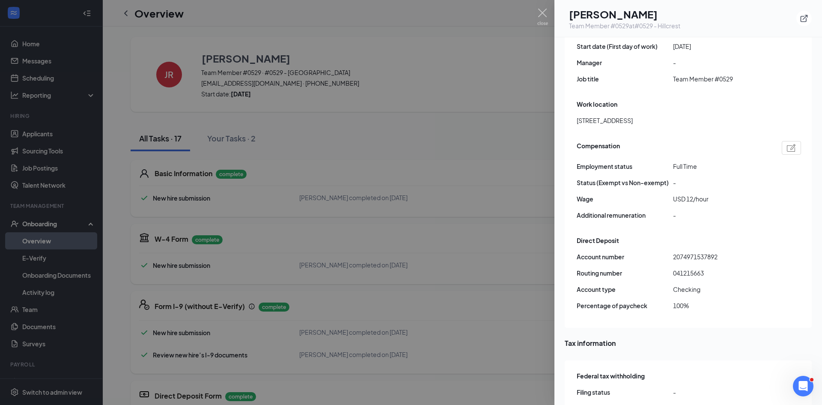
click at [696, 268] on span "041215663" at bounding box center [721, 272] width 96 height 9
click at [693, 252] on span "2074971537892" at bounding box center [721, 256] width 96 height 9
click at [543, 12] on img at bounding box center [542, 17] width 11 height 17
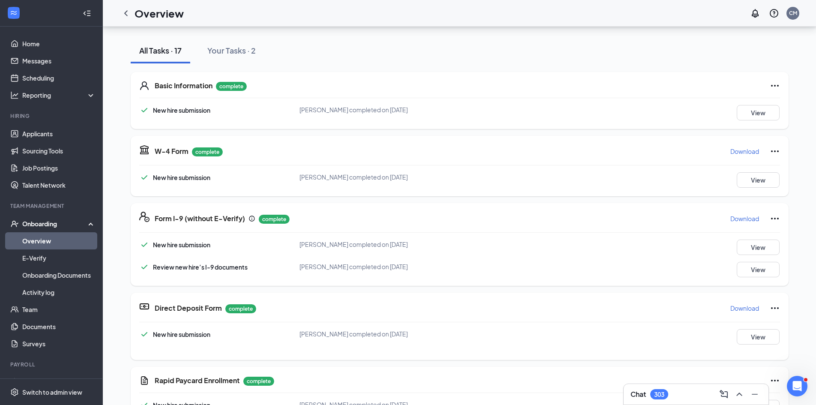
scroll to position [0, 0]
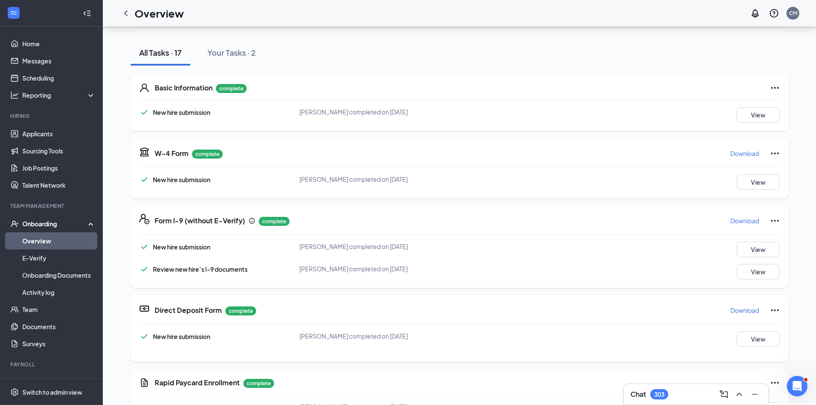
click at [753, 157] on p "Download" at bounding box center [744, 153] width 29 height 9
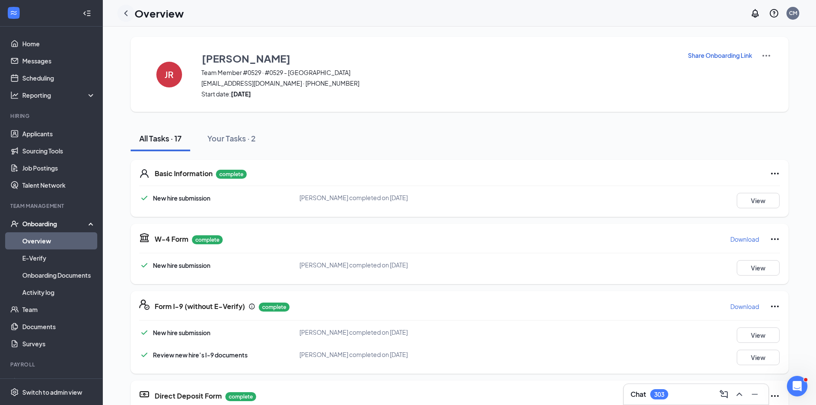
click at [125, 13] on icon "ChevronLeft" at bounding box center [125, 13] width 3 height 6
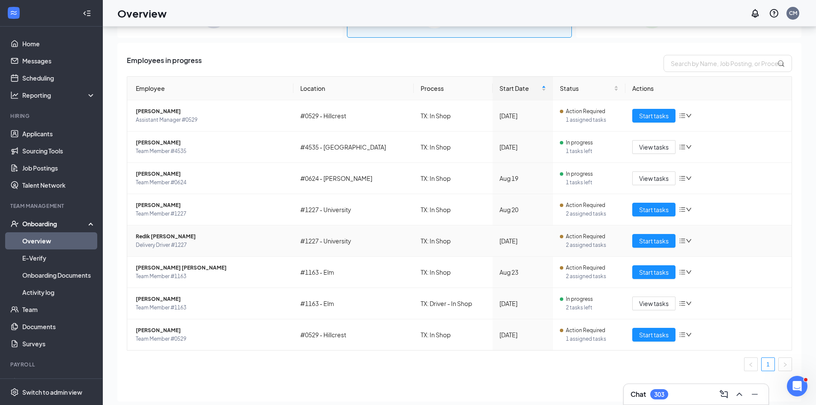
scroll to position [39, 0]
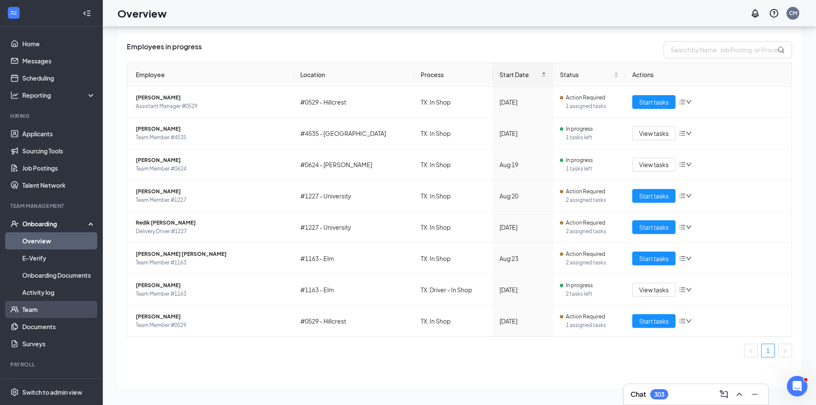
click at [35, 314] on link "Team" at bounding box center [58, 309] width 73 height 17
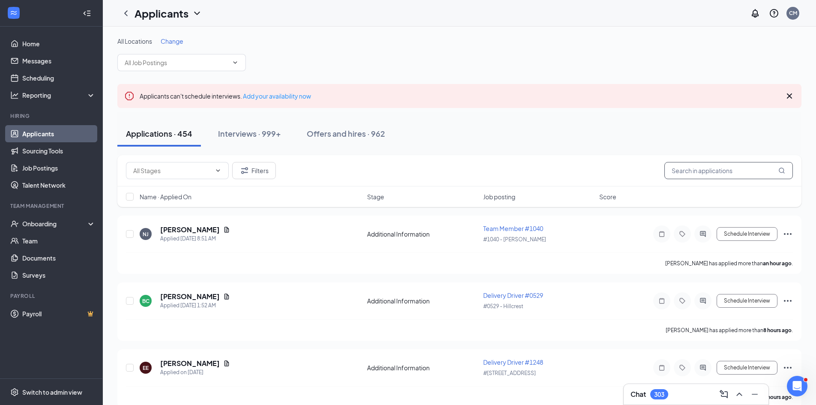
click at [715, 167] on input "text" at bounding box center [728, 170] width 128 height 17
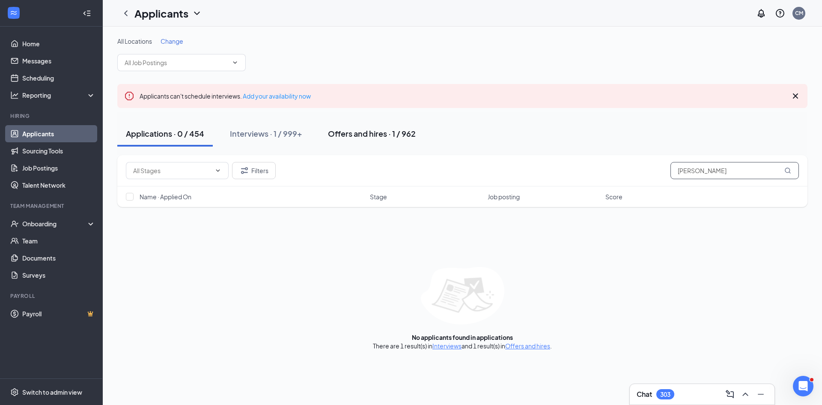
type input "[PERSON_NAME]"
click at [355, 138] on div "Offers and hires · 1 / 962" at bounding box center [372, 133] width 88 height 11
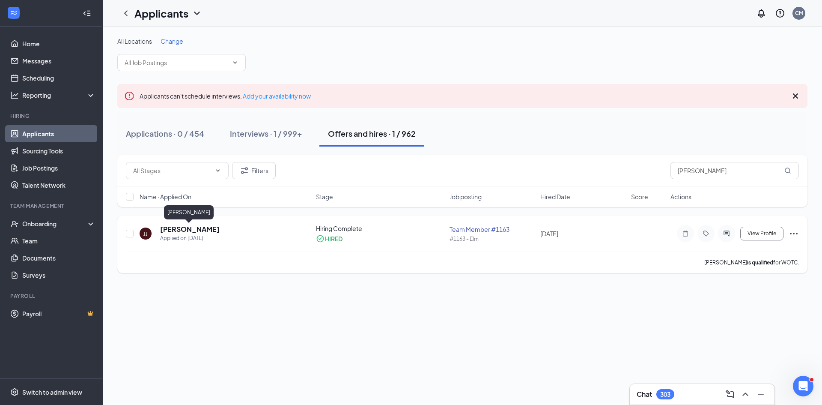
click at [182, 226] on h5 "[PERSON_NAME]" at bounding box center [190, 228] width 60 height 9
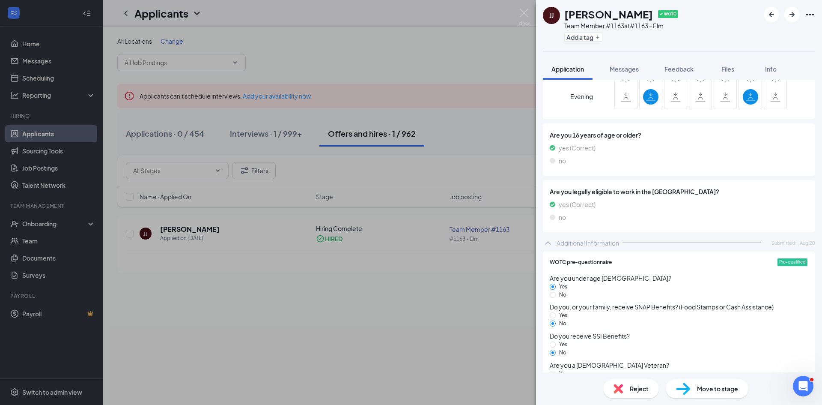
scroll to position [337, 0]
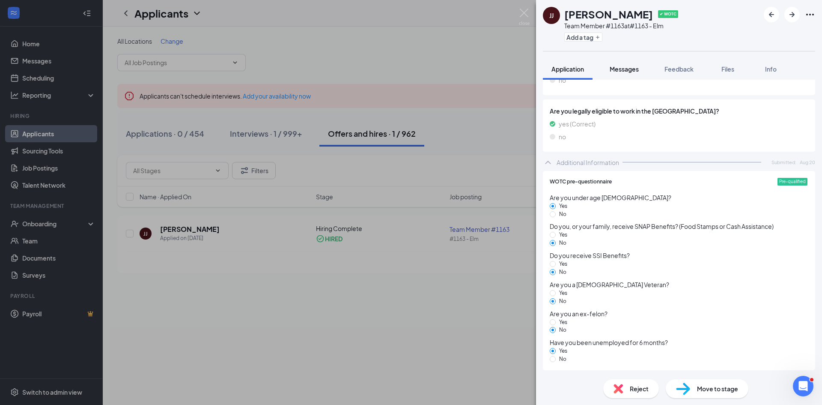
click at [635, 72] on span "Messages" at bounding box center [624, 69] width 29 height 8
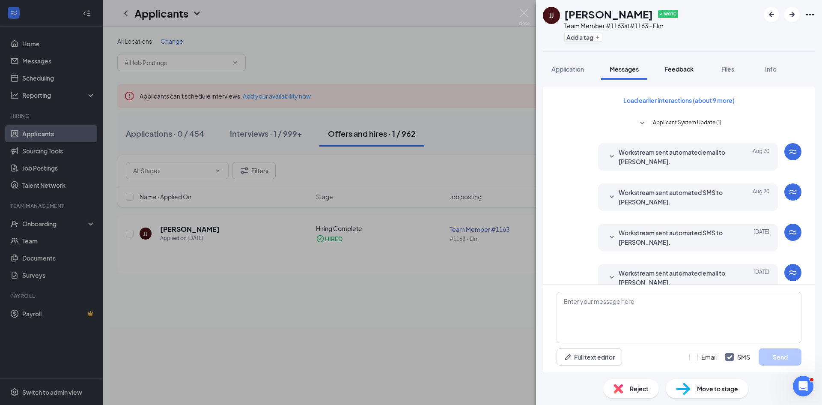
click at [694, 70] on span "Feedback" at bounding box center [678, 69] width 29 height 8
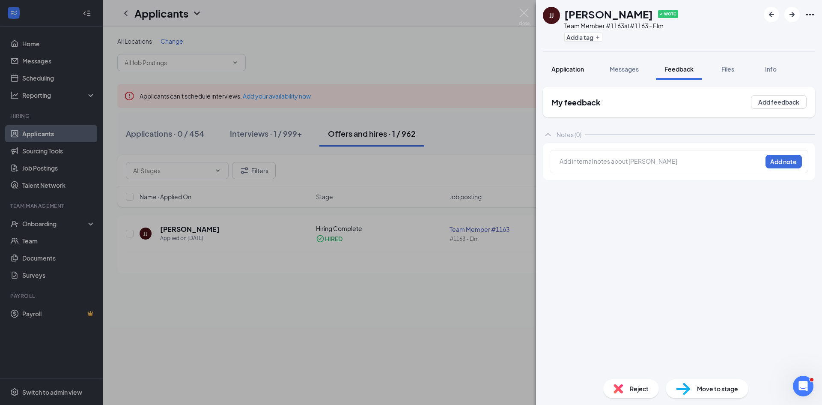
click at [560, 71] on span "Application" at bounding box center [567, 69] width 33 height 8
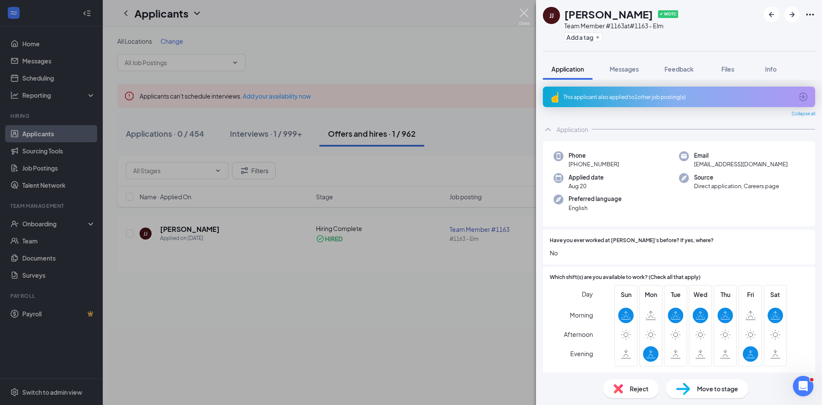
click at [521, 15] on img at bounding box center [524, 17] width 11 height 17
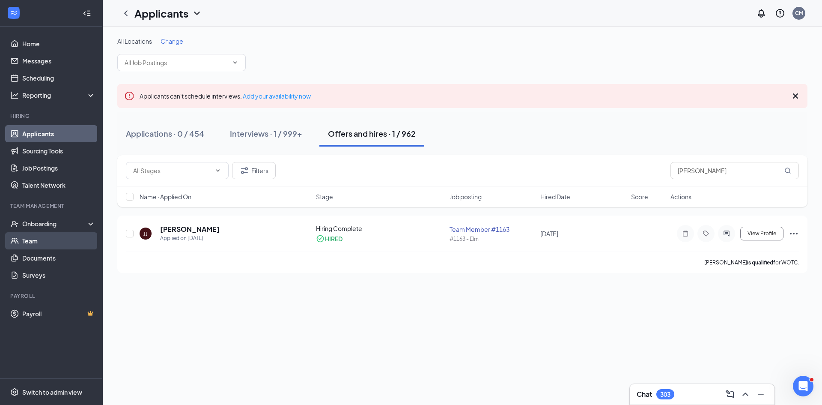
click at [57, 242] on link "Team" at bounding box center [58, 240] width 73 height 17
